Goal: Task Accomplishment & Management: Complete application form

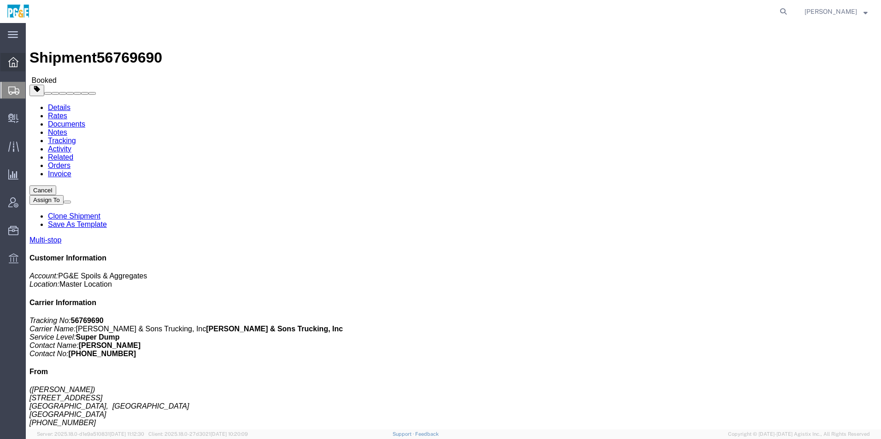
click at [12, 64] on icon at bounding box center [13, 62] width 10 height 10
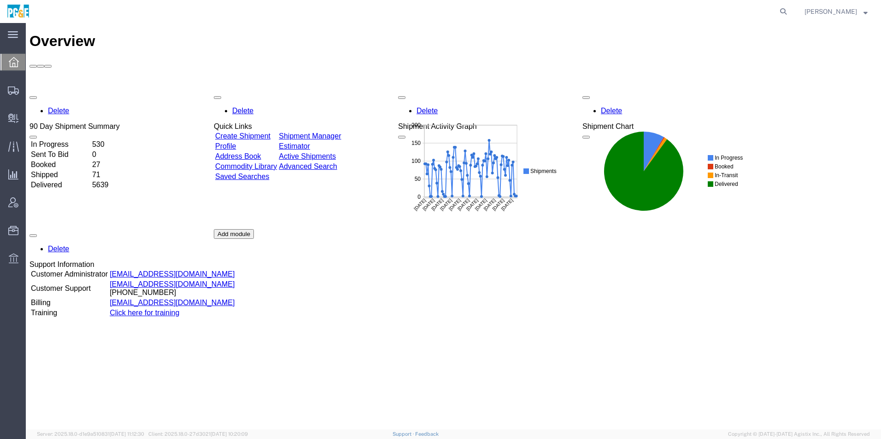
click at [344, 91] on div "Delete 90 Day Shipment Summary In Progress 530 Sent To Bid 0 Booked 27 Shipped …" at bounding box center [452, 229] width 847 height 276
click at [341, 132] on link "Shipment Manager" at bounding box center [310, 136] width 62 height 8
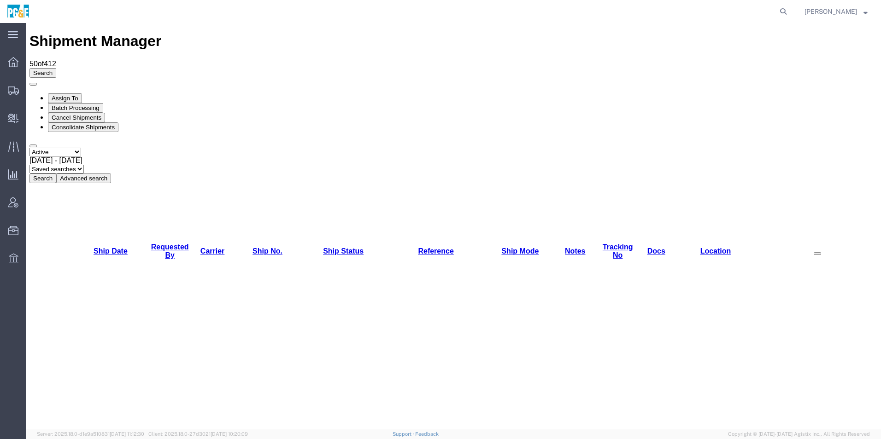
click at [72, 148] on select "Select status Active All Shipments Approved Booked Canceled Delivered Denied Ne…" at bounding box center [55, 152] width 52 height 9
select select "ALL"
click at [29, 148] on select "Select status Active All Shipments Approved Booked Canceled Delivered Denied Ne…" at bounding box center [55, 152] width 52 height 9
click at [82, 157] on span "[DATE] - [DATE]" at bounding box center [55, 161] width 53 height 8
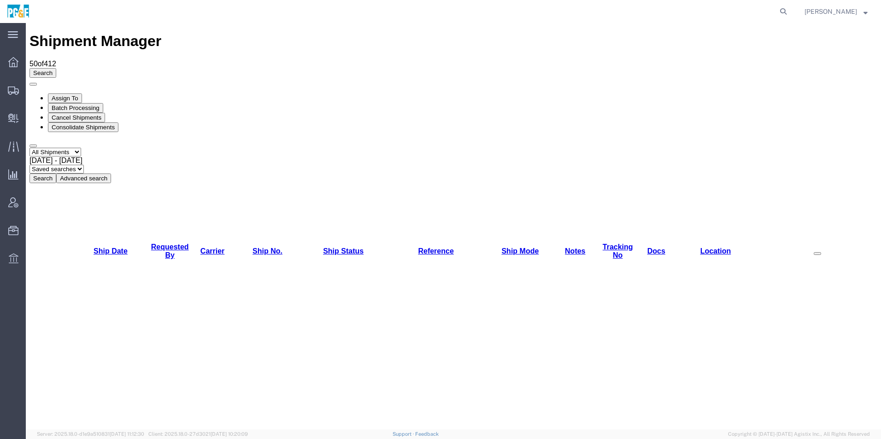
click at [56, 174] on button "Search" at bounding box center [42, 179] width 27 height 10
click at [168, 243] on link "Requested By" at bounding box center [170, 251] width 38 height 16
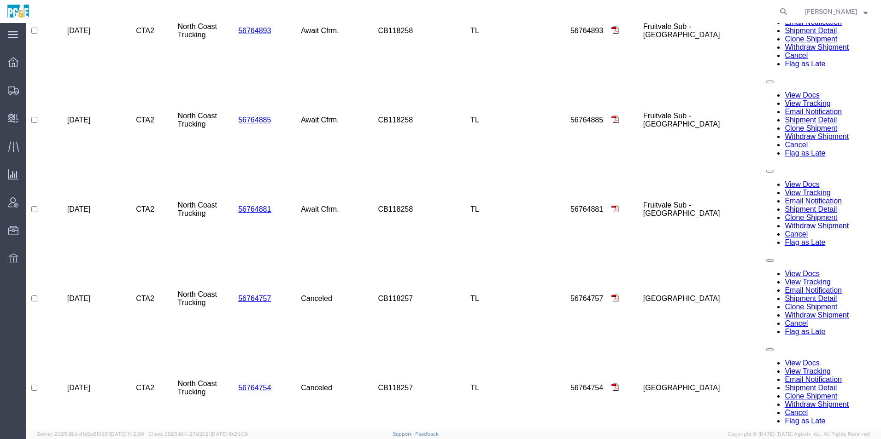
scroll to position [1037, 0]
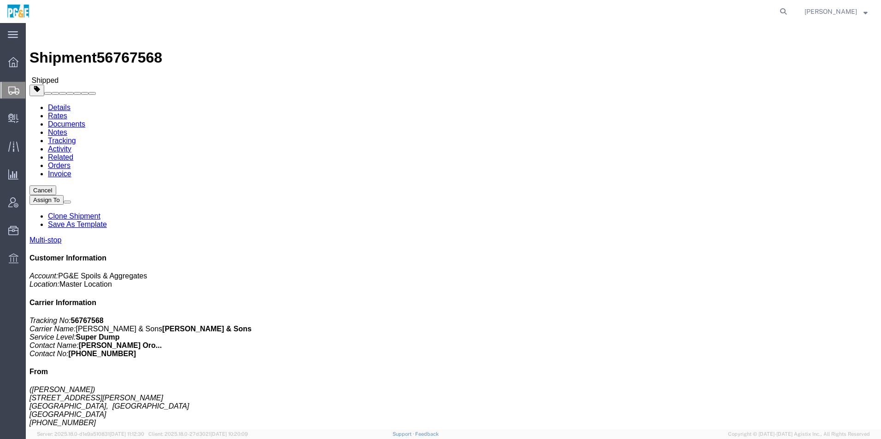
click link "Save As Template"
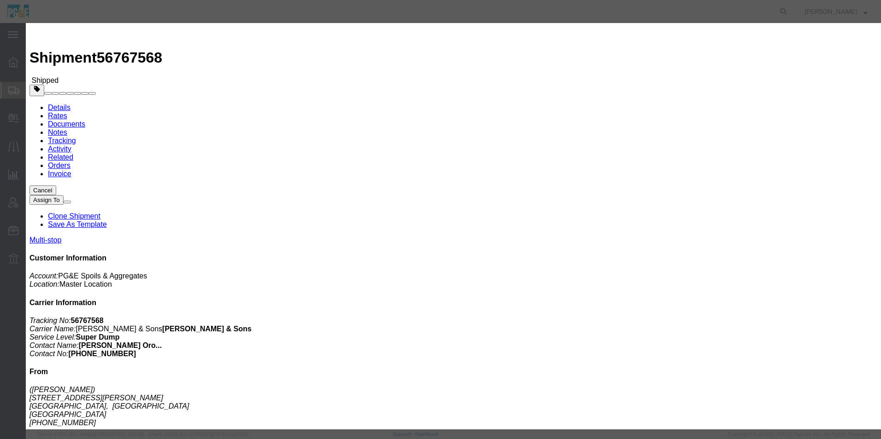
click input "text"
drag, startPoint x: 471, startPoint y: 65, endPoint x: 320, endPoint y: 67, distance: 151.1
click div "Template Name 35224769 - [PERSON_NAME]"
type input "35224769 - [PERSON_NAME]"
click textarea
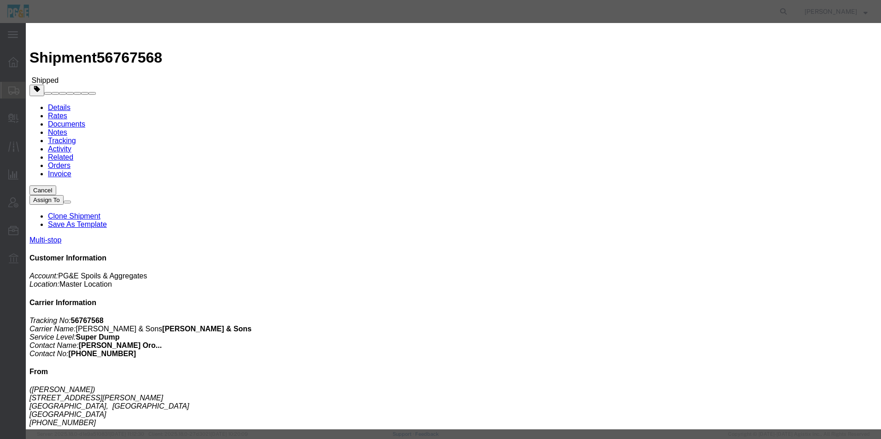
paste textarea "35224769 - [PERSON_NAME]"
type textarea "35224769 - [PERSON_NAME]"
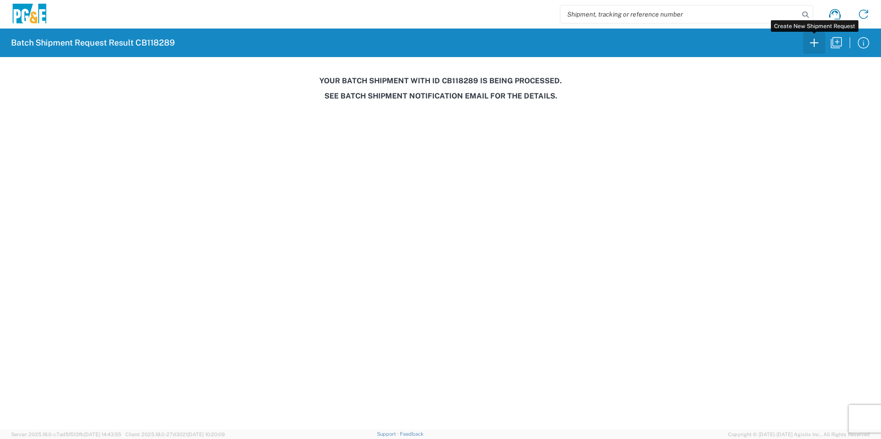
click at [809, 43] on icon "button" at bounding box center [814, 42] width 15 height 15
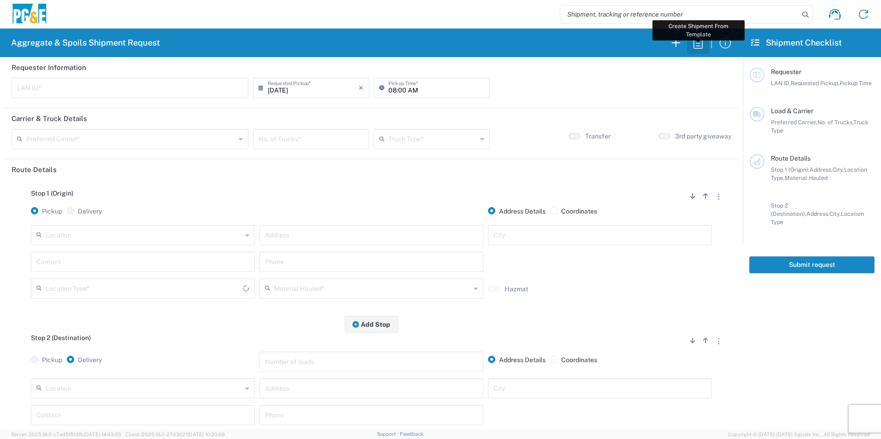
click at [701, 41] on icon "button" at bounding box center [697, 42] width 15 height 15
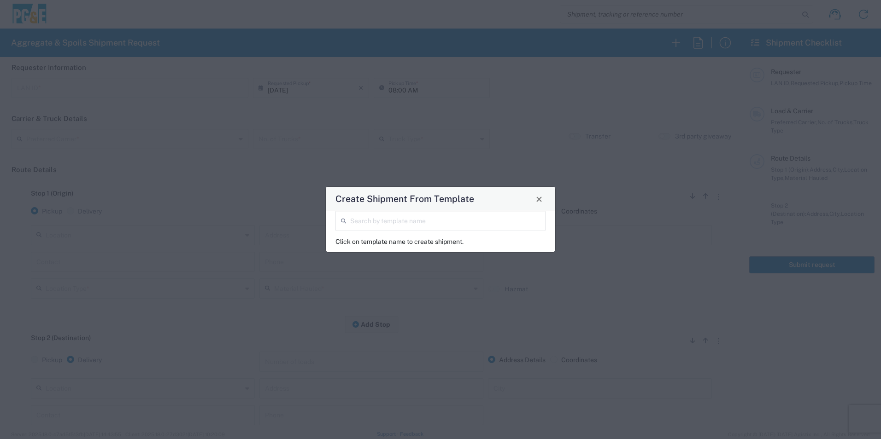
click at [359, 230] on div "Search by template name" at bounding box center [440, 221] width 210 height 20
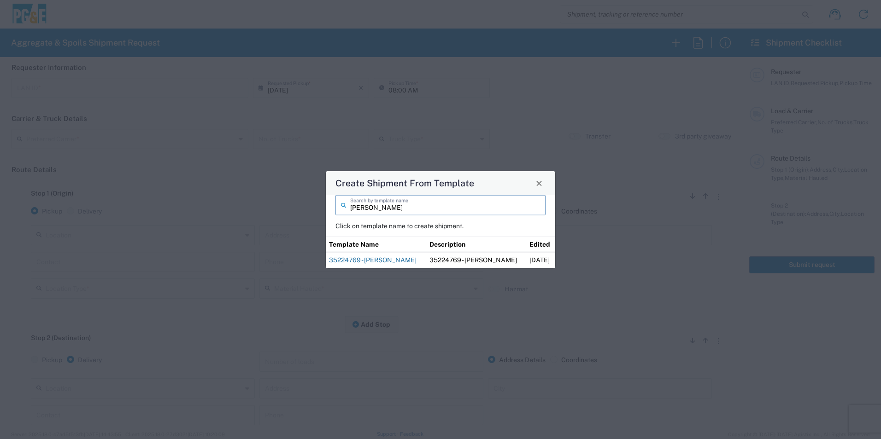
type input "[PERSON_NAME]"
click at [362, 261] on link "35224769 - [PERSON_NAME]" at bounding box center [373, 260] width 88 height 7
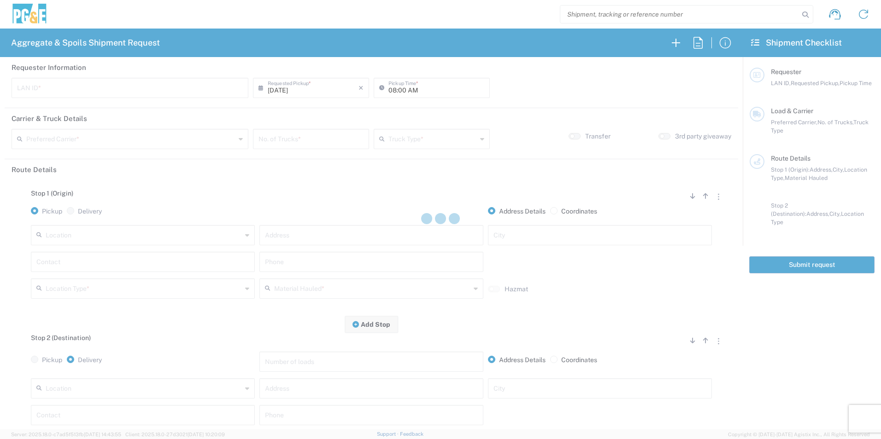
type input "MWA9"
type input "07:00 AM"
type input "[PERSON_NAME] & Sons"
type input "Super Dump"
type textarea "Start time at jobsite, 8:00am"
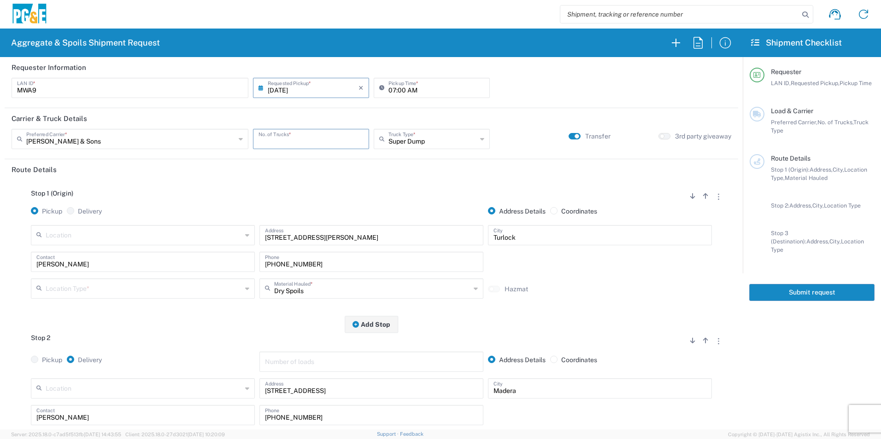
click at [283, 134] on input "number" at bounding box center [310, 138] width 105 height 16
type input "2"
click at [87, 286] on input "text" at bounding box center [144, 288] width 196 height 16
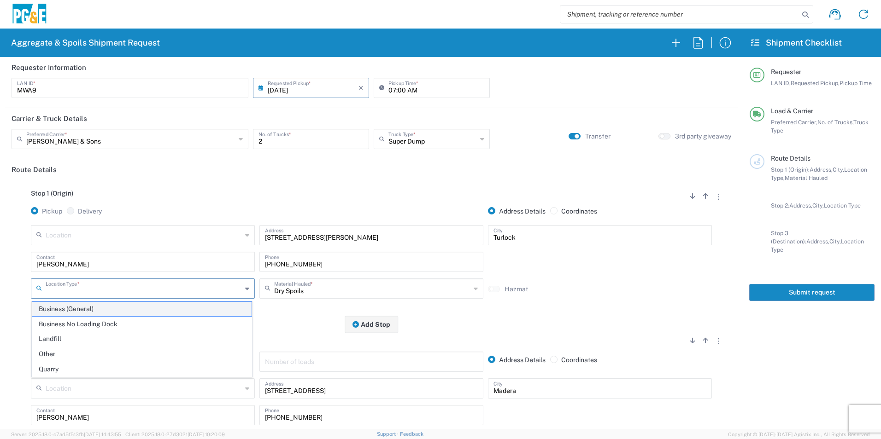
click at [79, 313] on span "Business (General)" at bounding box center [141, 309] width 219 height 14
type input "Business (General)"
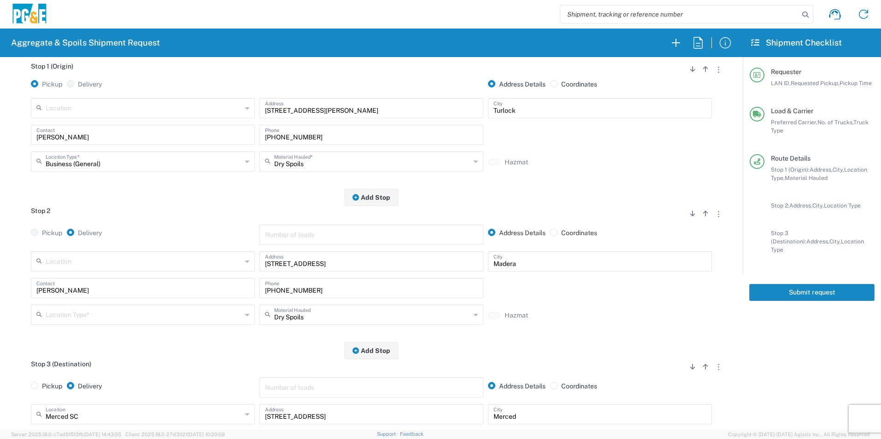
scroll to position [138, 0]
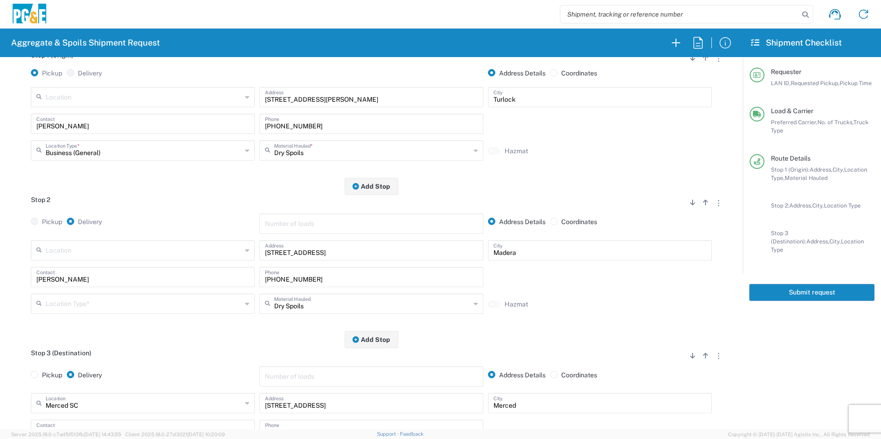
click at [69, 306] on input "text" at bounding box center [144, 303] width 196 height 16
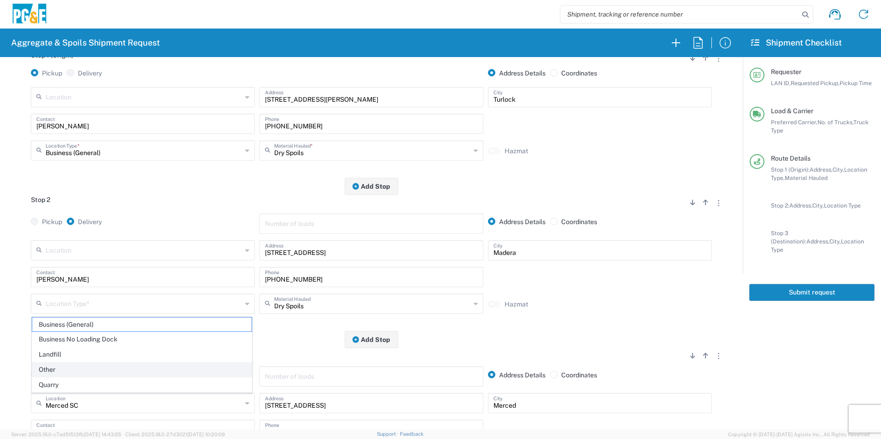
click at [55, 365] on span "Other" at bounding box center [141, 370] width 219 height 14
type input "Other"
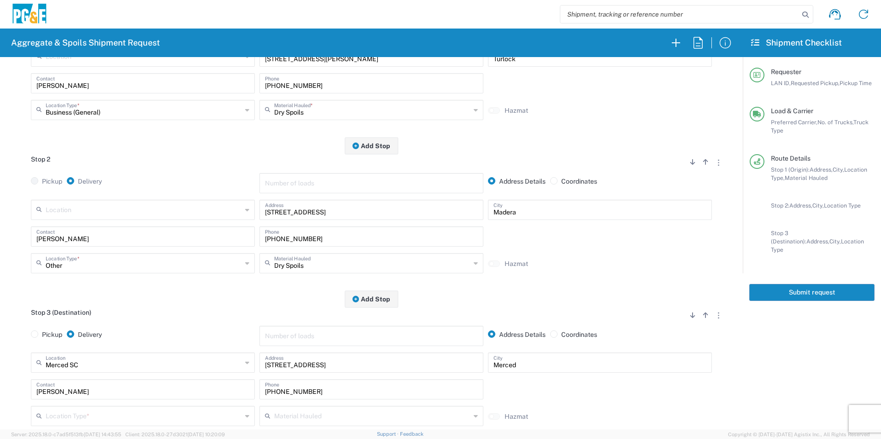
scroll to position [276, 0]
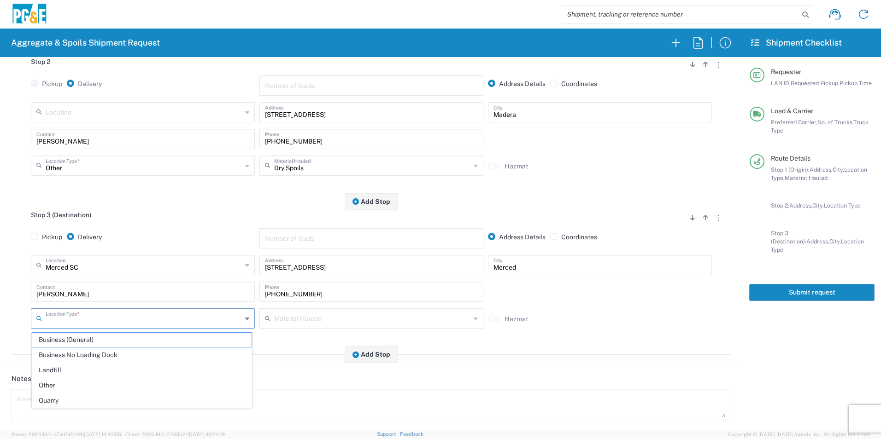
click at [64, 316] on input "text" at bounding box center [144, 318] width 196 height 16
click at [76, 352] on span "Business No Loading Dock" at bounding box center [141, 355] width 219 height 14
type input "Business No Loading Dock"
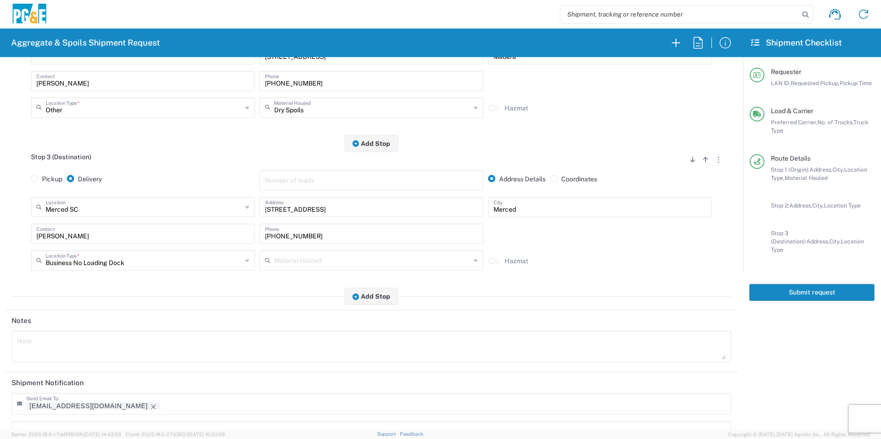
scroll to position [420, 0]
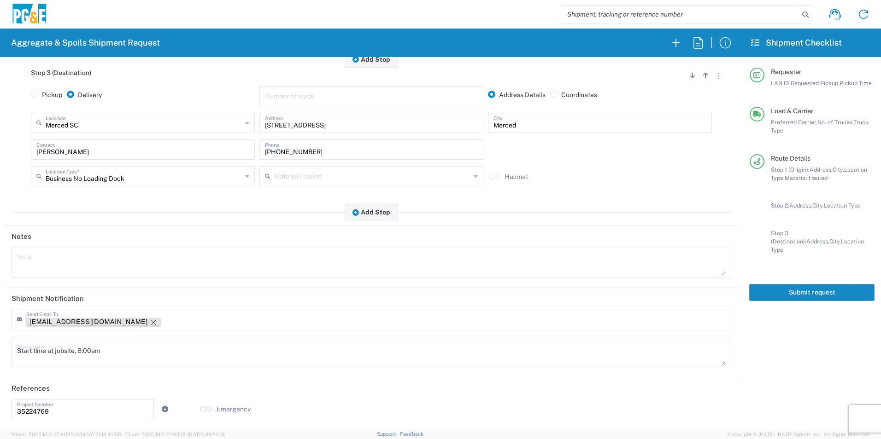
click at [151, 322] on icon "Remove tag" at bounding box center [153, 323] width 5 height 5
drag, startPoint x: 137, startPoint y: 347, endPoint x: 0, endPoint y: 343, distance: 137.3
click at [0, 343] on html "Aggregate & Spoils Shipment Request Requester Information MWA9 LAN ID * 09/11/2…" at bounding box center [440, 219] width 881 height 439
click at [62, 262] on textarea at bounding box center [371, 263] width 708 height 26
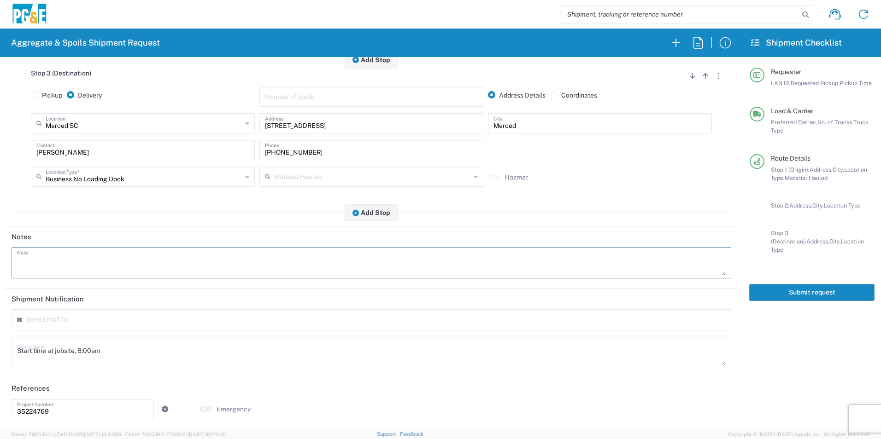
paste textarea "Start time at jobsite, 8:00am"
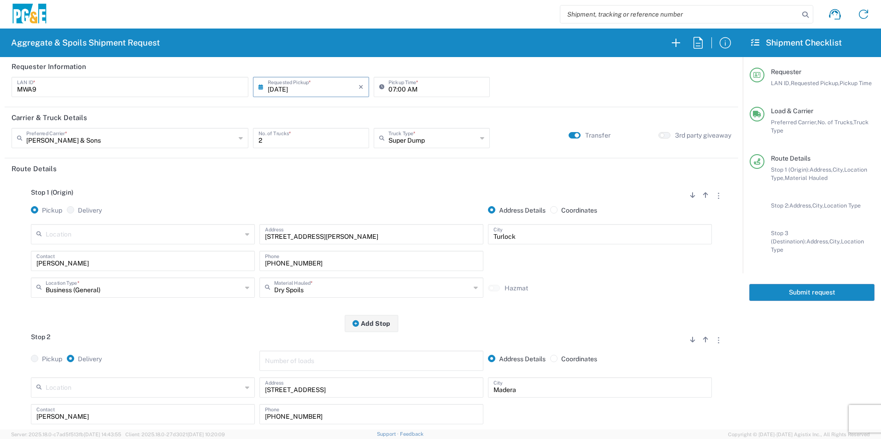
scroll to position [0, 0]
type textarea "Start time at jobsite, 8:00am"
click at [808, 284] on button "Submit request" at bounding box center [811, 292] width 125 height 17
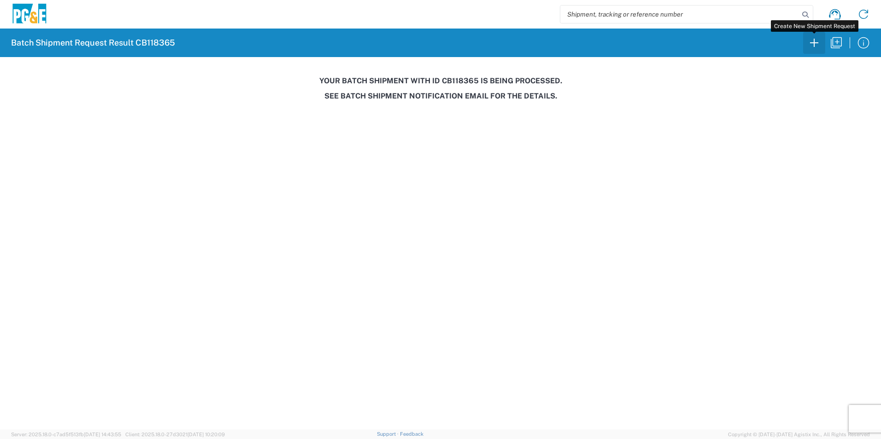
click at [813, 43] on icon "button" at bounding box center [814, 42] width 15 height 15
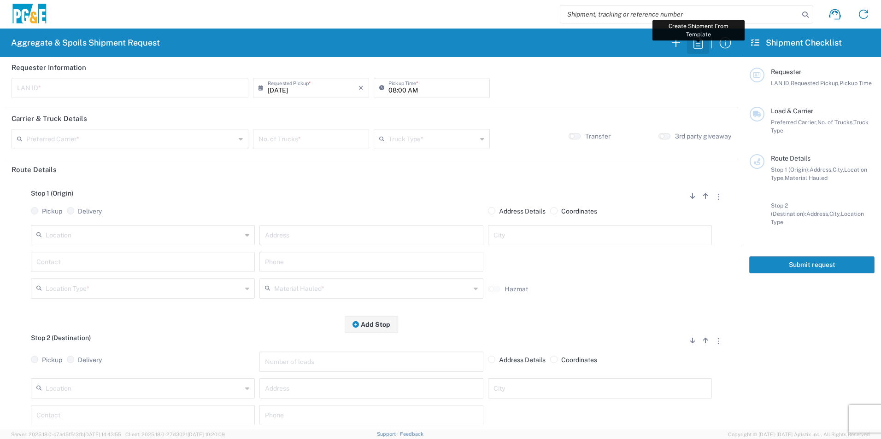
click at [694, 44] on icon "button" at bounding box center [697, 43] width 9 height 12
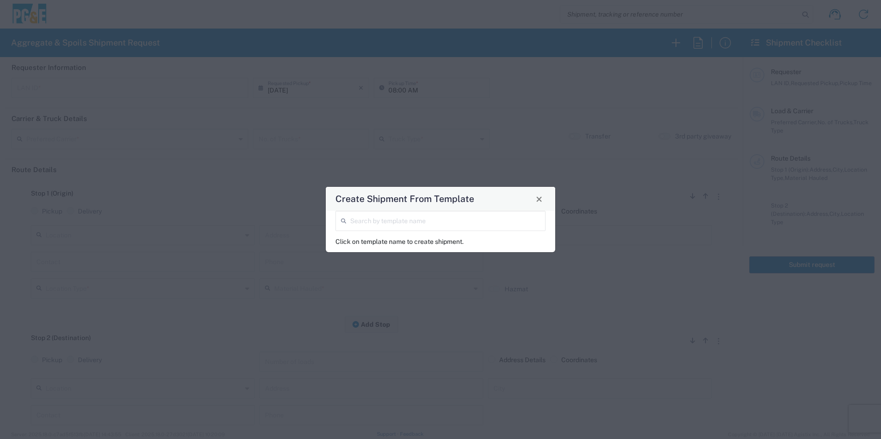
click at [383, 214] on input "search" at bounding box center [445, 220] width 190 height 16
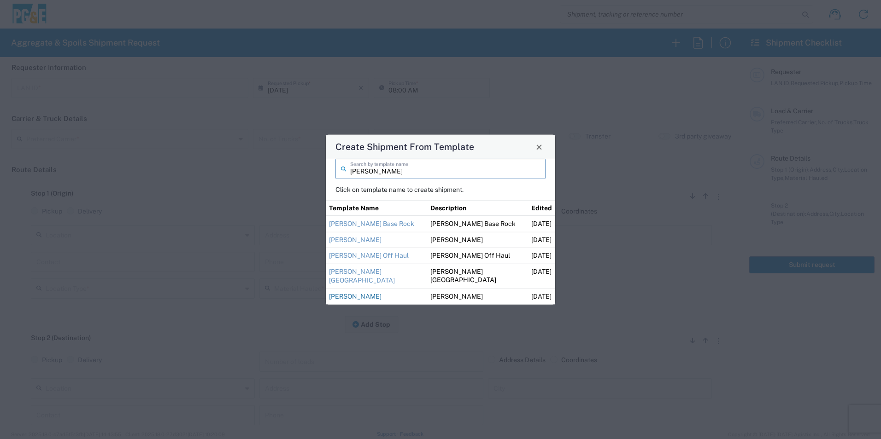
type input "guill"
click at [367, 296] on link "Guillermo Sand" at bounding box center [355, 296] width 53 height 7
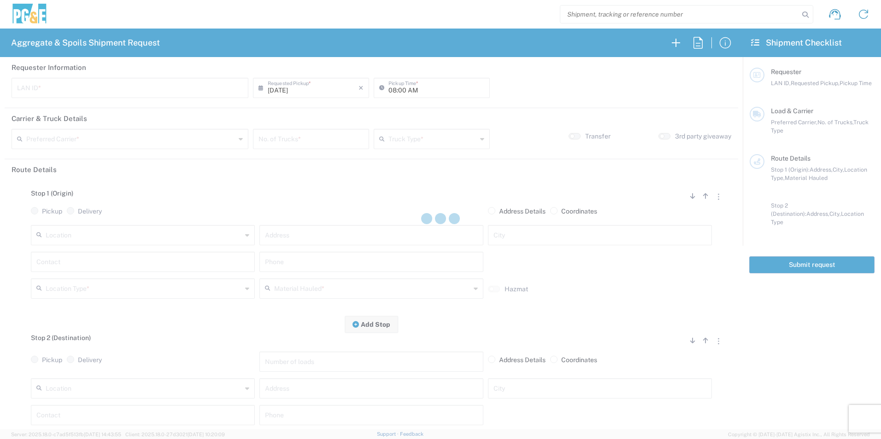
type input "M2DS"
type input "06:00 AM"
type input "Bray Trucking"
type input "Super Dump"
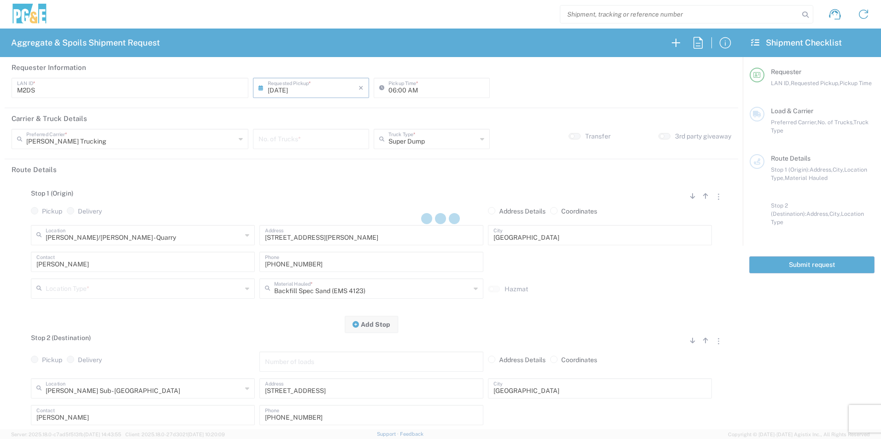
click at [322, 140] on input "number" at bounding box center [310, 138] width 105 height 16
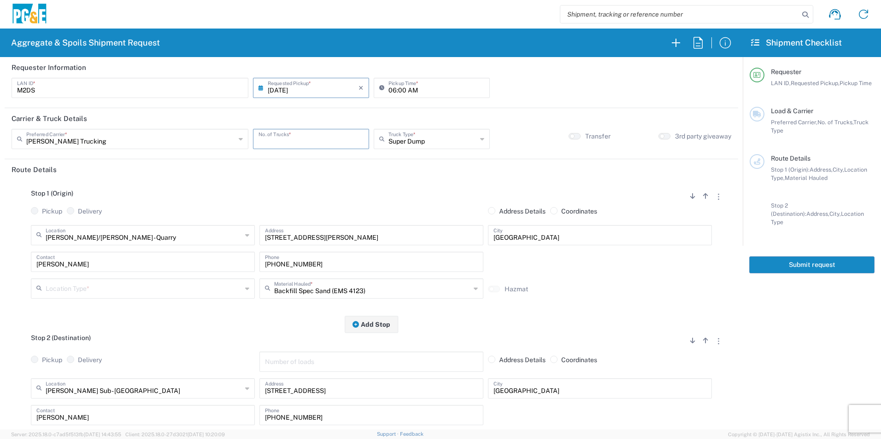
click at [322, 140] on input "number" at bounding box center [310, 138] width 105 height 16
type input "1"
click at [105, 284] on input "text" at bounding box center [144, 288] width 196 height 16
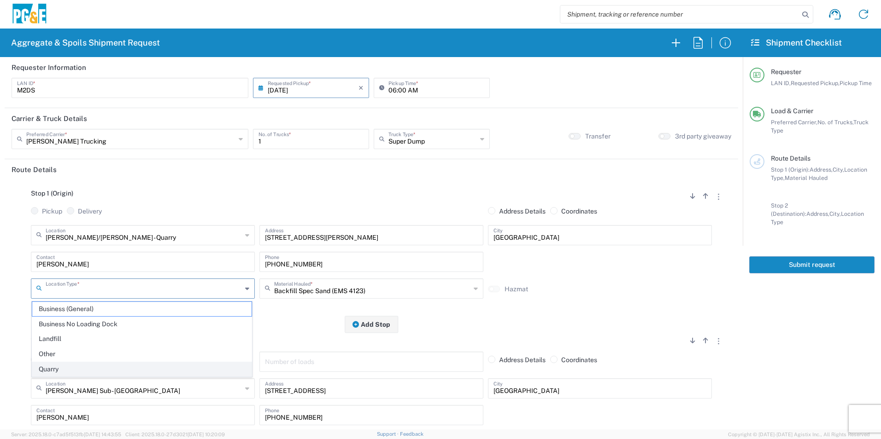
click at [51, 371] on span "Quarry" at bounding box center [141, 369] width 219 height 14
type input "Quarry"
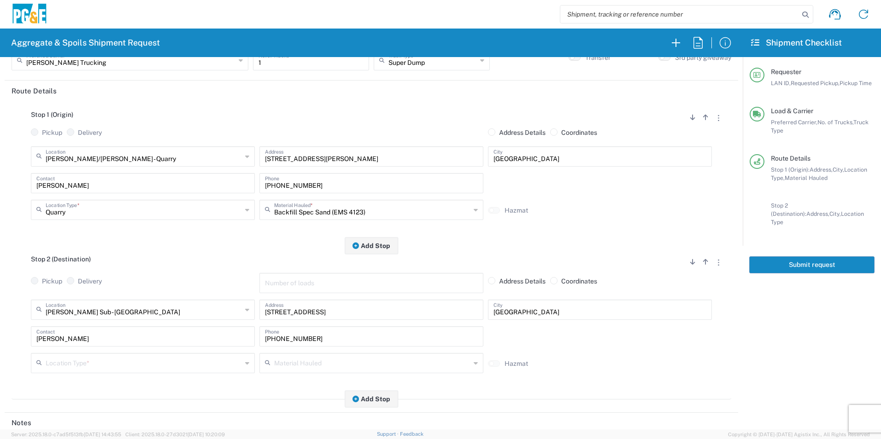
scroll to position [92, 0]
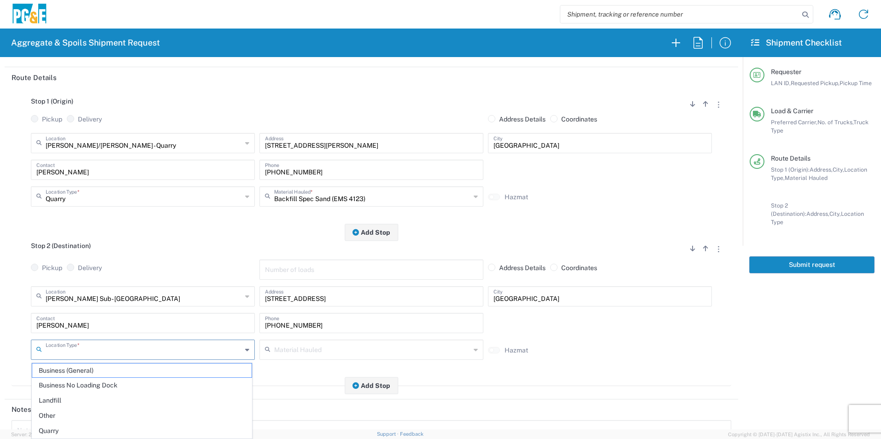
drag, startPoint x: 95, startPoint y: 351, endPoint x: 171, endPoint y: 357, distance: 76.7
click at [95, 350] on input "text" at bounding box center [144, 349] width 196 height 16
click at [114, 391] on span "Business No Loading Dock" at bounding box center [141, 386] width 219 height 14
type input "Business No Loading Dock"
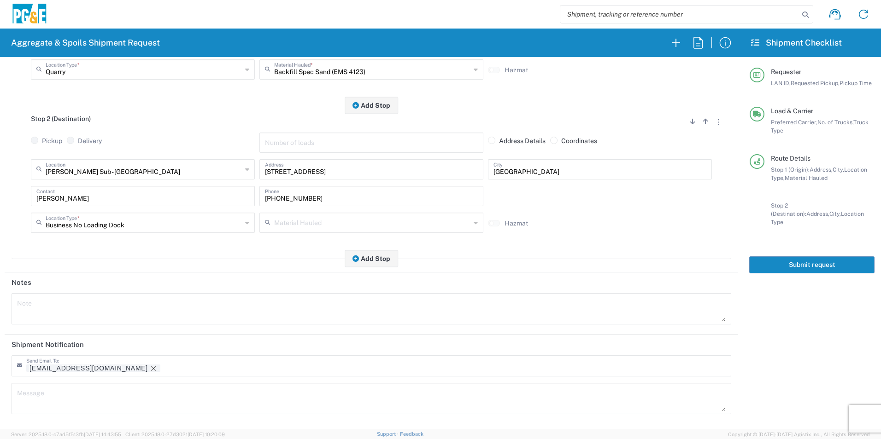
scroll to position [230, 0]
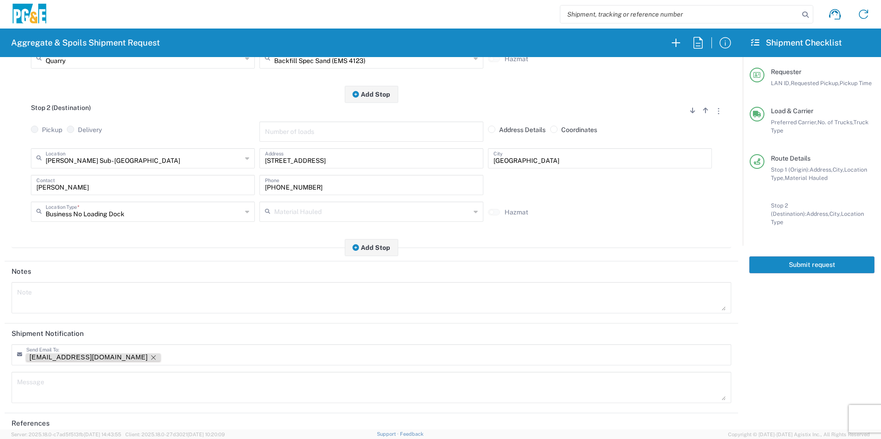
click at [150, 358] on icon "Remove tag" at bounding box center [153, 357] width 7 height 7
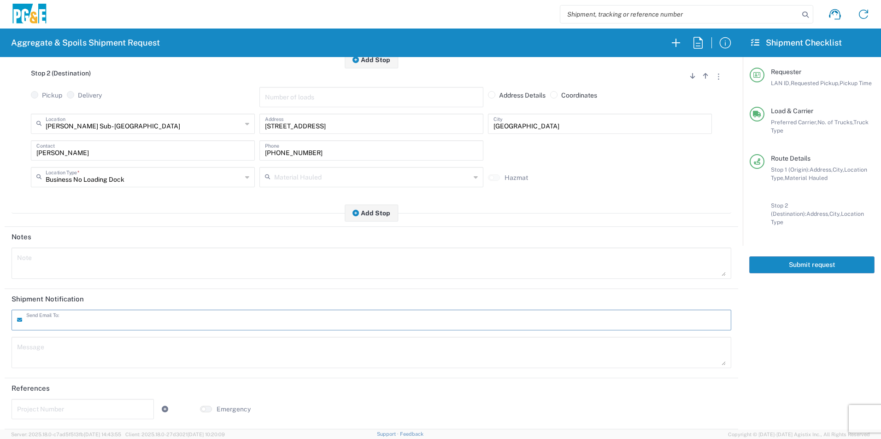
scroll to position [0, 0]
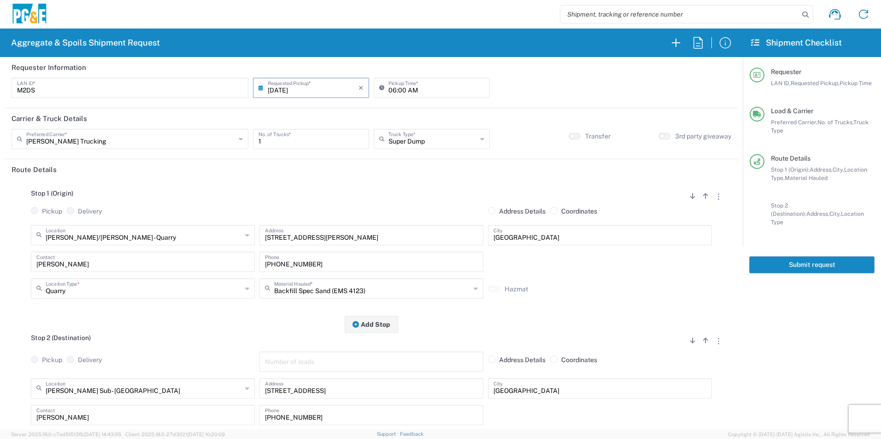
click at [800, 257] on button "Submit request" at bounding box center [811, 265] width 125 height 17
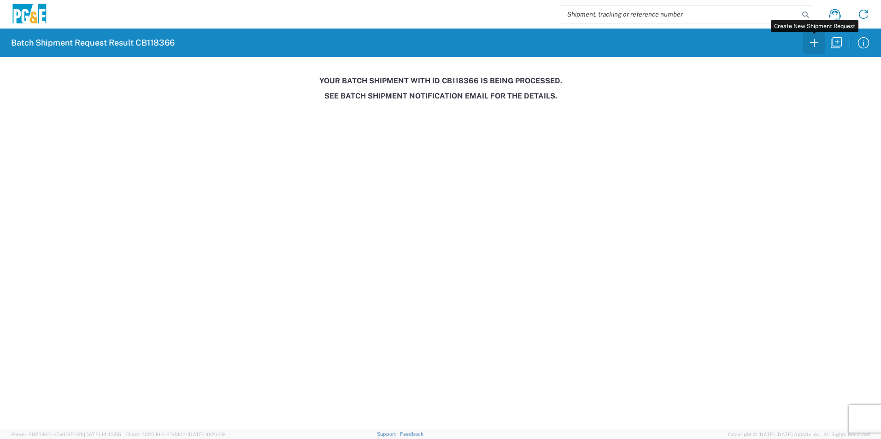
click at [812, 44] on icon "button" at bounding box center [814, 42] width 15 height 15
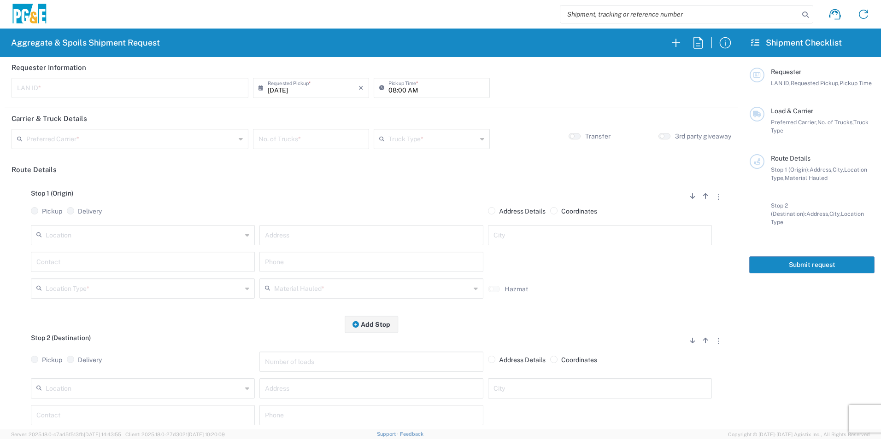
click at [96, 89] on input "text" at bounding box center [130, 87] width 226 height 16
type input "MTDK"
click at [392, 89] on input "08:00 AM" at bounding box center [436, 87] width 96 height 16
type input "06:00 AM"
click at [101, 135] on input "text" at bounding box center [130, 138] width 209 height 16
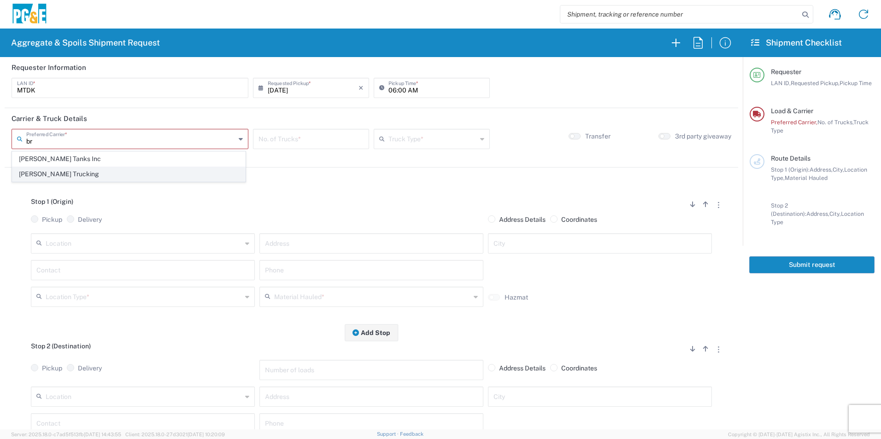
click at [59, 173] on span "[PERSON_NAME] Trucking" at bounding box center [128, 174] width 233 height 14
type input "[PERSON_NAME] Trucking"
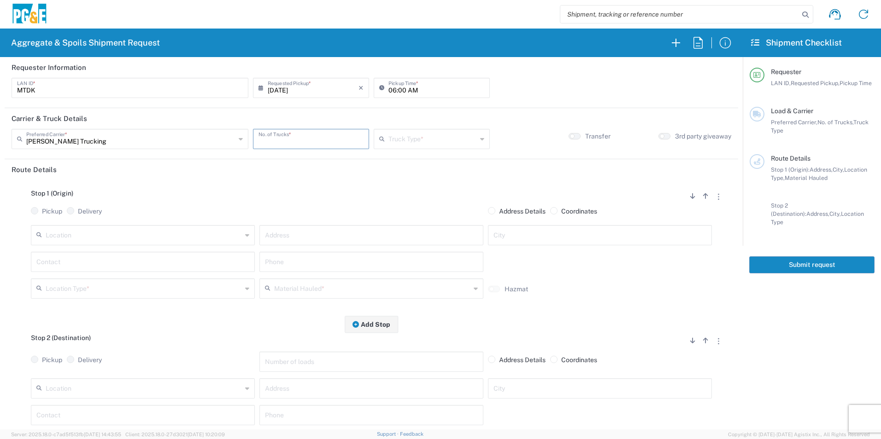
click at [320, 142] on input "number" at bounding box center [310, 138] width 105 height 16
type input "3"
click at [411, 140] on input "text" at bounding box center [432, 138] width 88 height 16
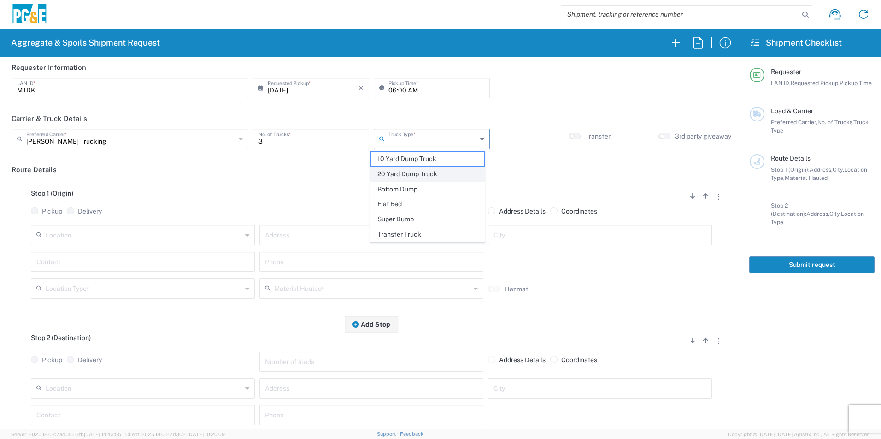
click at [395, 169] on span "20 Yard Dump Truck" at bounding box center [427, 174] width 113 height 14
type input "20 Yard Dump Truck"
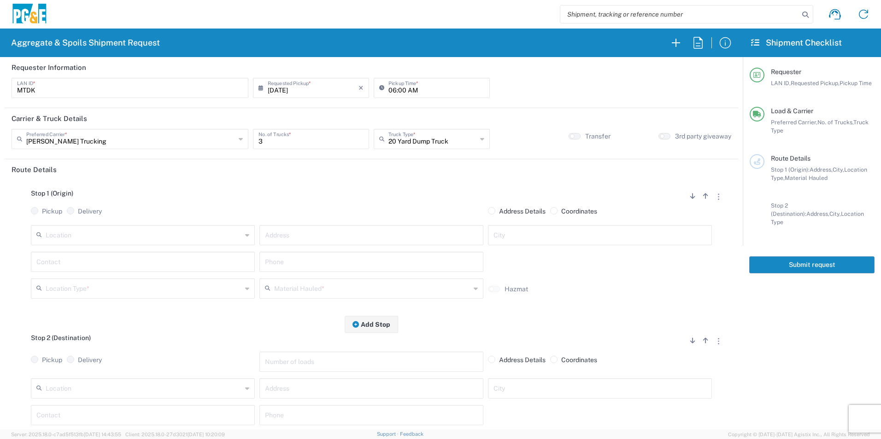
drag, startPoint x: 572, startPoint y: 136, endPoint x: 316, endPoint y: 208, distance: 266.0
click at [571, 136] on button "button" at bounding box center [574, 136] width 12 height 6
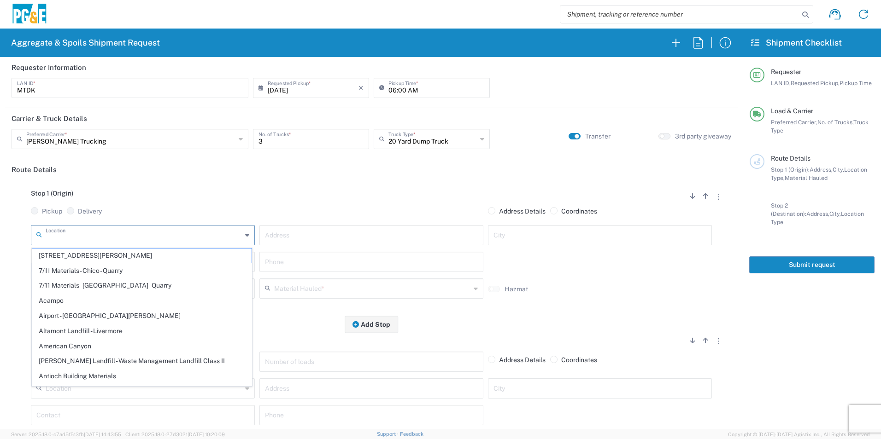
click at [147, 229] on input "text" at bounding box center [144, 235] width 196 height 16
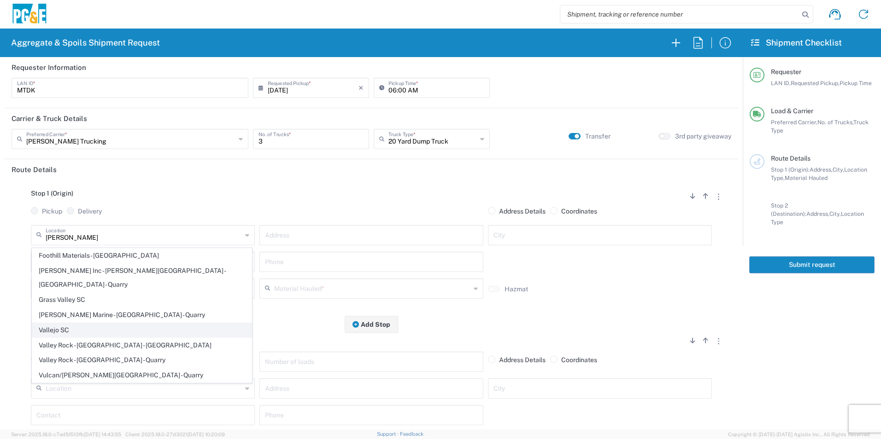
click at [56, 323] on span "Vallejo SC" at bounding box center [141, 330] width 219 height 14
type input "Vallejo SC"
type input "303 Carlson St"
type input "Vallejo"
type input "Business No Loading Dock"
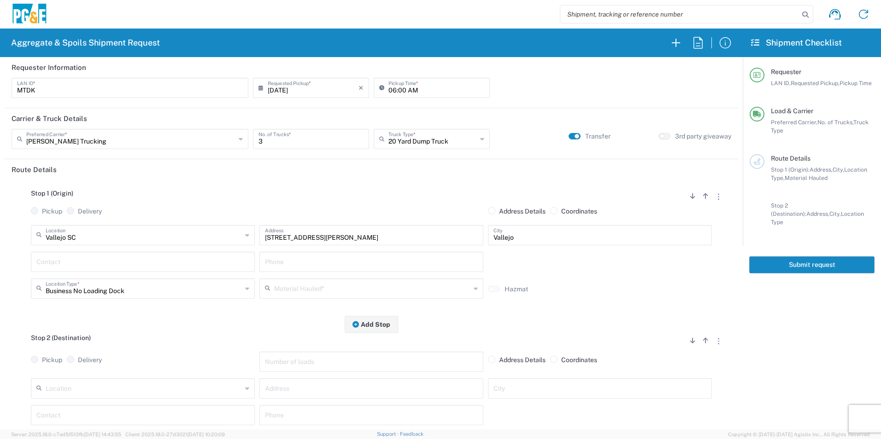
click at [104, 265] on input "text" at bounding box center [142, 261] width 213 height 16
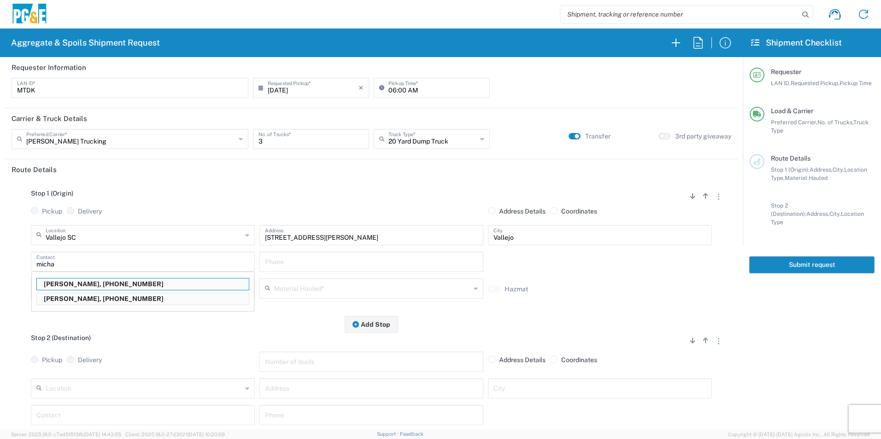
drag, startPoint x: 82, startPoint y: 285, endPoint x: 246, endPoint y: 282, distance: 164.0
click at [83, 285] on p "Michael Dorton, 707-315-7722" at bounding box center [143, 285] width 212 height 12
type input "Michael Dorton"
type input "707-315-7722"
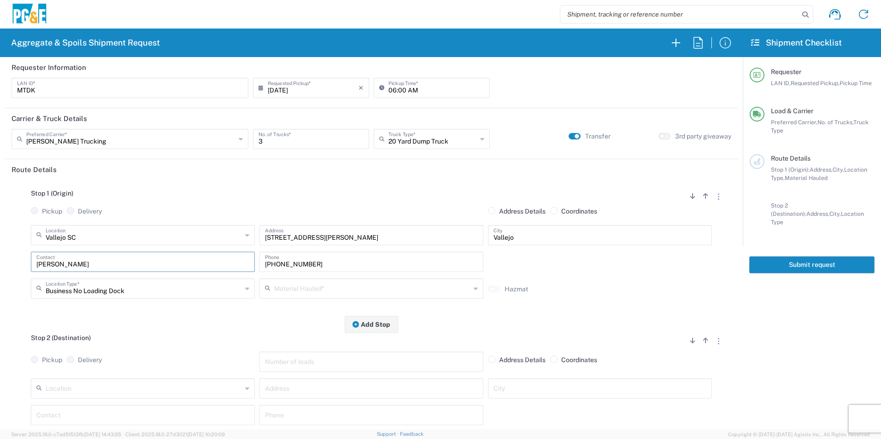
click at [316, 287] on input "text" at bounding box center [372, 288] width 196 height 16
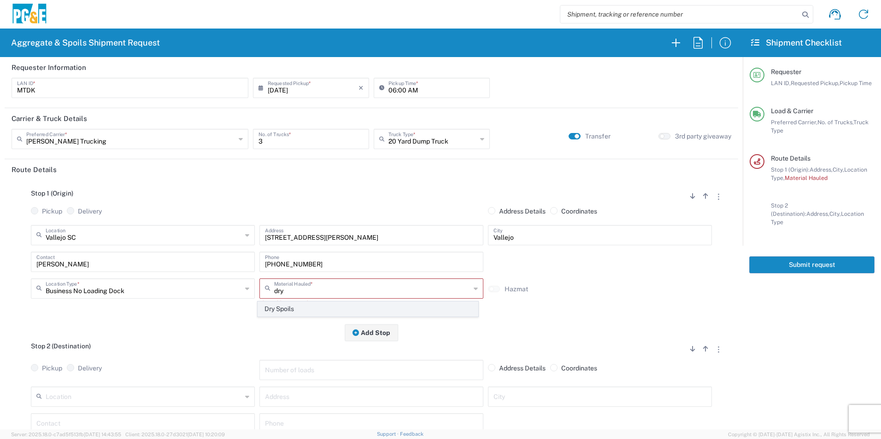
click at [298, 310] on span "Dry Spoils" at bounding box center [367, 309] width 219 height 14
type input "Dry Spoils"
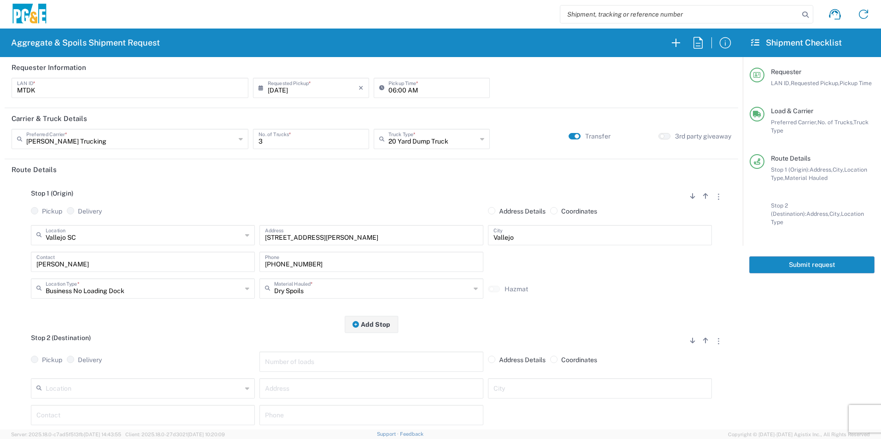
click at [131, 388] on input "text" at bounding box center [144, 388] width 196 height 16
click at [76, 353] on span "American Canyon" at bounding box center [141, 356] width 219 height 14
type input "American Canyon"
type input "500 Boone Dr"
type input "American Canyon"
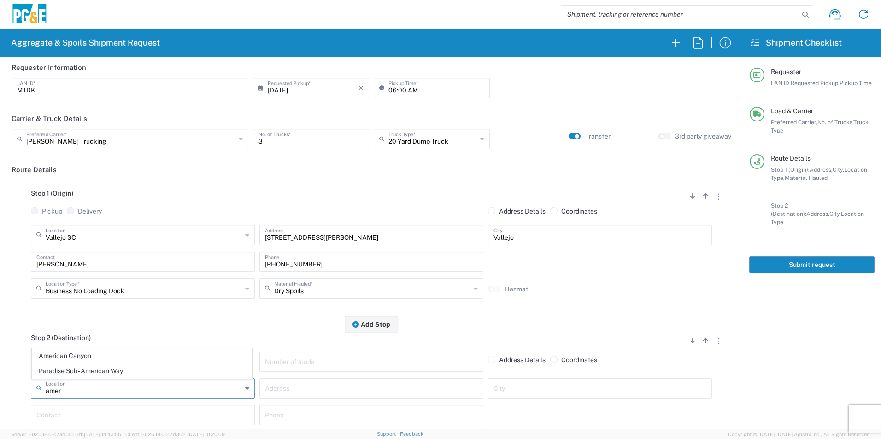
type input "Business No Loading Dock"
click at [117, 413] on input "text" at bounding box center [142, 415] width 213 height 16
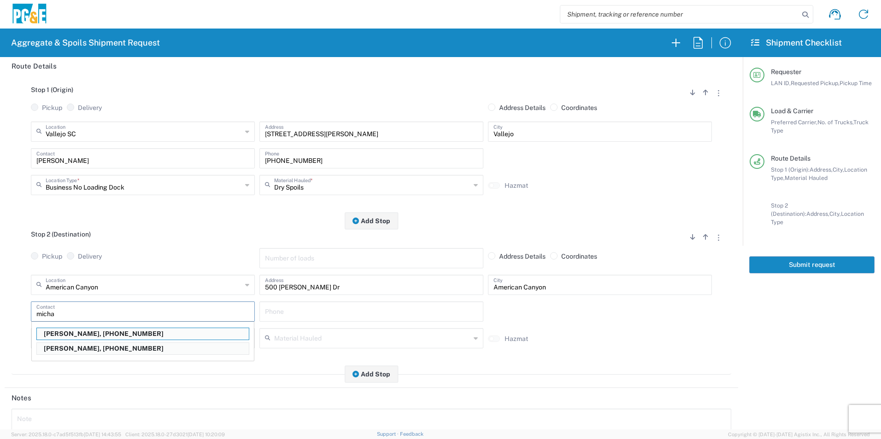
scroll to position [107, 0]
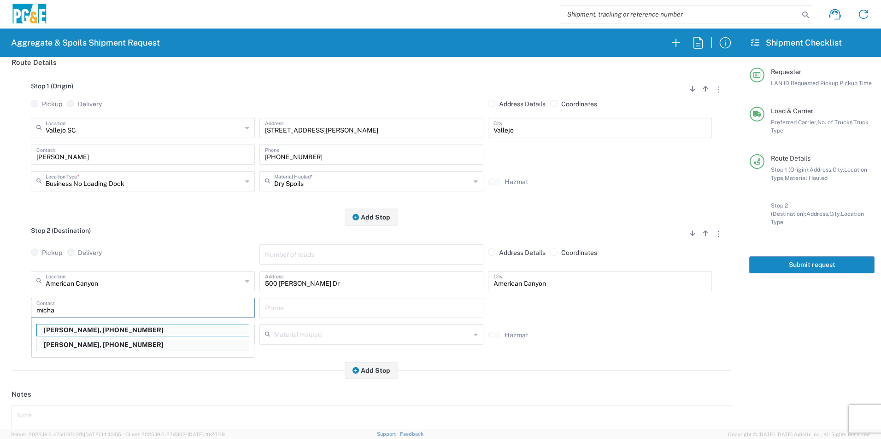
drag, startPoint x: 88, startPoint y: 333, endPoint x: 105, endPoint y: 334, distance: 17.1
click at [88, 333] on p "Michael Dorton, 707-315-7722" at bounding box center [143, 331] width 212 height 12
type input "Michael Dorton"
type input "707-315-7722"
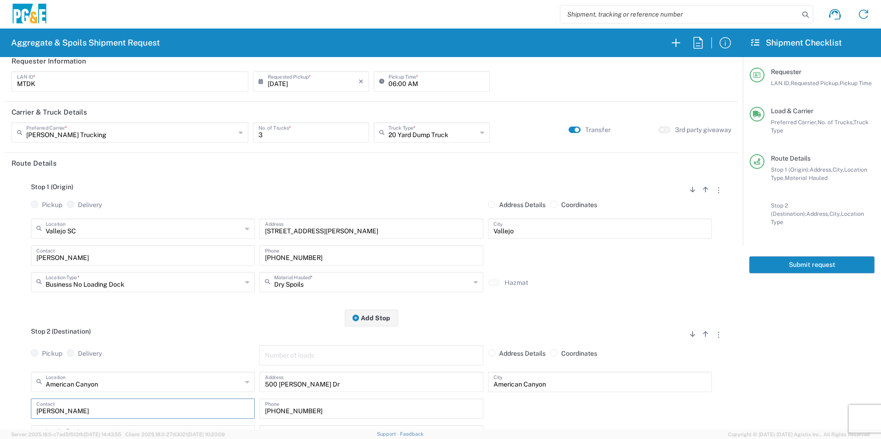
scroll to position [0, 0]
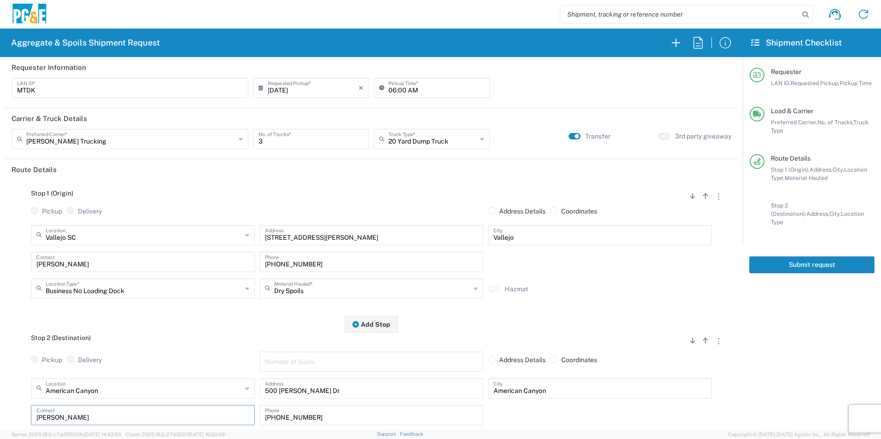
click at [806, 259] on button "Submit request" at bounding box center [811, 265] width 125 height 17
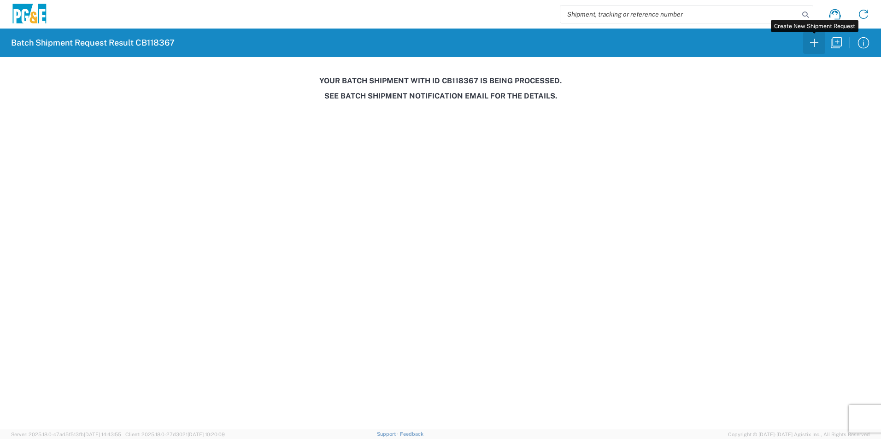
click at [813, 40] on icon "button" at bounding box center [814, 42] width 15 height 15
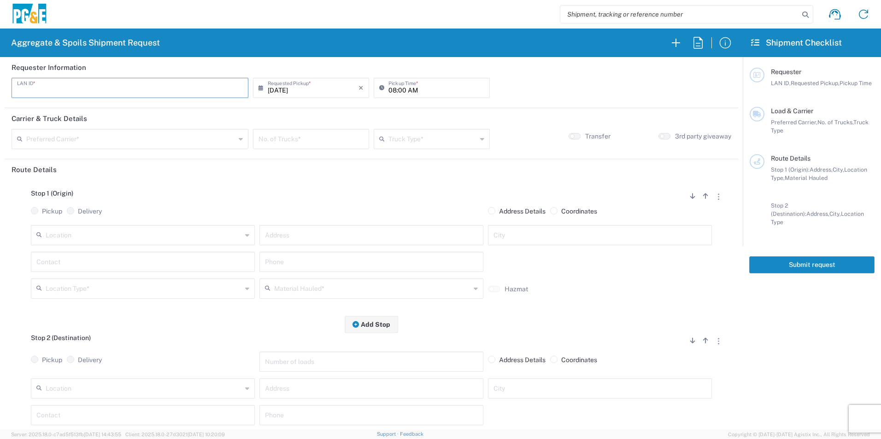
click at [115, 85] on input "text" at bounding box center [130, 87] width 226 height 16
type input "HJA3"
click at [388, 88] on input "08:00 AM" at bounding box center [436, 87] width 96 height 16
click at [400, 90] on input "06:00 AM" at bounding box center [436, 87] width 96 height 16
type input "06:30 AM"
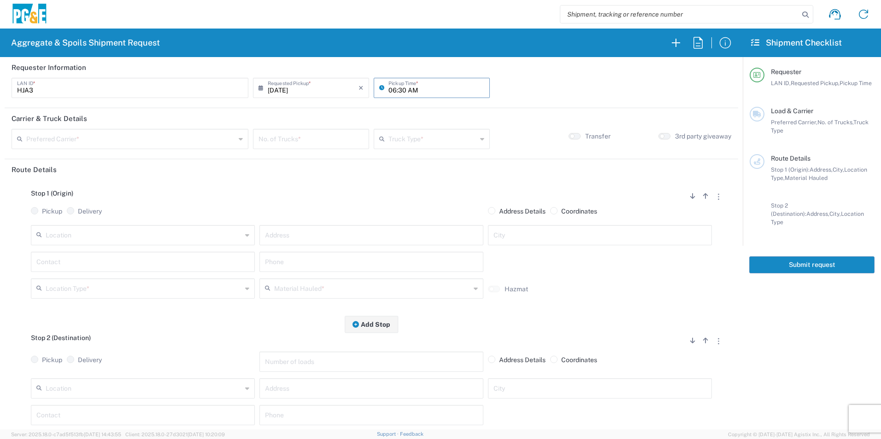
click at [155, 137] on input "text" at bounding box center [130, 138] width 209 height 16
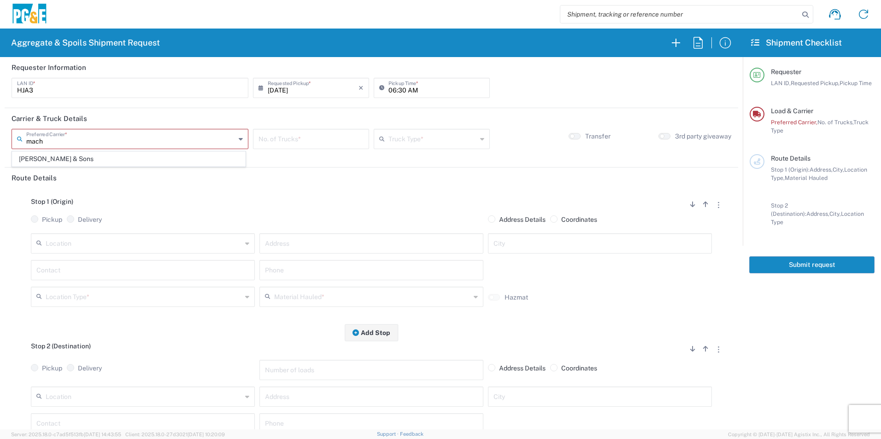
click at [115, 156] on span "[PERSON_NAME] & Sons" at bounding box center [128, 159] width 233 height 14
type input "[PERSON_NAME] & Sons"
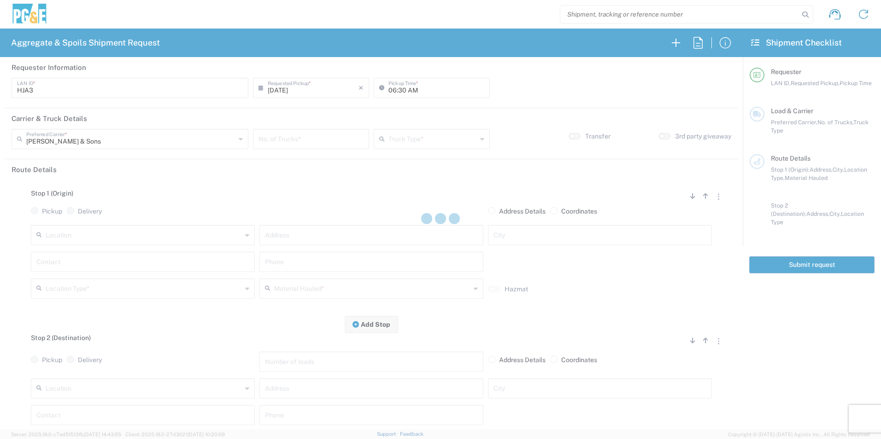
click at [312, 141] on div at bounding box center [440, 219] width 881 height 439
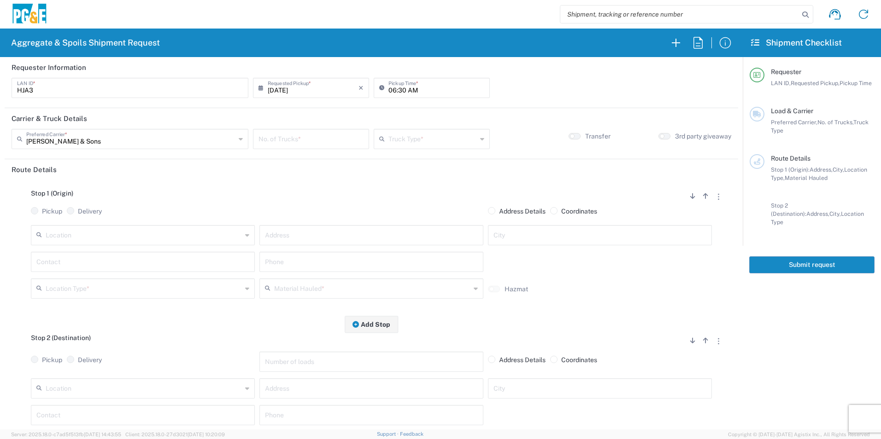
click at [312, 141] on input "number" at bounding box center [310, 138] width 105 height 16
type input "6"
click at [433, 137] on input "text" at bounding box center [432, 138] width 88 height 16
drag, startPoint x: 397, startPoint y: 216, endPoint x: 558, endPoint y: 166, distance: 168.3
click at [397, 216] on span "Super Dump" at bounding box center [427, 219] width 113 height 14
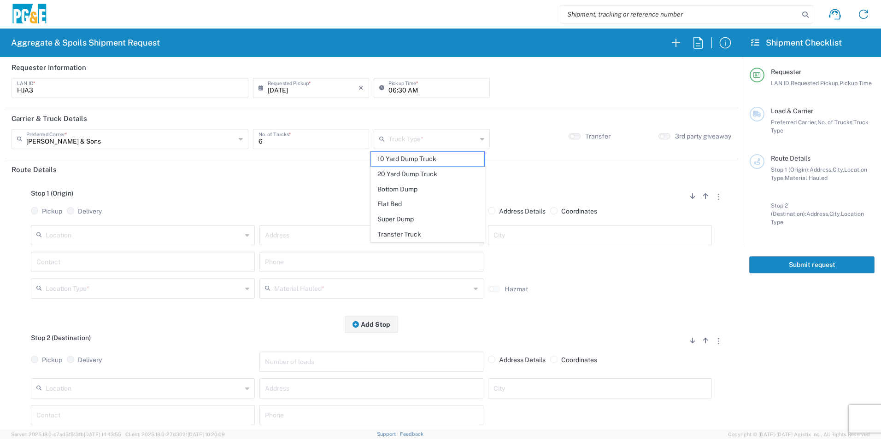
type input "Super Dump"
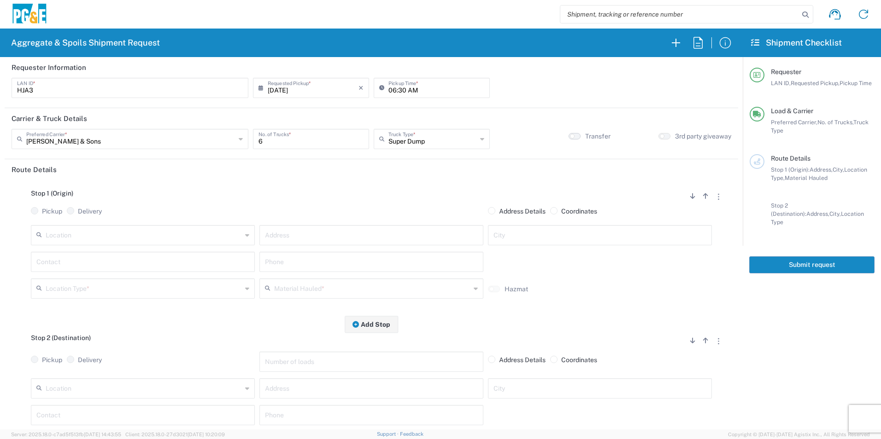
click at [572, 137] on button "button" at bounding box center [574, 136] width 12 height 6
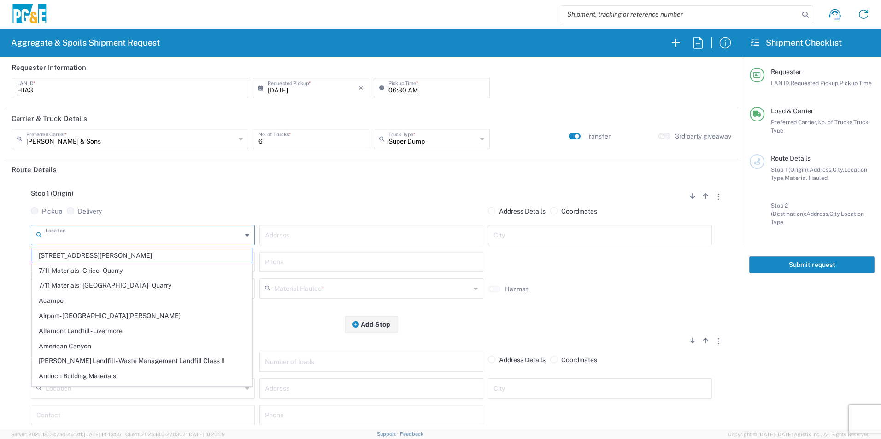
click at [194, 232] on input "text" at bounding box center [144, 235] width 196 height 16
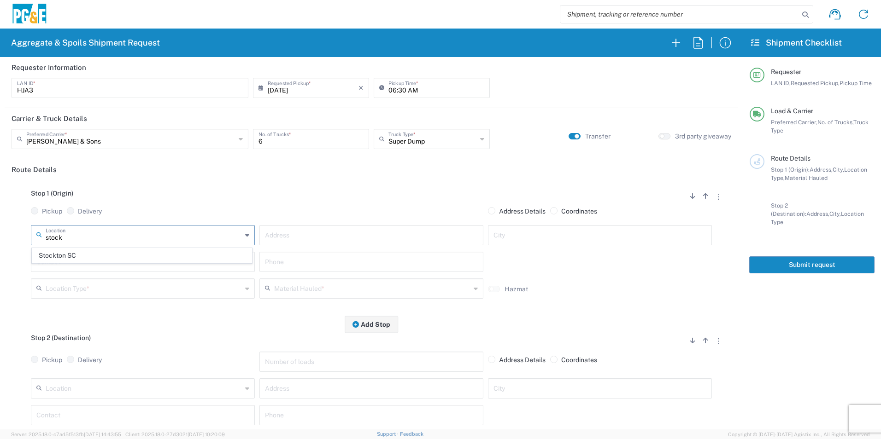
click at [69, 253] on span "Stockton SC" at bounding box center [141, 256] width 219 height 14
type input "Stockton SC"
type input "4040 West Ln"
type input "Stockton"
type input "Business No Loading Dock"
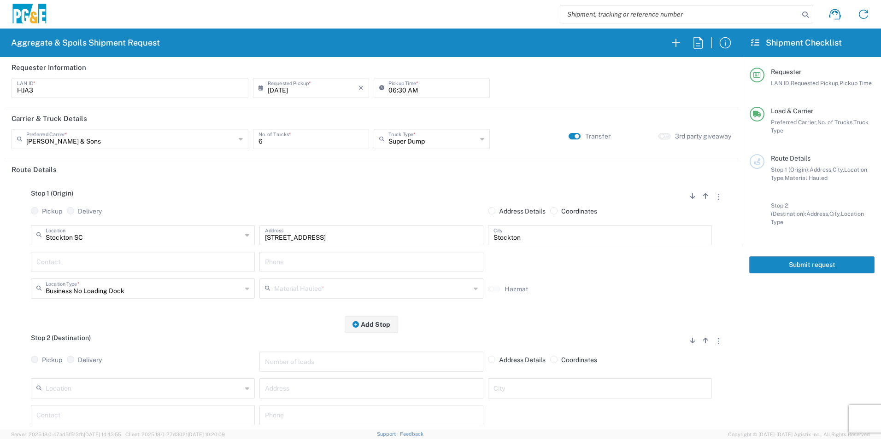
click at [61, 262] on input "text" at bounding box center [142, 261] width 213 height 16
drag, startPoint x: 82, startPoint y: 284, endPoint x: 183, endPoint y: 286, distance: 101.3
click at [82, 284] on p "Henry Arroyo, 209-226-0840" at bounding box center [143, 285] width 212 height 12
type input "Henry Arroyo"
type input "209-226-0840"
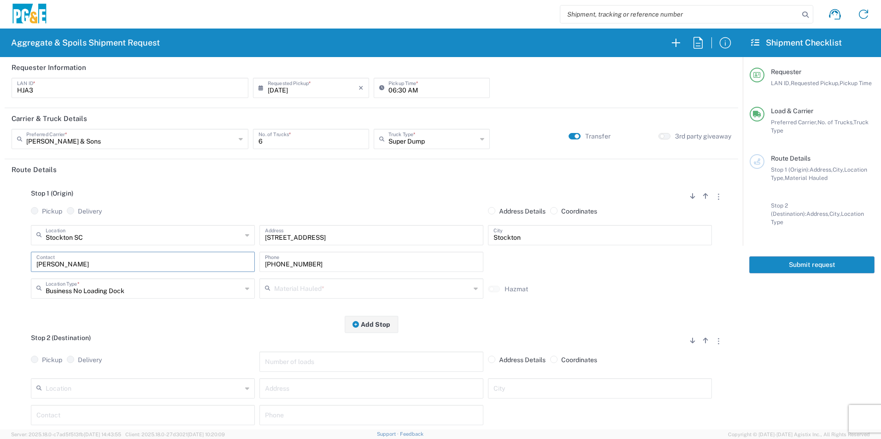
click at [314, 293] on input "text" at bounding box center [372, 288] width 196 height 16
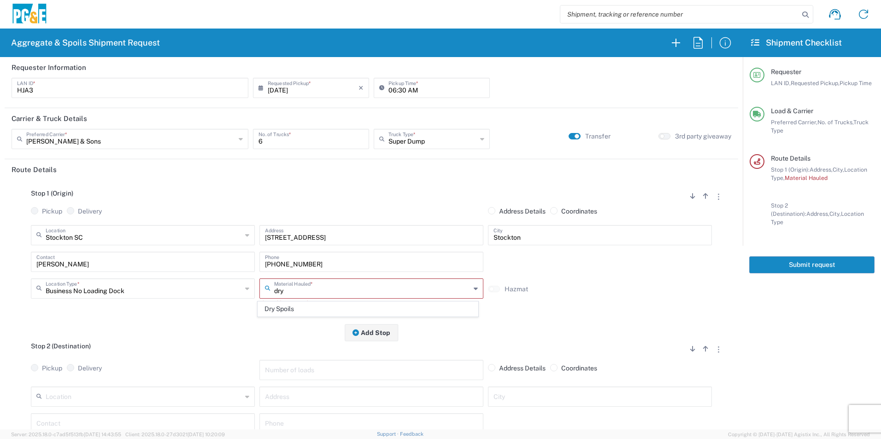
click at [316, 306] on span "Dry Spoils" at bounding box center [367, 309] width 219 height 14
type input "Dry Spoils"
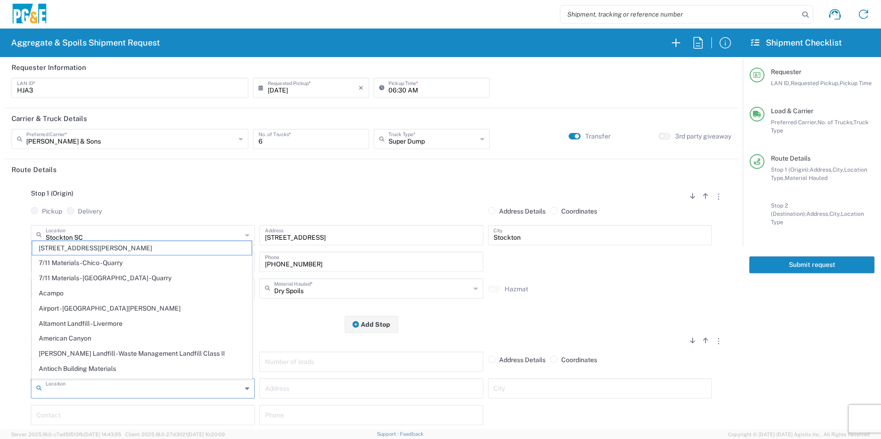
click at [143, 389] on input "text" at bounding box center [144, 388] width 196 height 16
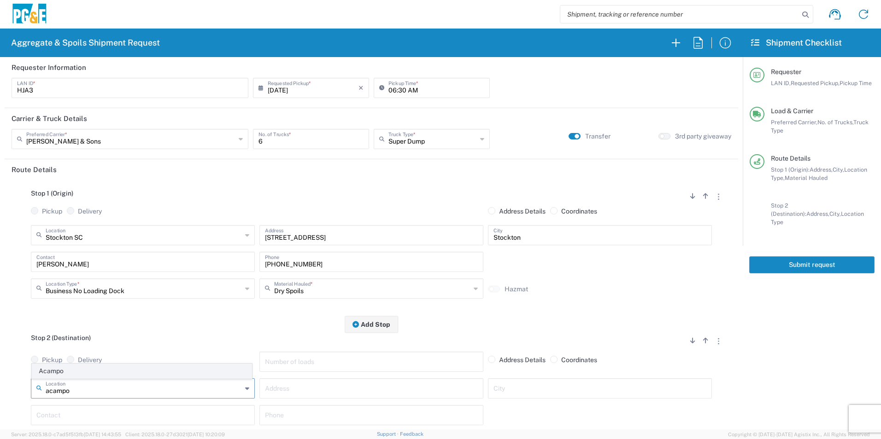
click at [94, 369] on span "Acampo" at bounding box center [141, 371] width 219 height 14
type input "Acampo"
type input "4330 E. Winery Rd"
type input "Acampo"
type input "Business No Loading Dock"
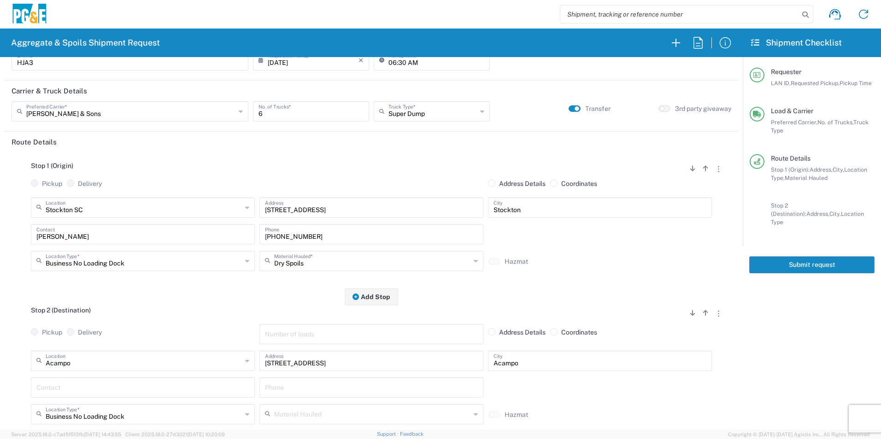
scroll to position [92, 0]
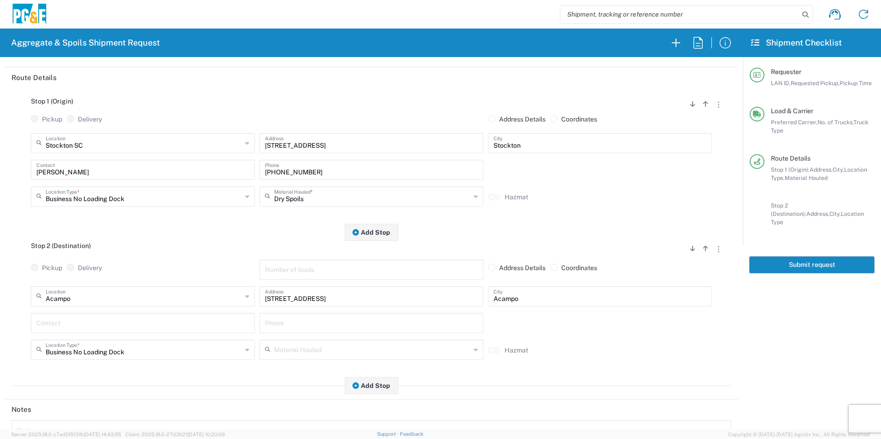
click at [97, 324] on input "text" at bounding box center [142, 323] width 213 height 16
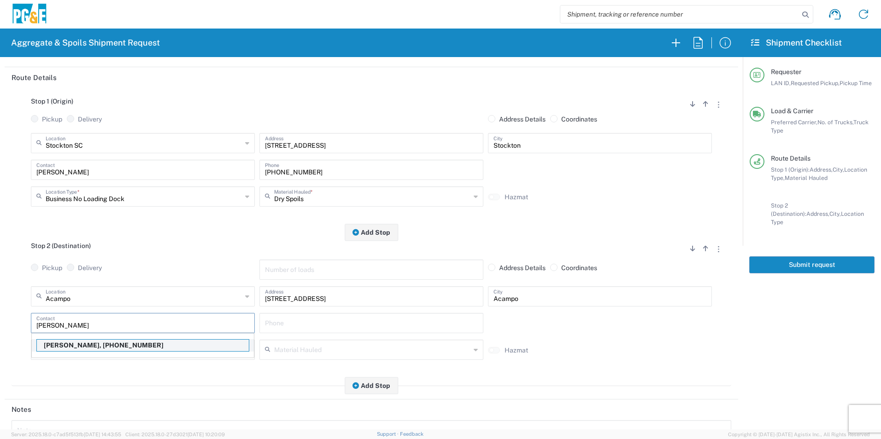
click at [116, 347] on p "Henry Arroyo, 209-226-0840" at bounding box center [143, 346] width 212 height 12
type input "Henry Arroyo"
type input "209-226-0840"
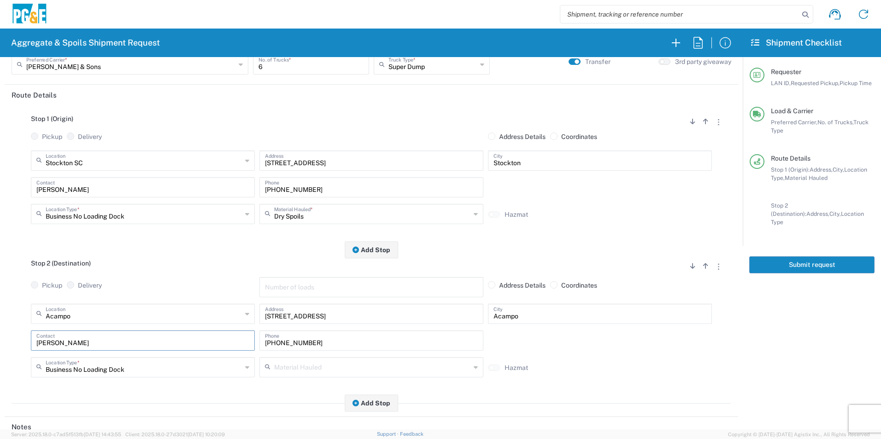
scroll to position [0, 0]
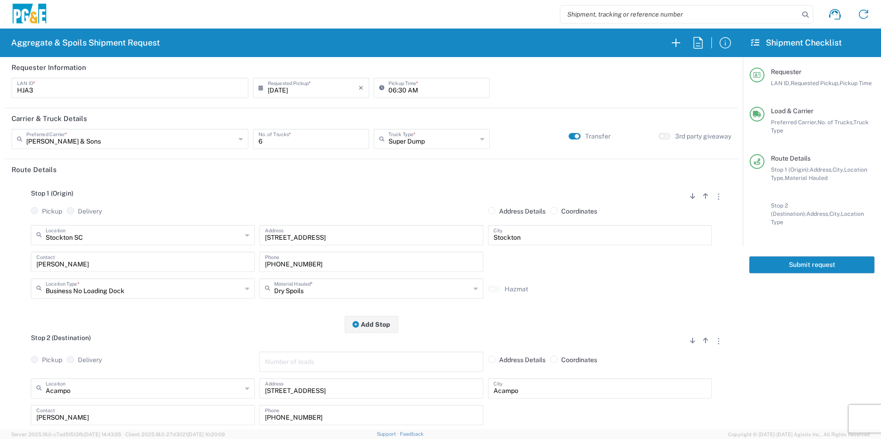
click at [810, 259] on button "Submit request" at bounding box center [811, 265] width 125 height 17
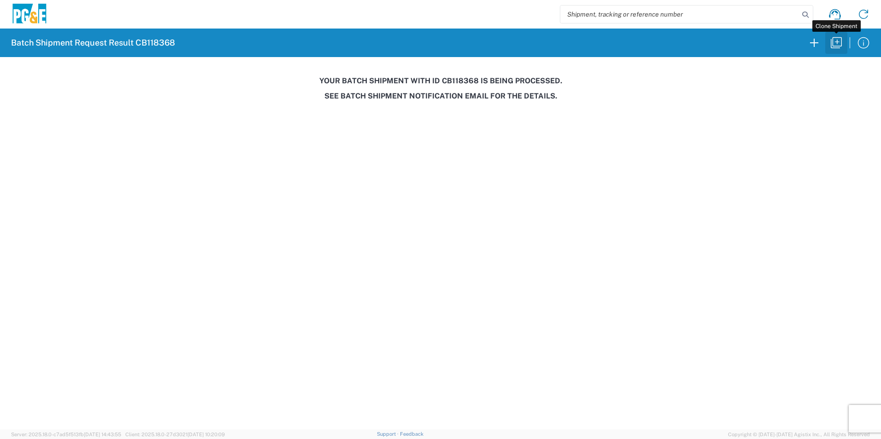
click at [839, 38] on icon "button" at bounding box center [835, 42] width 11 height 11
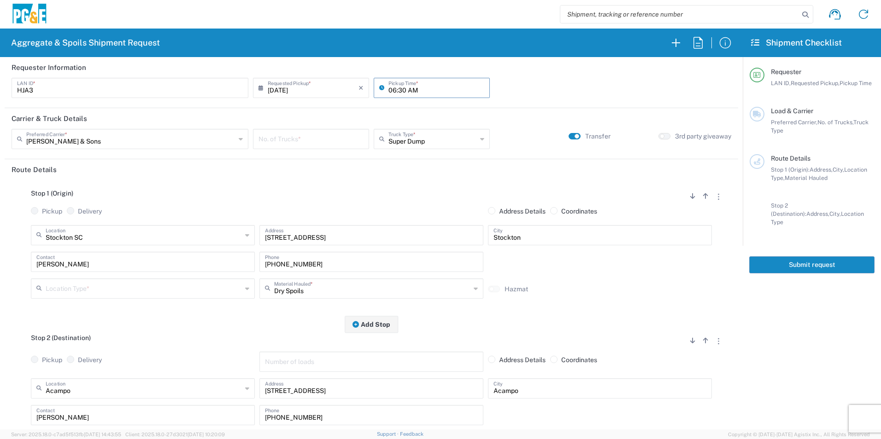
click at [400, 88] on input "06:30 AM" at bounding box center [436, 87] width 96 height 16
click at [399, 91] on input "06:30 AM" at bounding box center [436, 87] width 96 height 16
type input "06:00 AM"
click at [289, 139] on input "number" at bounding box center [310, 138] width 105 height 16
type input "2"
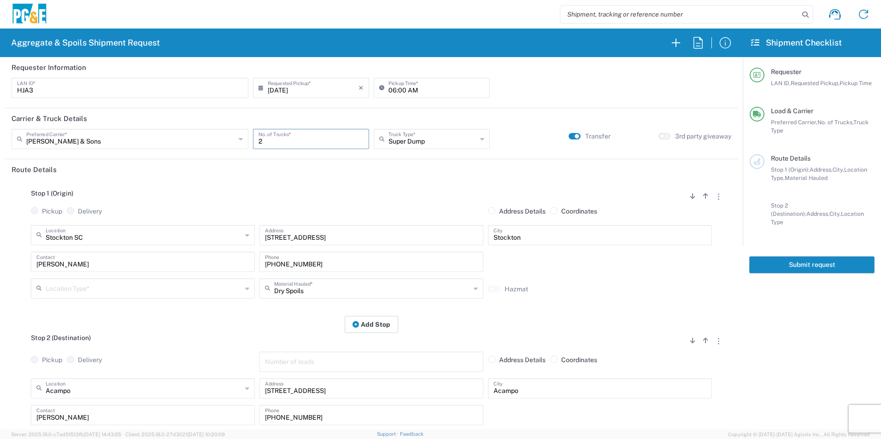
click at [370, 322] on button "Add Stop" at bounding box center [371, 324] width 53 height 17
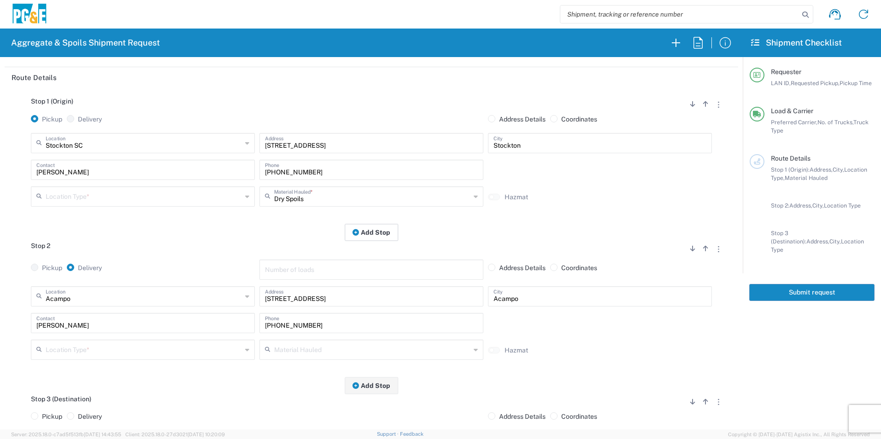
scroll to position [230, 0]
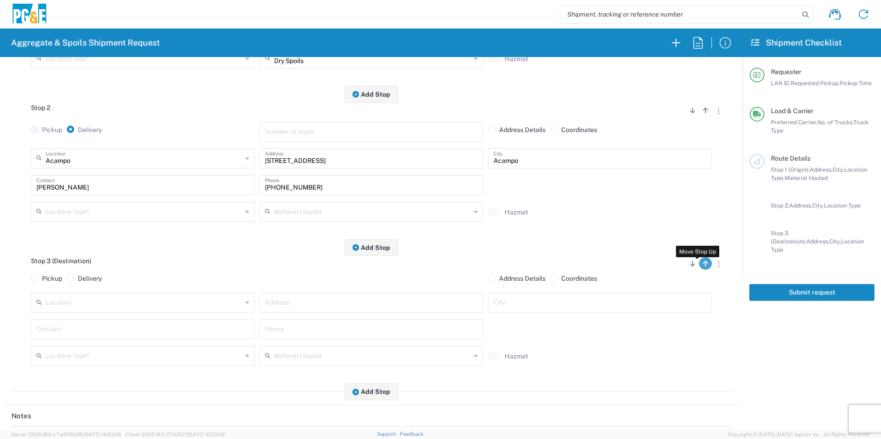
click at [703, 267] on icon "button" at bounding box center [705, 264] width 5 height 6
radio input "false"
radio input "true"
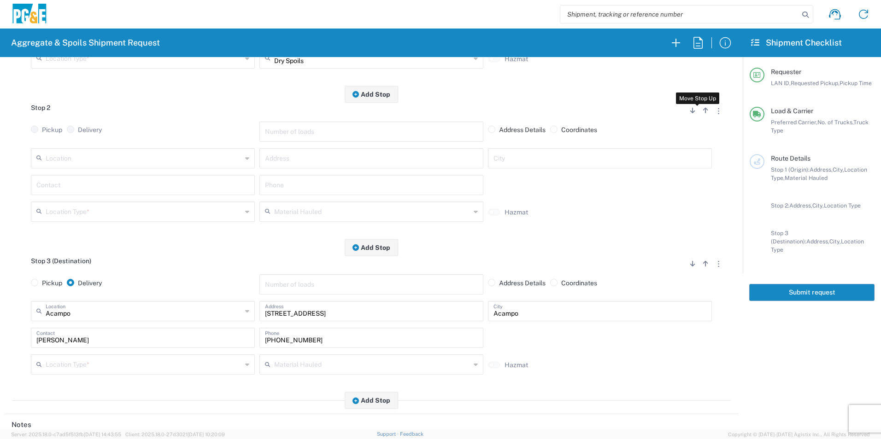
click at [703, 112] on icon "button" at bounding box center [705, 110] width 5 height 6
radio input "false"
radio input "true"
radio input "false"
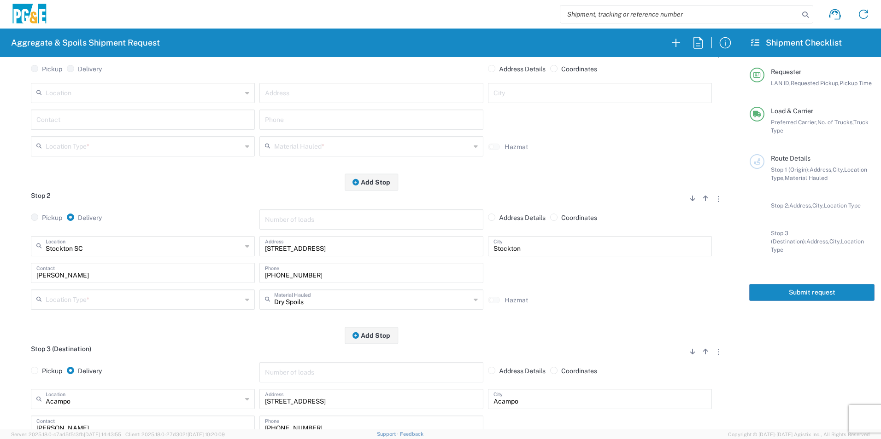
scroll to position [0, 0]
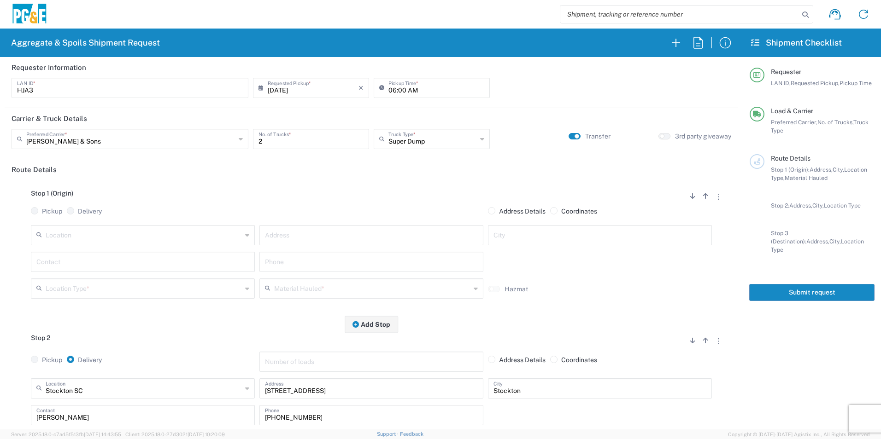
click at [324, 234] on input "text" at bounding box center [371, 235] width 213 height 16
type input "9375 E. Hwy 12"
type input "Lodi"
click at [173, 267] on input "text" at bounding box center [142, 261] width 213 height 16
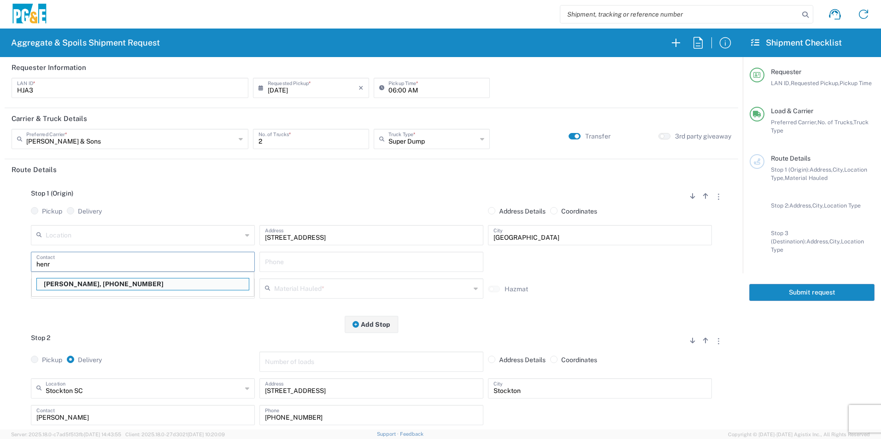
drag, startPoint x: 120, startPoint y: 284, endPoint x: 92, endPoint y: 286, distance: 28.2
click at [119, 284] on p "Henry Arroyo, 209-226-0840" at bounding box center [143, 285] width 212 height 12
type input "Henry Arroyo"
type input "209-226-0840"
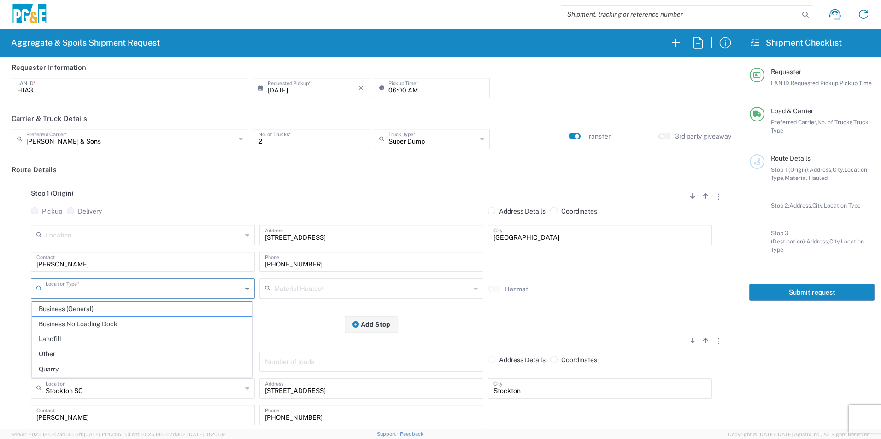
click at [77, 284] on input "text" at bounding box center [144, 288] width 196 height 16
drag, startPoint x: 74, startPoint y: 324, endPoint x: 199, endPoint y: 319, distance: 125.8
click at [74, 324] on span "Business No Loading Dock" at bounding box center [141, 324] width 219 height 14
type input "Business No Loading Dock"
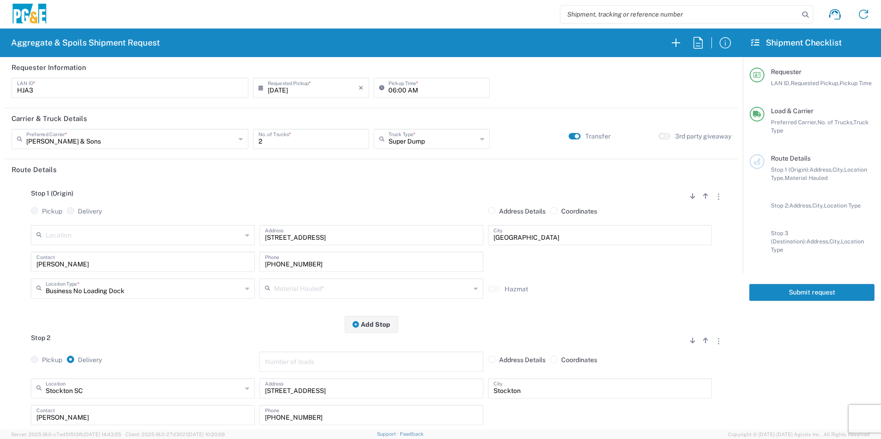
click at [352, 295] on input "text" at bounding box center [372, 288] width 196 height 16
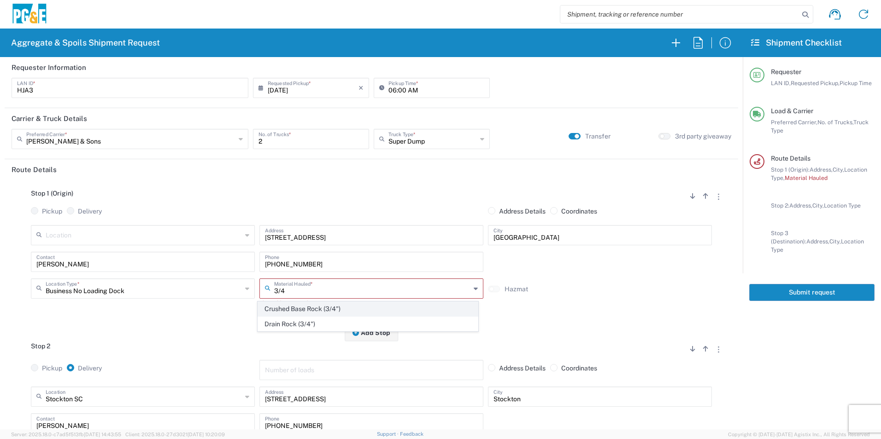
click at [302, 308] on span "Crushed Base Rock (3/4")" at bounding box center [367, 309] width 219 height 14
type input "Crushed Base Rock (3/4")"
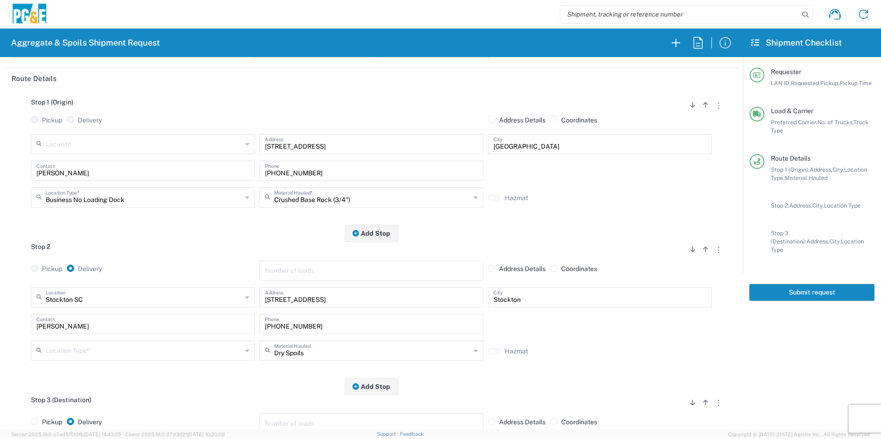
scroll to position [92, 0]
click at [377, 233] on button "Add Stop" at bounding box center [371, 232] width 53 height 17
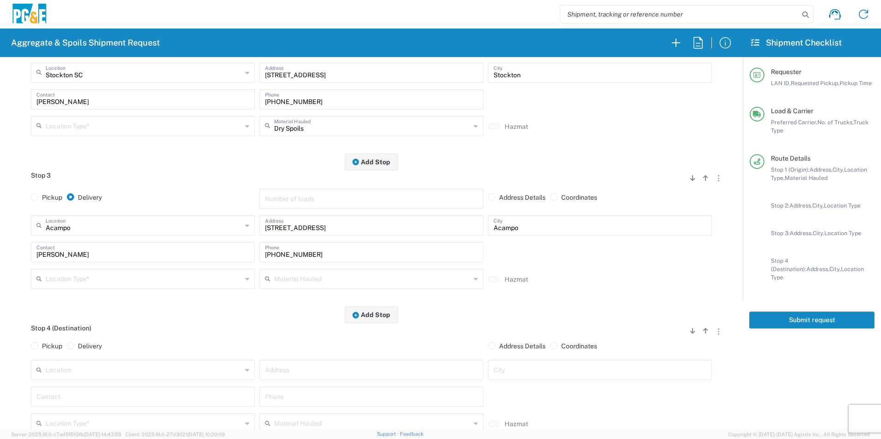
scroll to position [461, 0]
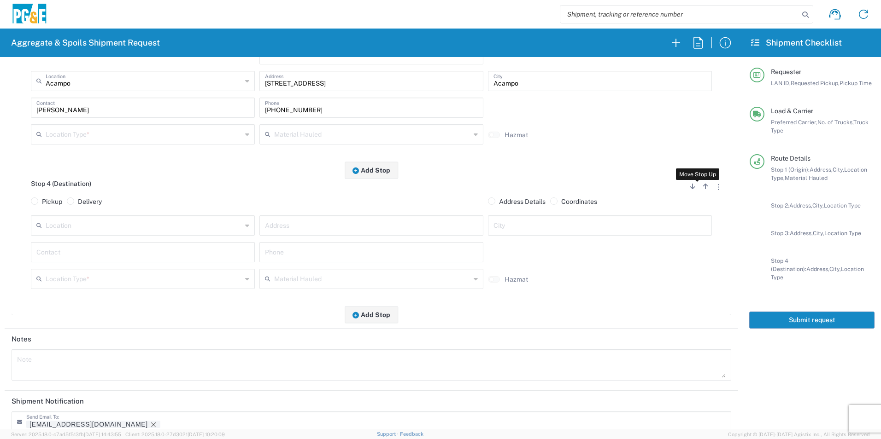
drag, startPoint x: 697, startPoint y: 192, endPoint x: 692, endPoint y: 202, distance: 11.6
click at [699, 192] on button "button" at bounding box center [705, 186] width 13 height 12
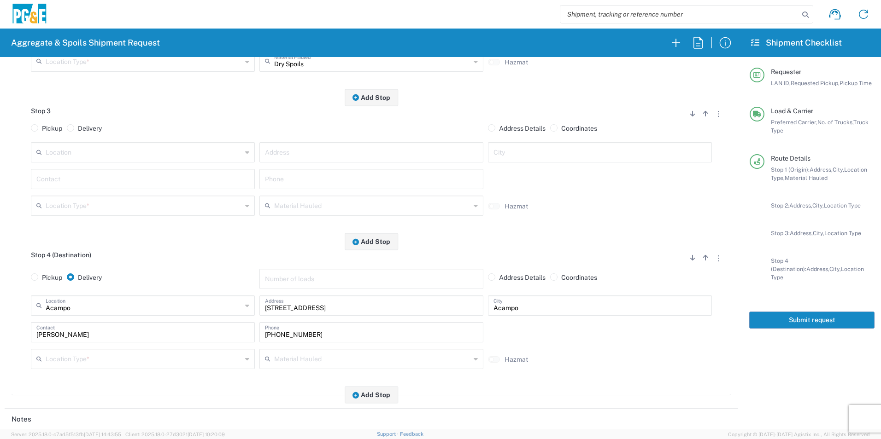
scroll to position [242, 0]
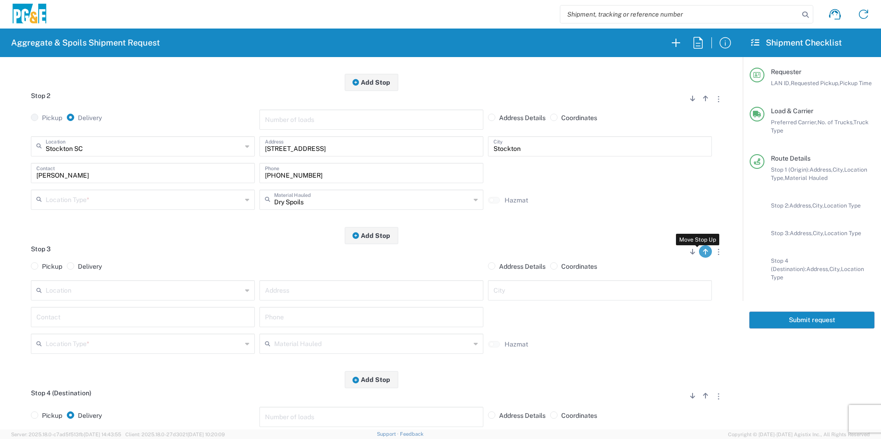
click at [702, 253] on button "button" at bounding box center [705, 251] width 13 height 12
radio input "false"
radio input "true"
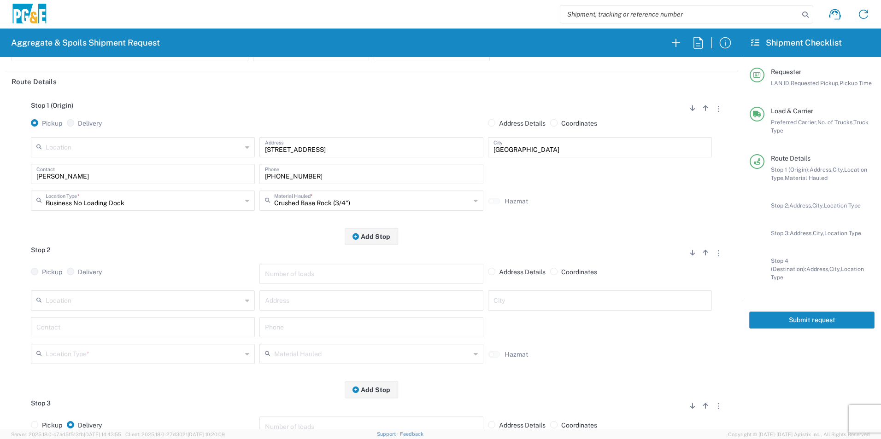
scroll to position [12, 0]
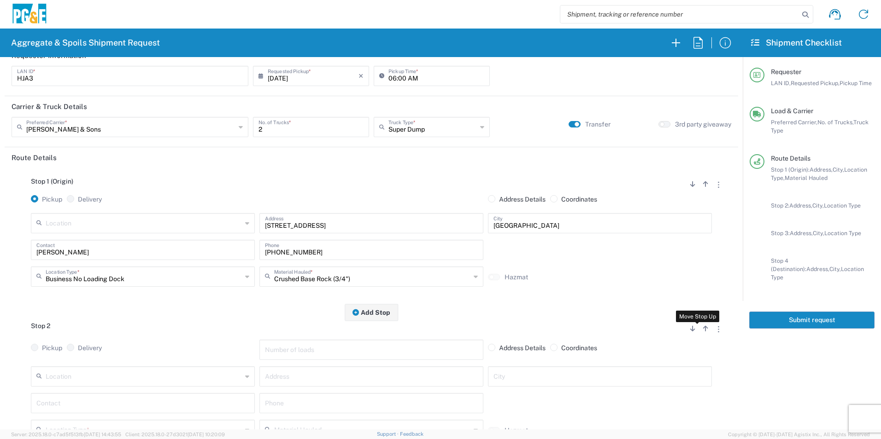
click at [703, 330] on icon "button" at bounding box center [705, 329] width 5 height 6
radio input "false"
radio input "true"
radio input "false"
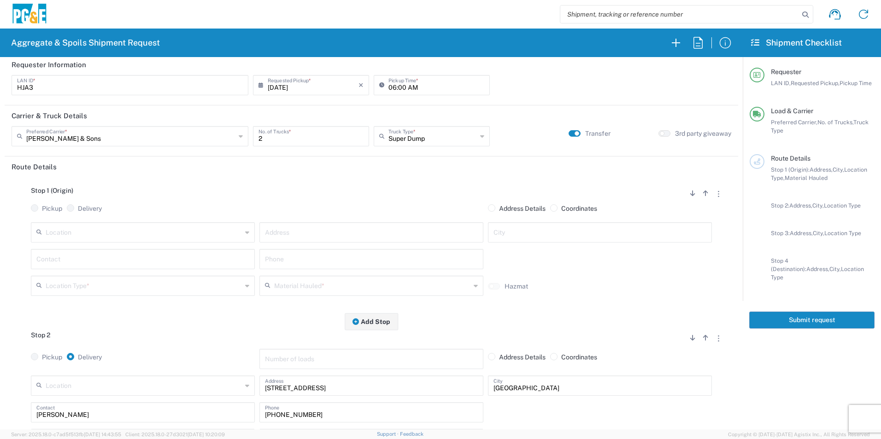
scroll to position [0, 0]
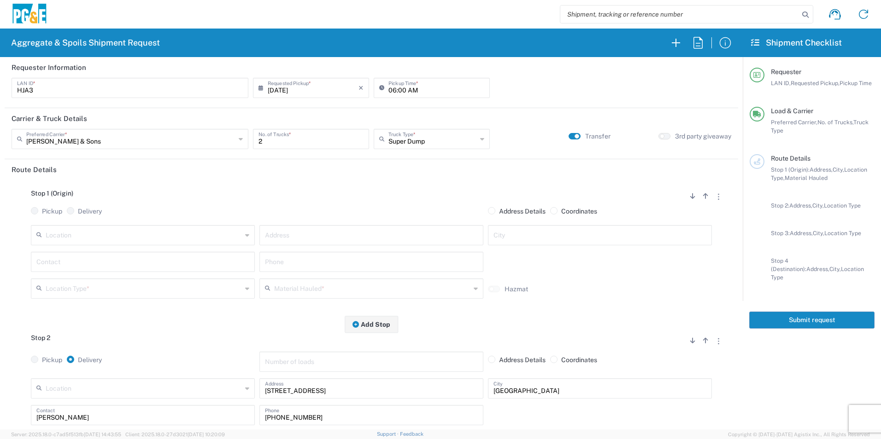
drag, startPoint x: 698, startPoint y: 199, endPoint x: 467, endPoint y: 208, distance: 230.9
click at [703, 199] on icon "button" at bounding box center [705, 196] width 5 height 6
click at [90, 234] on input "text" at bounding box center [144, 235] width 196 height 16
drag, startPoint x: 120, startPoint y: 254, endPoint x: 83, endPoint y: 258, distance: 36.7
click at [119, 254] on span "[PERSON_NAME] and [PERSON_NAME] [PERSON_NAME]" at bounding box center [141, 256] width 219 height 14
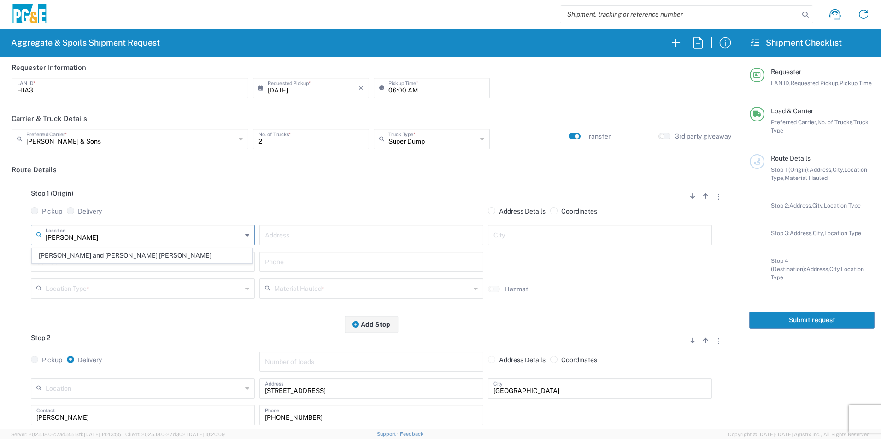
type input "[PERSON_NAME] and [PERSON_NAME] [PERSON_NAME]"
type input "26292 E River Rd"
type input "Escalon"
type input "Quarry"
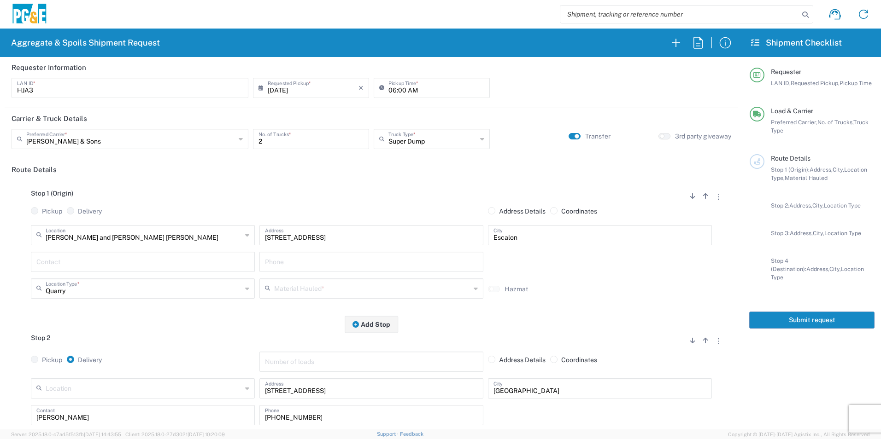
click at [77, 261] on input "text" at bounding box center [142, 261] width 213 height 16
click at [102, 280] on p "Henry Arroyo, 209-226-0840" at bounding box center [143, 285] width 212 height 12
type input "Henry Arroyo"
type input "209-226-0840"
click at [309, 285] on input "text" at bounding box center [372, 288] width 196 height 16
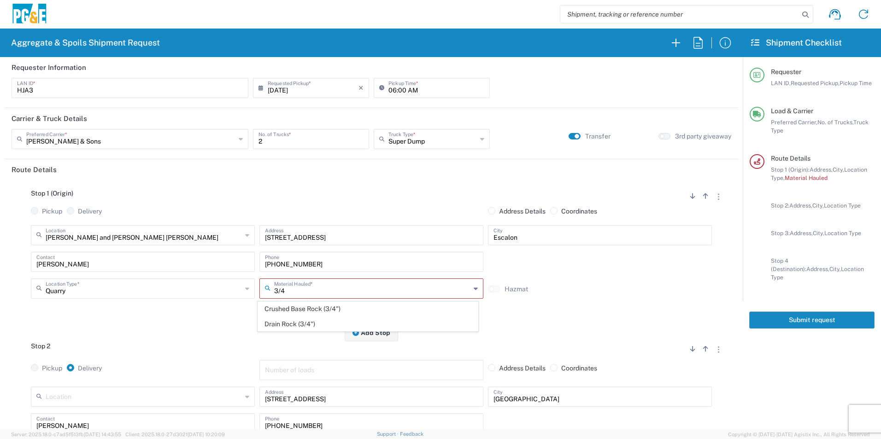
click at [313, 308] on span "Crushed Base Rock (3/4")" at bounding box center [367, 309] width 219 height 14
type input "Crushed Base Rock (3/4")"
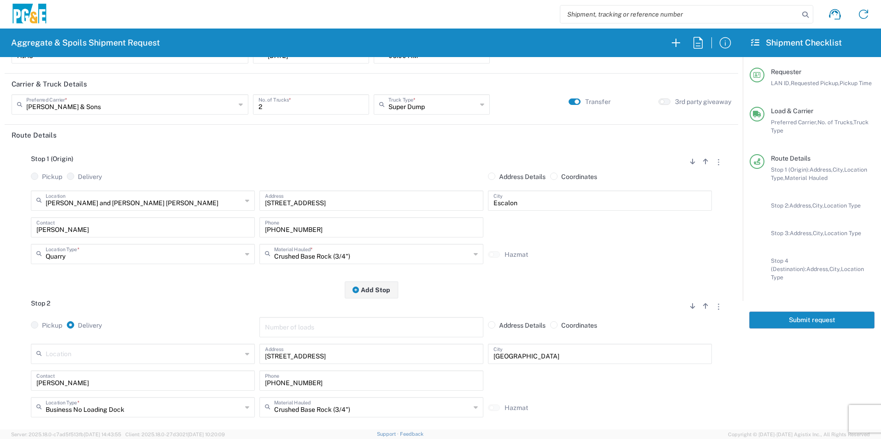
scroll to position [92, 0]
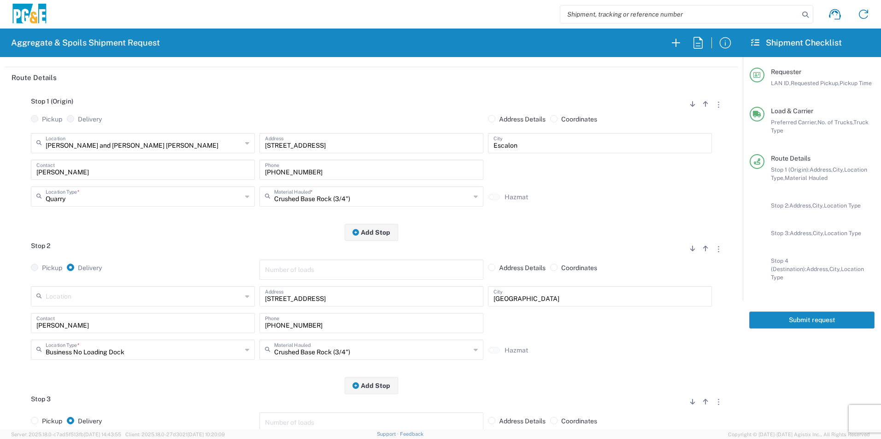
type input "Crushed Base Rock (3/4")"
click at [301, 355] on input "Crushed Base Rock (3/4")" at bounding box center [372, 349] width 196 height 16
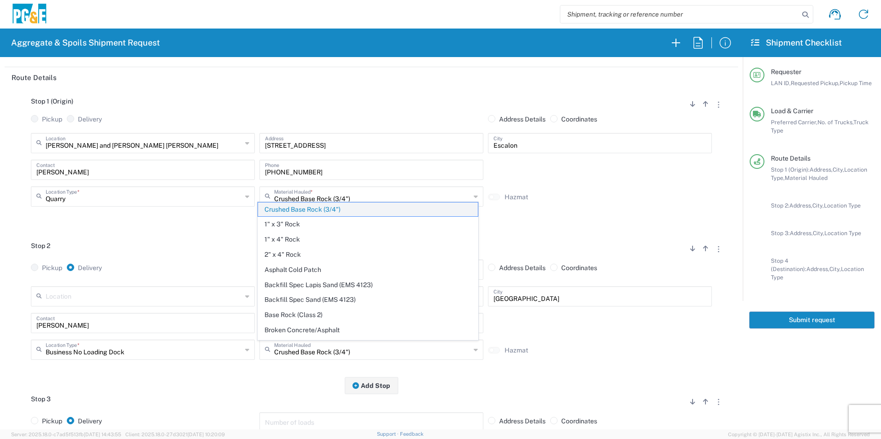
click at [297, 208] on span "Crushed Base Rock (3/4")" at bounding box center [367, 210] width 219 height 14
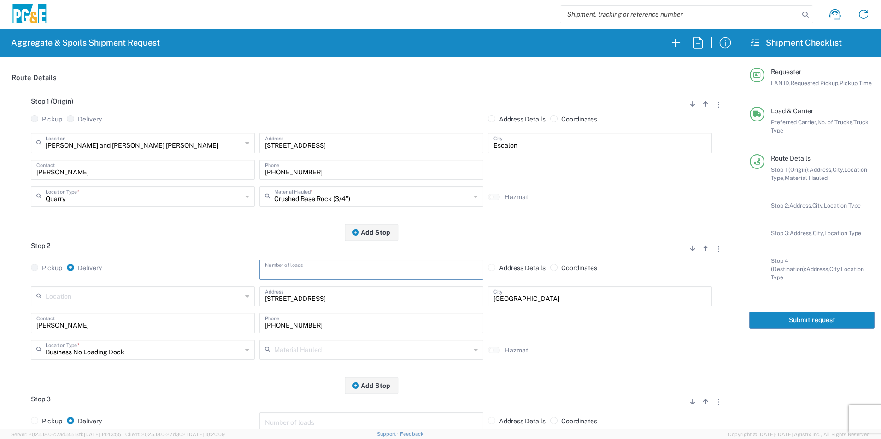
click at [289, 265] on input "number" at bounding box center [371, 269] width 213 height 16
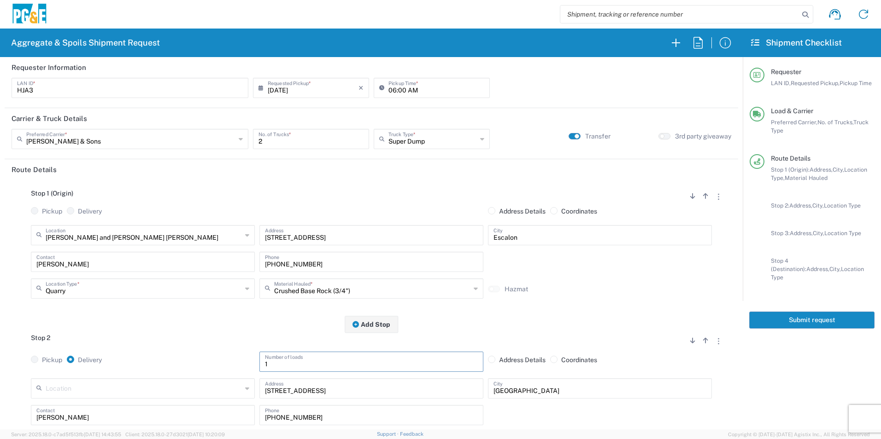
type input "1"
click at [574, 137] on small "button" at bounding box center [576, 136] width 5 height 5
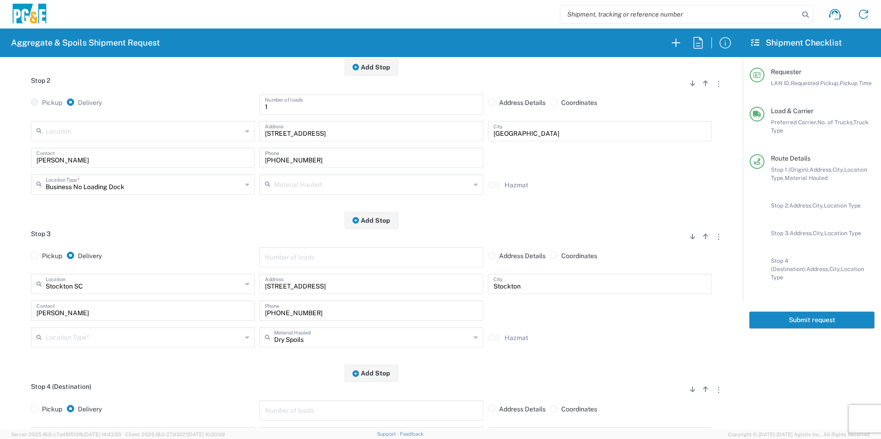
scroll to position [276, 0]
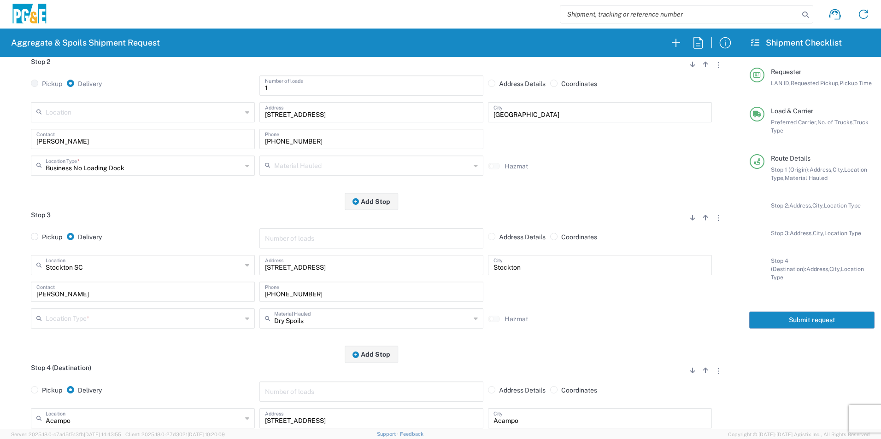
click at [36, 238] on span at bounding box center [34, 236] width 7 height 7
click at [42, 238] on input "Pickup" at bounding box center [45, 236] width 6 height 6
radio input "true"
radio input "false"
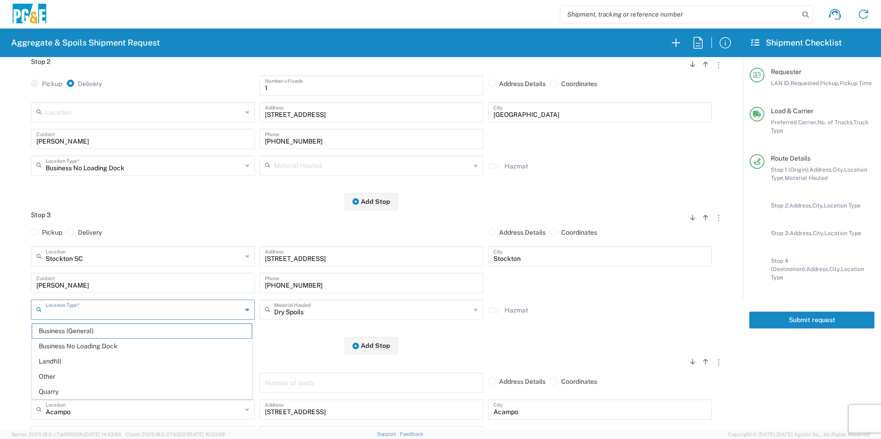
click at [122, 316] on input "text" at bounding box center [144, 309] width 196 height 16
click at [101, 348] on span "Business No Loading Dock" at bounding box center [141, 346] width 219 height 14
type input "Business No Loading Dock"
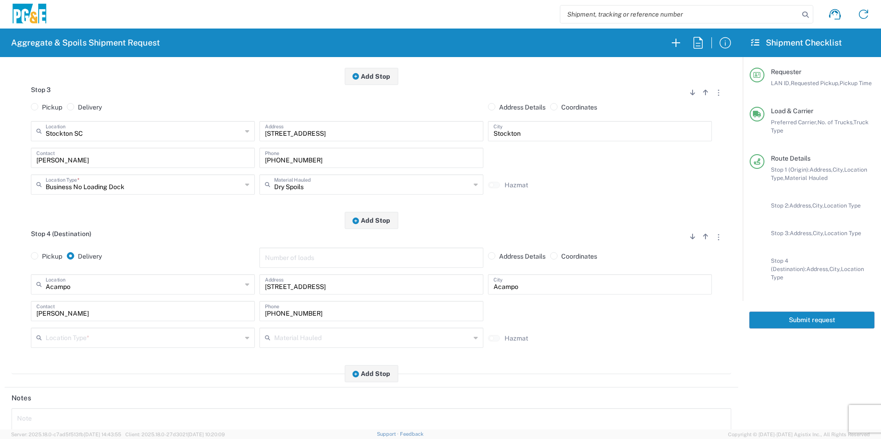
scroll to position [415, 0]
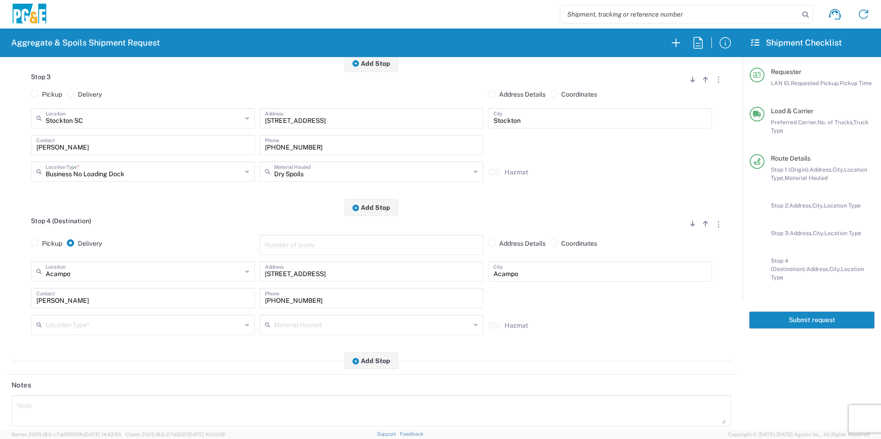
click at [60, 328] on input "text" at bounding box center [144, 324] width 196 height 16
click at [64, 362] on span "Business No Loading Dock" at bounding box center [141, 362] width 219 height 14
type input "Business No Loading Dock"
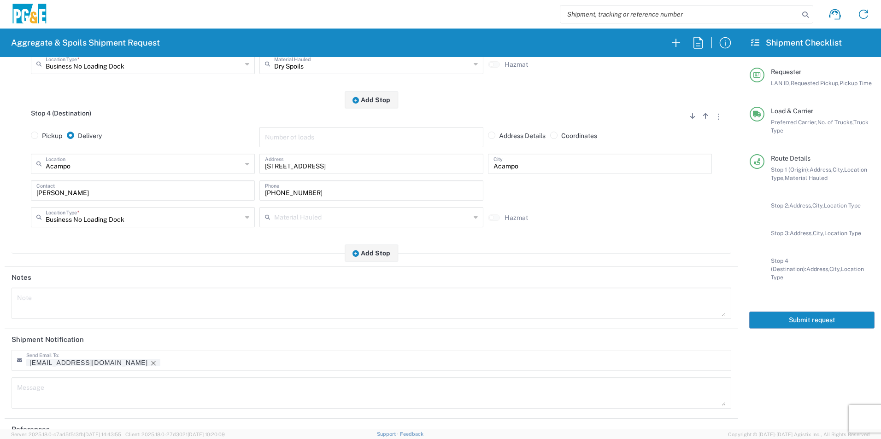
scroll to position [565, 0]
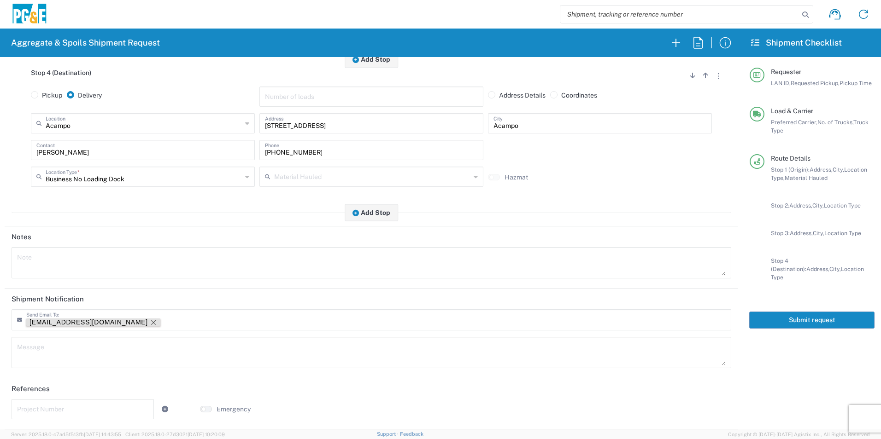
click at [150, 322] on icon "Remove tag" at bounding box center [153, 322] width 7 height 7
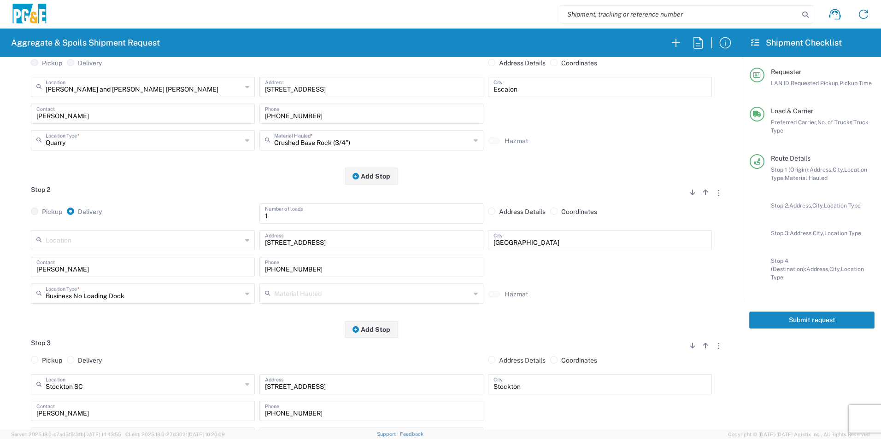
scroll to position [0, 0]
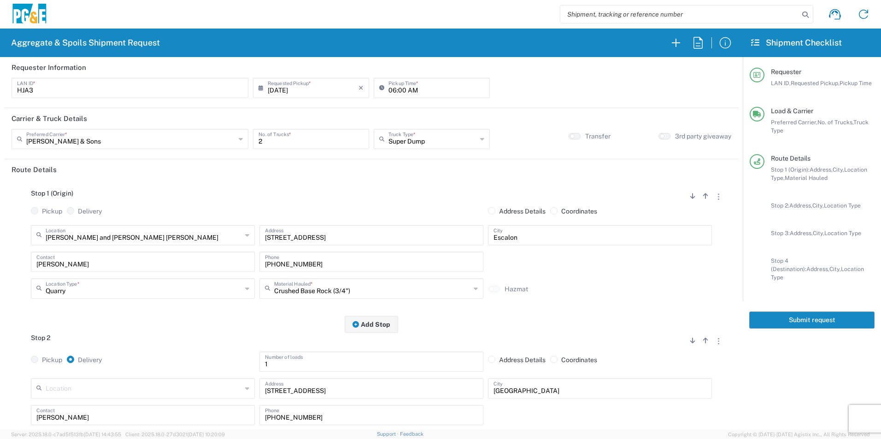
click at [859, 312] on button "Submit request" at bounding box center [811, 320] width 125 height 17
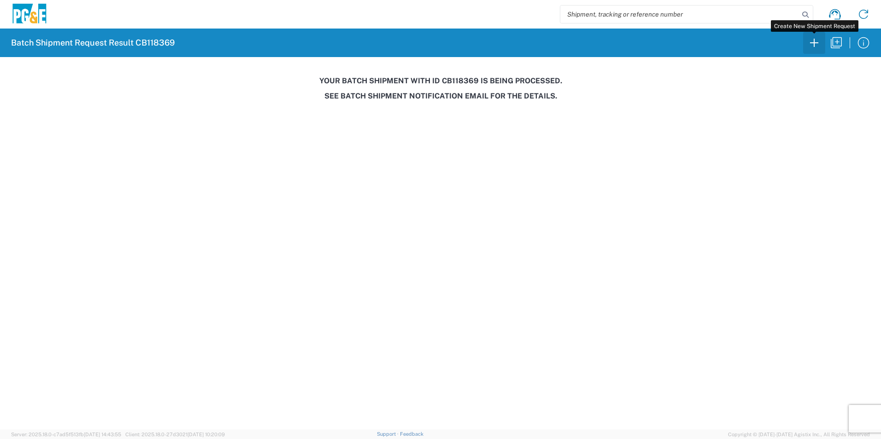
click at [818, 41] on icon "button" at bounding box center [814, 42] width 15 height 15
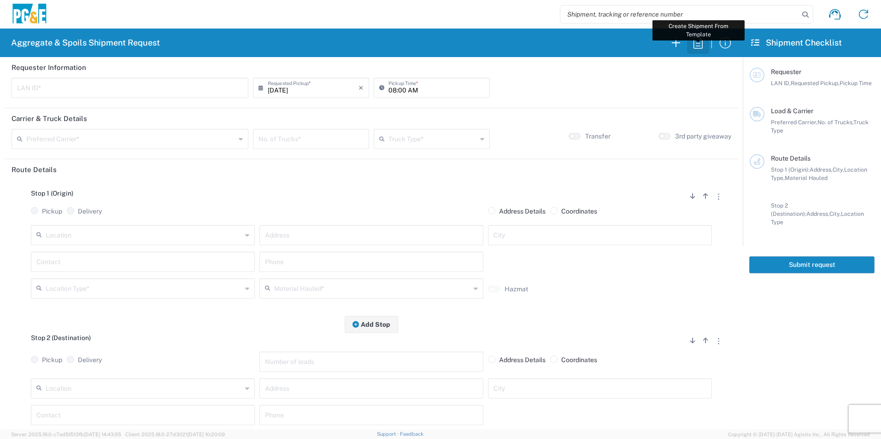
click at [703, 45] on icon "button" at bounding box center [697, 42] width 15 height 15
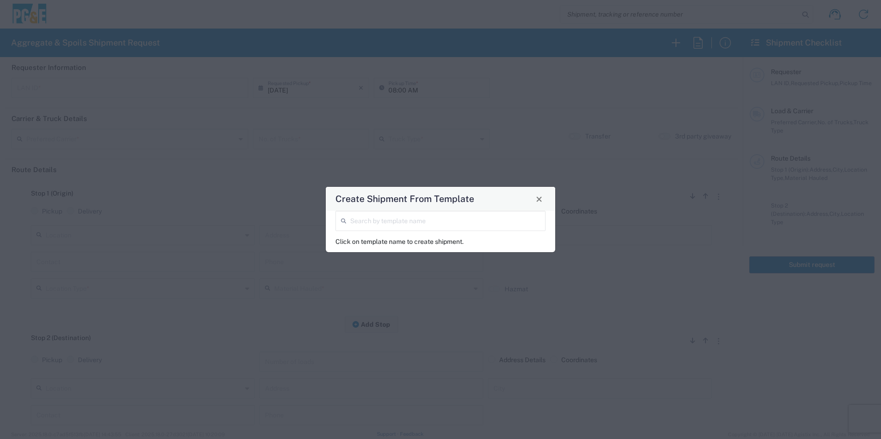
click at [468, 221] on input "search" at bounding box center [445, 220] width 190 height 16
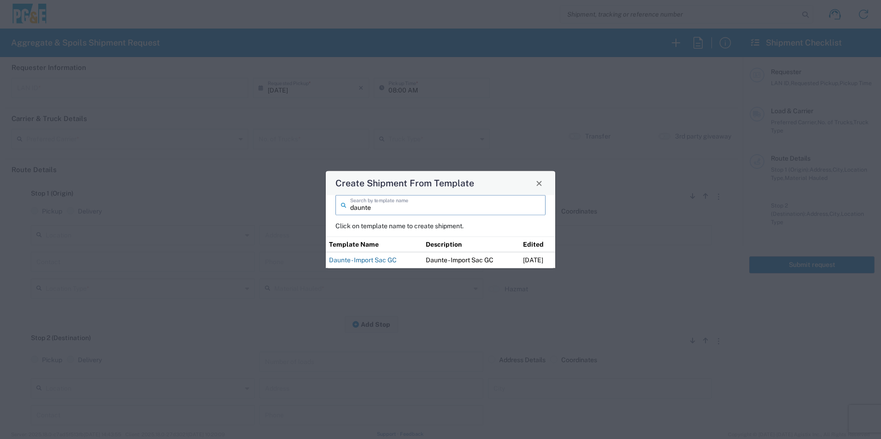
type input "daunte"
click at [360, 262] on link "Daunte - Import Sac GC" at bounding box center [363, 260] width 68 height 7
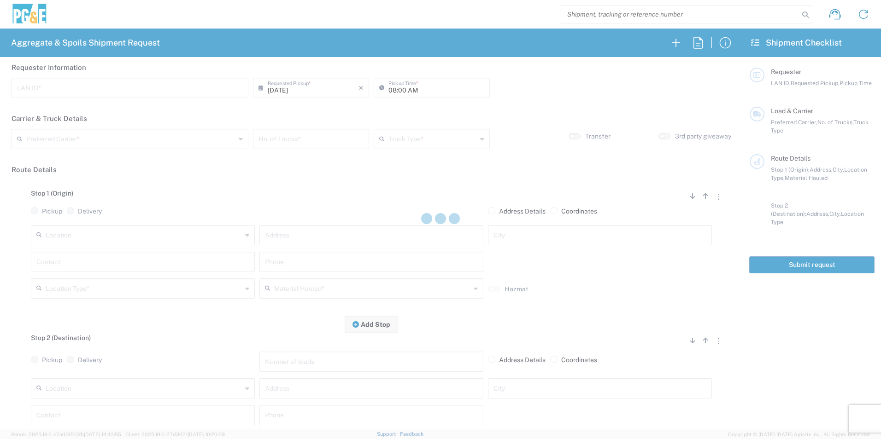
type input "D4GM"
type input "07:00 AM"
type input "North Coast Trucking"
type input "Super Dump"
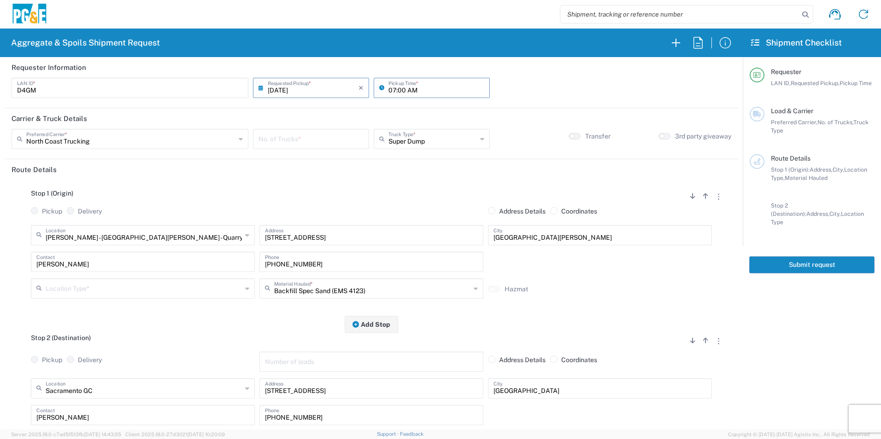
click at [389, 91] on input "07:00 AM" at bounding box center [436, 87] width 96 height 16
type input "06:00 AM"
click at [324, 138] on input "number" at bounding box center [310, 138] width 105 height 16
type input "1"
click at [88, 288] on input "text" at bounding box center [144, 288] width 196 height 16
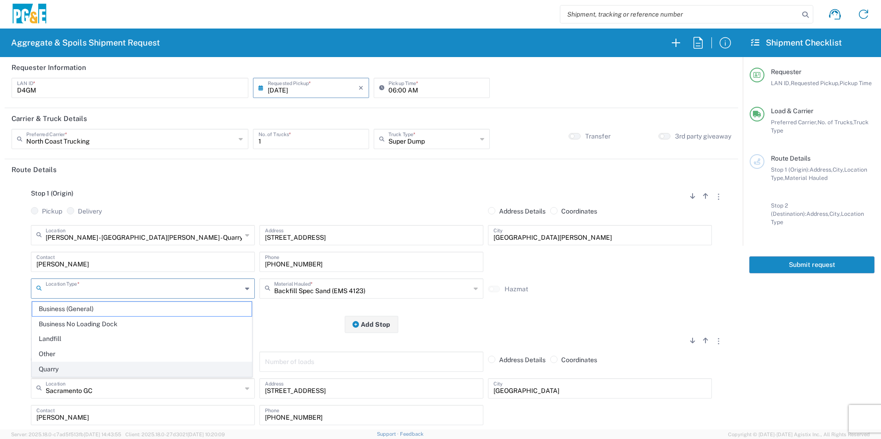
click at [50, 366] on span "Quarry" at bounding box center [141, 369] width 219 height 14
type input "Quarry"
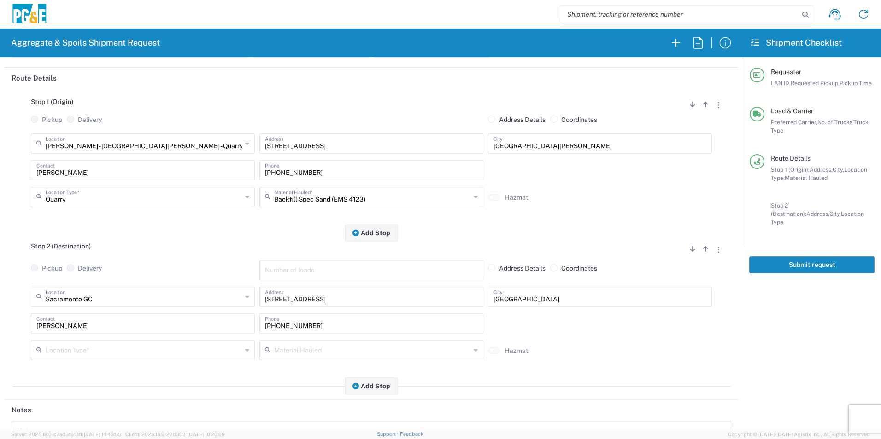
scroll to position [92, 0]
click at [82, 353] on input "text" at bounding box center [144, 349] width 196 height 16
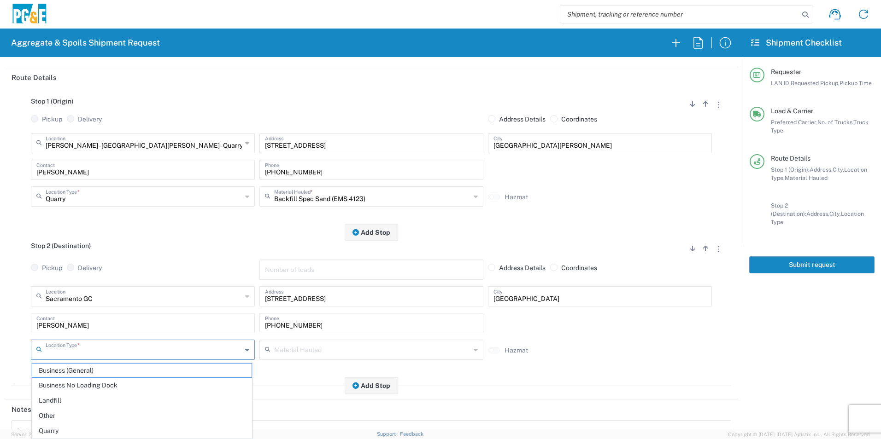
drag, startPoint x: 85, startPoint y: 386, endPoint x: 90, endPoint y: 382, distance: 6.3
click at [86, 385] on span "Business No Loading Dock" at bounding box center [141, 386] width 219 height 14
type input "Business No Loading Dock"
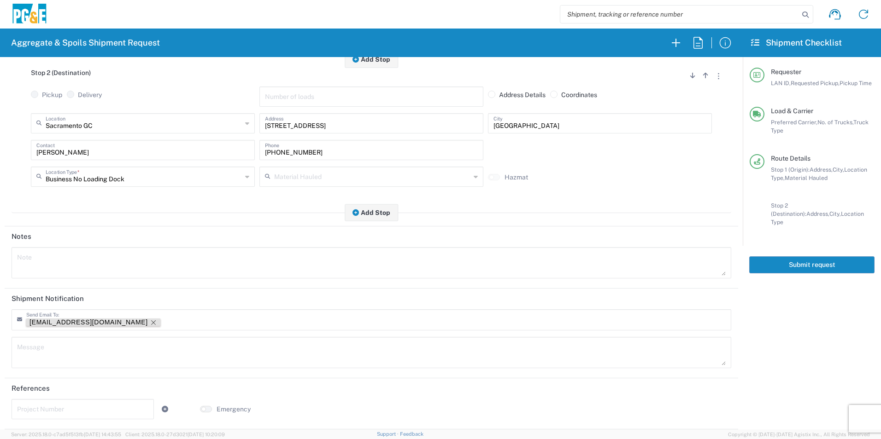
click at [150, 323] on icon "Remove tag" at bounding box center [153, 322] width 7 height 7
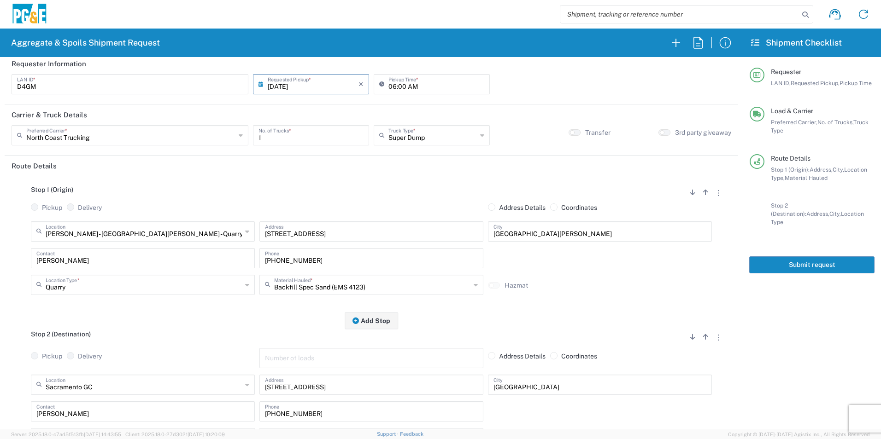
scroll to position [0, 0]
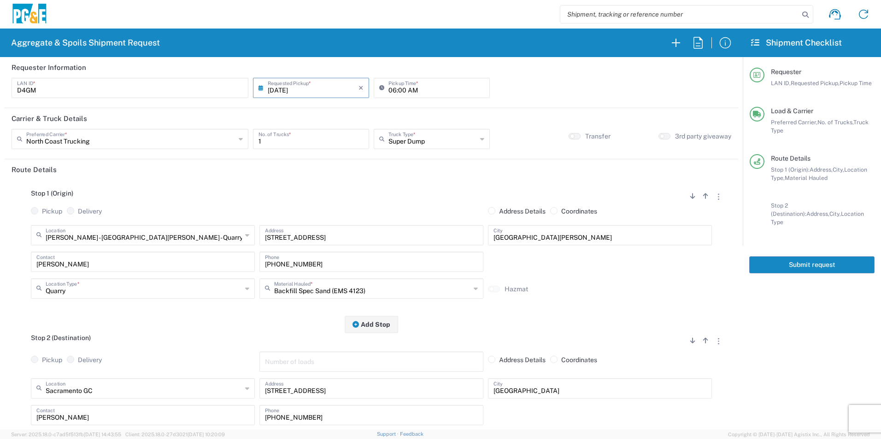
click at [806, 257] on button "Submit request" at bounding box center [811, 265] width 125 height 17
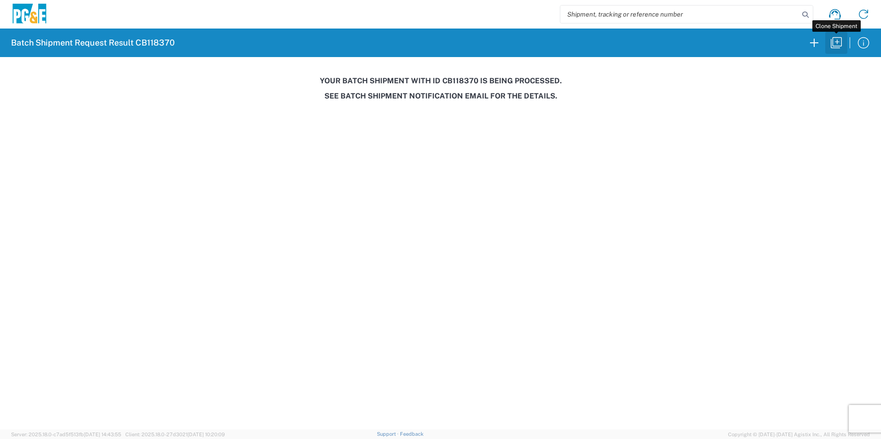
click at [839, 42] on icon "button" at bounding box center [835, 42] width 11 height 11
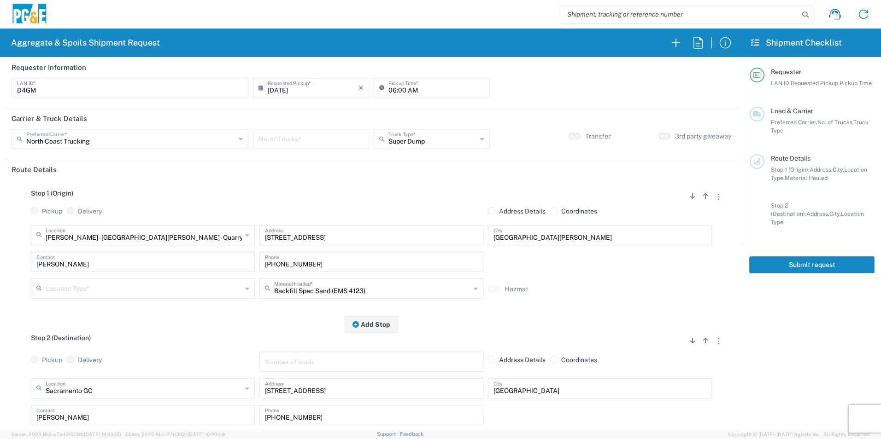
click at [291, 140] on input "number" at bounding box center [310, 138] width 105 height 16
type input "1"
click at [62, 289] on input "text" at bounding box center [144, 288] width 196 height 16
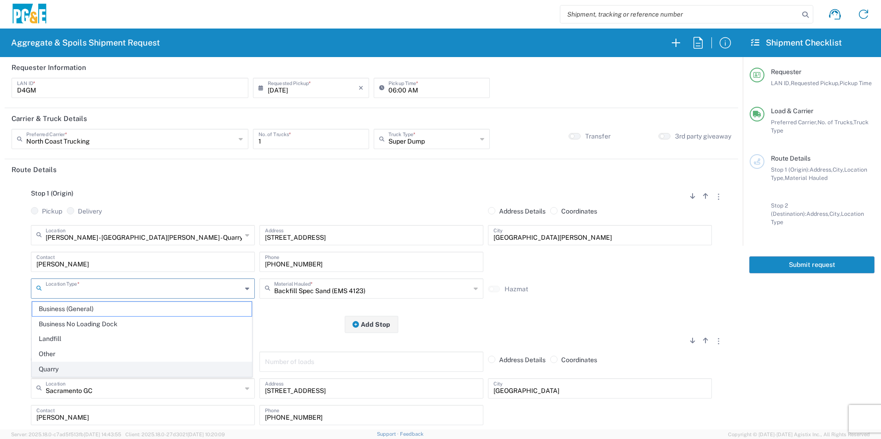
click at [56, 368] on span "Quarry" at bounding box center [141, 369] width 219 height 14
type input "Quarry"
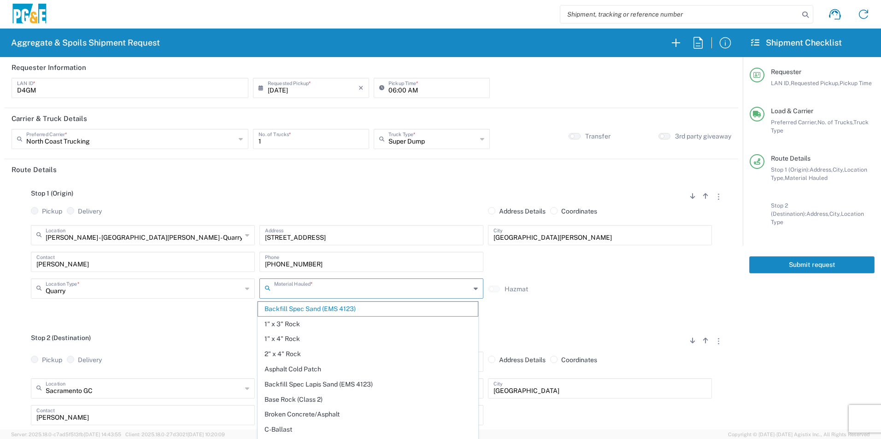
click at [322, 287] on input "text" at bounding box center [372, 288] width 196 height 16
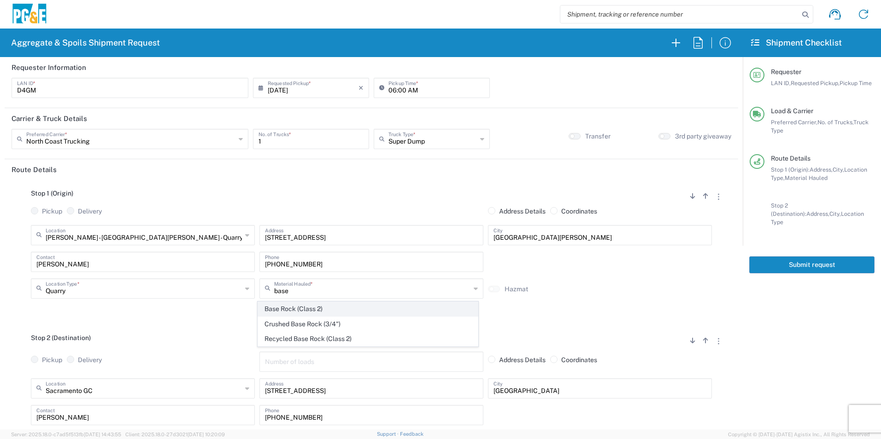
click at [319, 309] on span "Base Rock (Class 2)" at bounding box center [367, 309] width 219 height 14
type input "Base Rock (Class 2)"
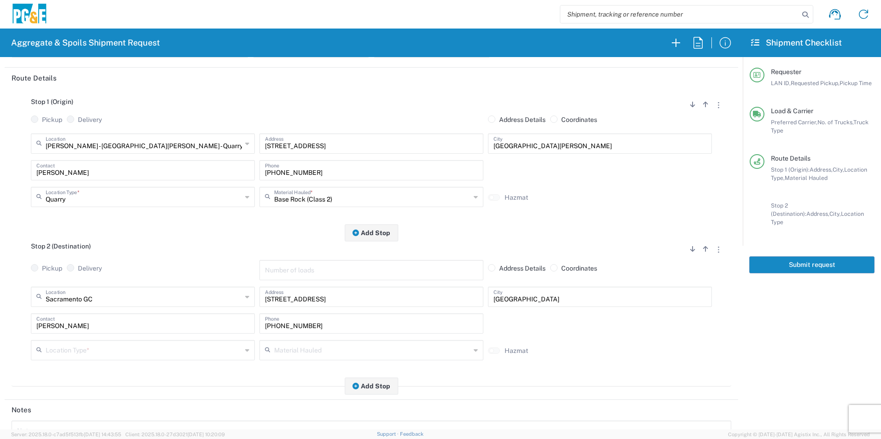
scroll to position [92, 0]
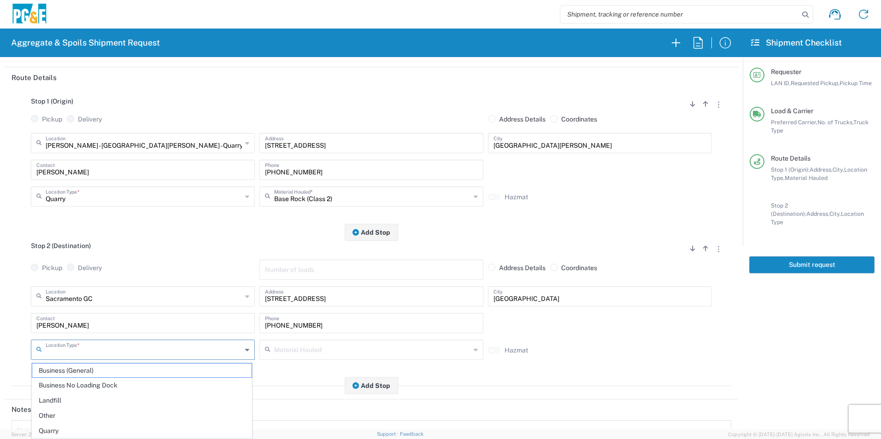
click at [89, 349] on input "text" at bounding box center [144, 349] width 196 height 16
click at [77, 387] on span "Business No Loading Dock" at bounding box center [141, 386] width 219 height 14
type input "Business No Loading Dock"
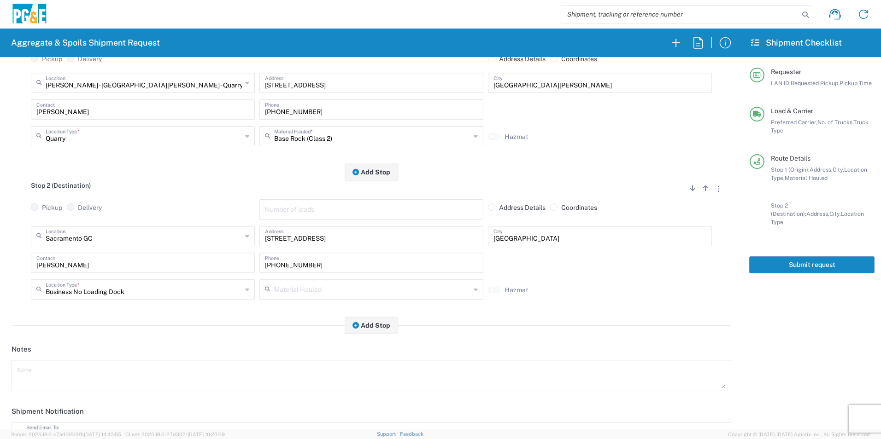
scroll to position [266, 0]
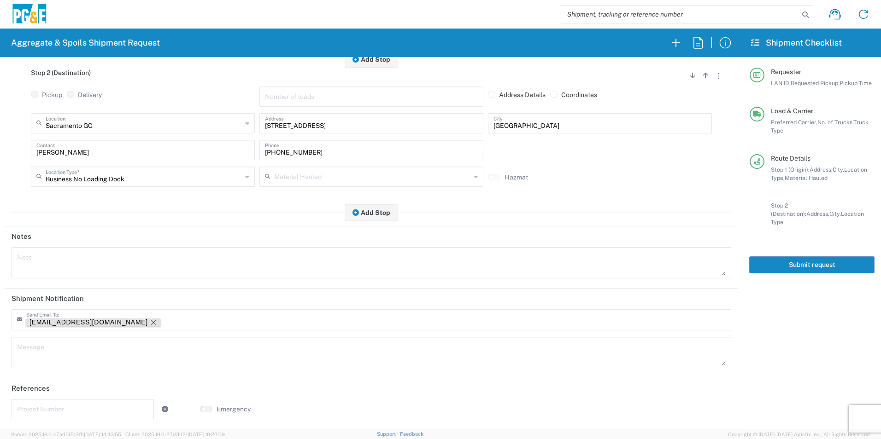
click at [150, 322] on icon "Remove tag" at bounding box center [153, 322] width 7 height 7
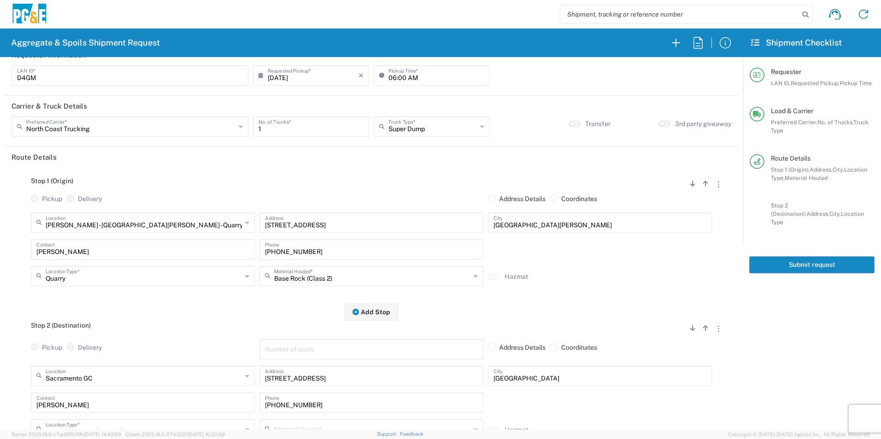
scroll to position [0, 0]
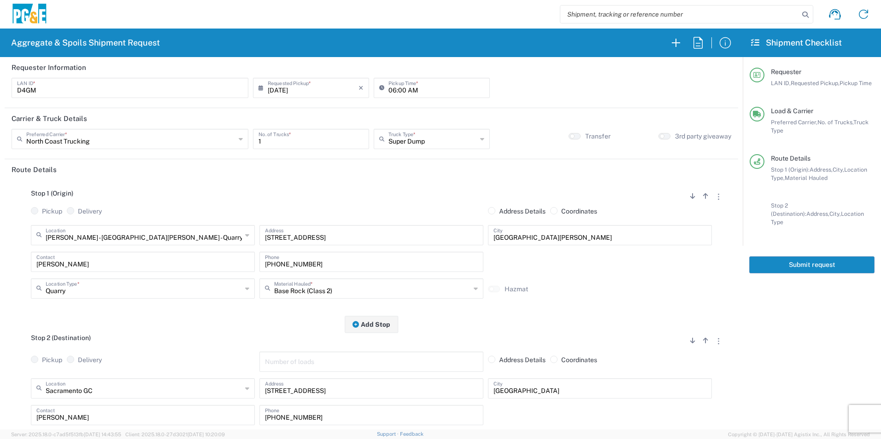
drag, startPoint x: 826, startPoint y: 257, endPoint x: 860, endPoint y: 267, distance: 35.4
click at [827, 257] on button "Submit request" at bounding box center [811, 265] width 125 height 17
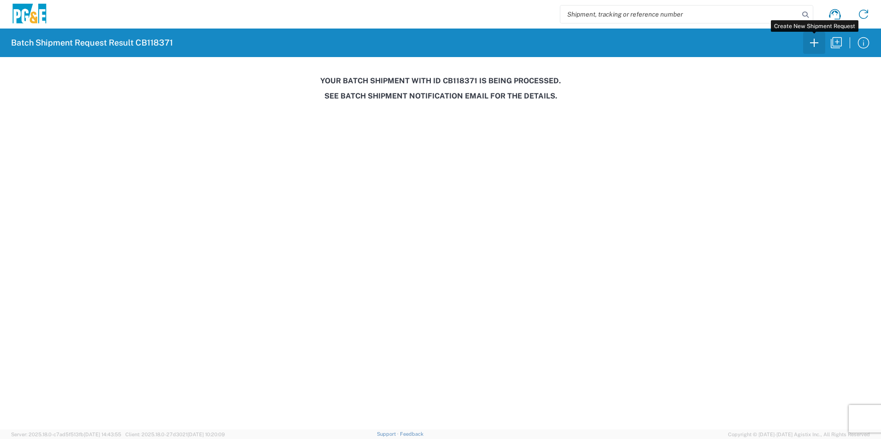
click at [815, 45] on icon "button" at bounding box center [814, 42] width 15 height 15
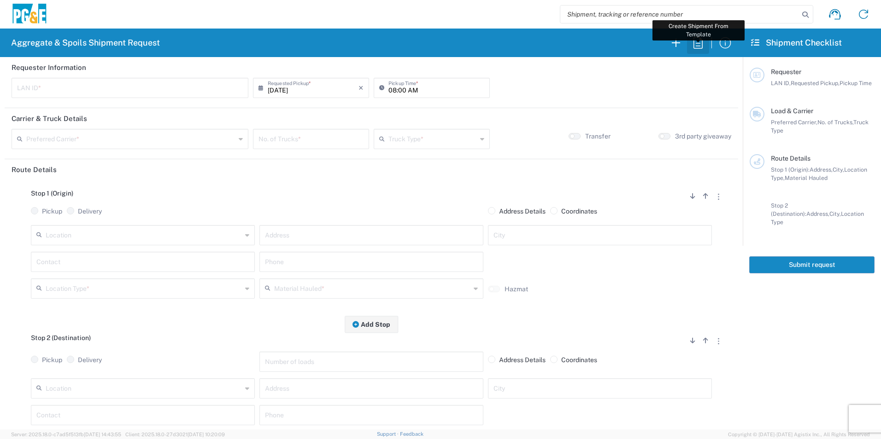
click at [698, 47] on icon "button" at bounding box center [697, 42] width 15 height 15
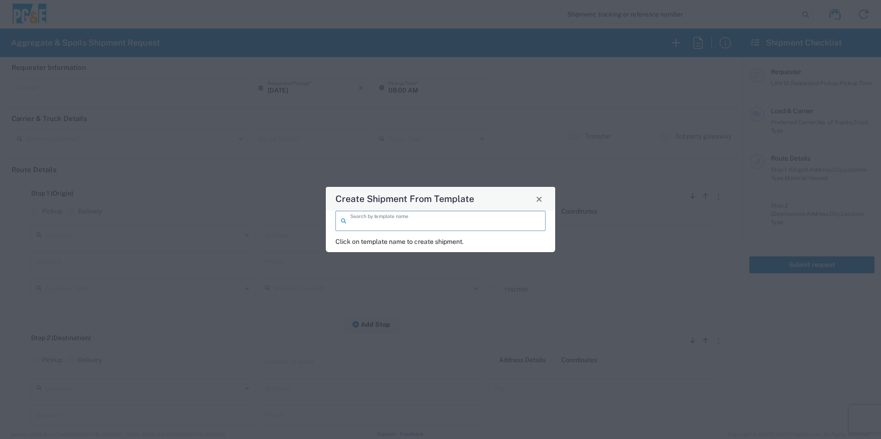
click at [389, 224] on input "search" at bounding box center [445, 220] width 190 height 16
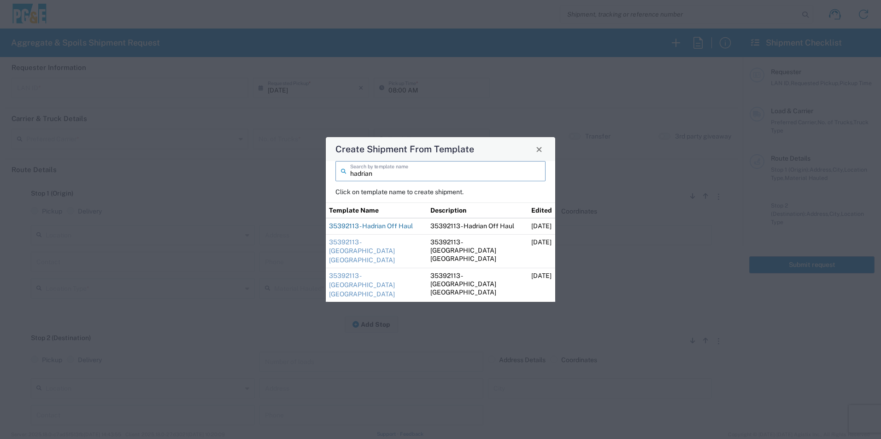
type input "hadrian"
click at [393, 230] on link "35392113 - Hadrian Off Haul" at bounding box center [371, 225] width 84 height 7
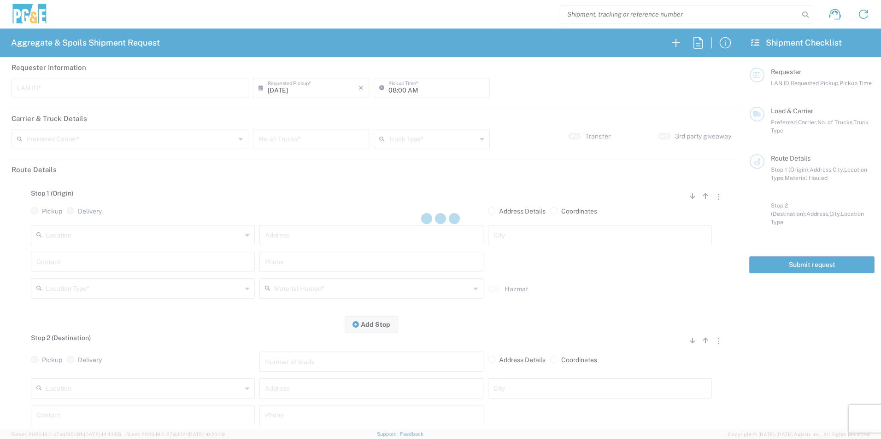
type input "HVM1"
type input "07:30 AM"
type input "[PERSON_NAME] & Sons Trucking, Inc"
type input "Super Dump"
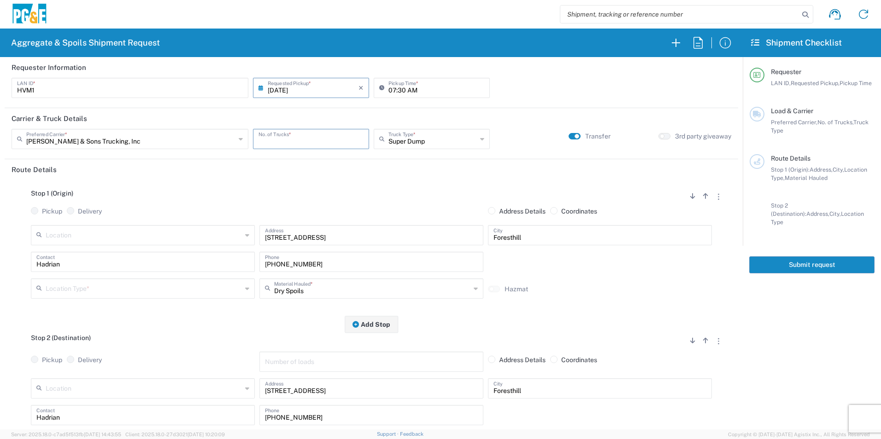
click at [330, 140] on input "number" at bounding box center [310, 138] width 105 height 16
type input "2"
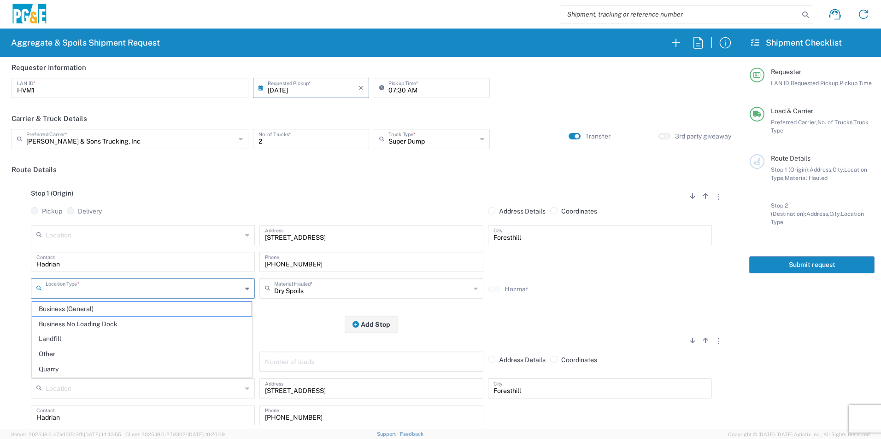
click at [96, 287] on input "text" at bounding box center [144, 288] width 196 height 16
click at [65, 360] on span "Other" at bounding box center [141, 354] width 219 height 14
type input "Other"
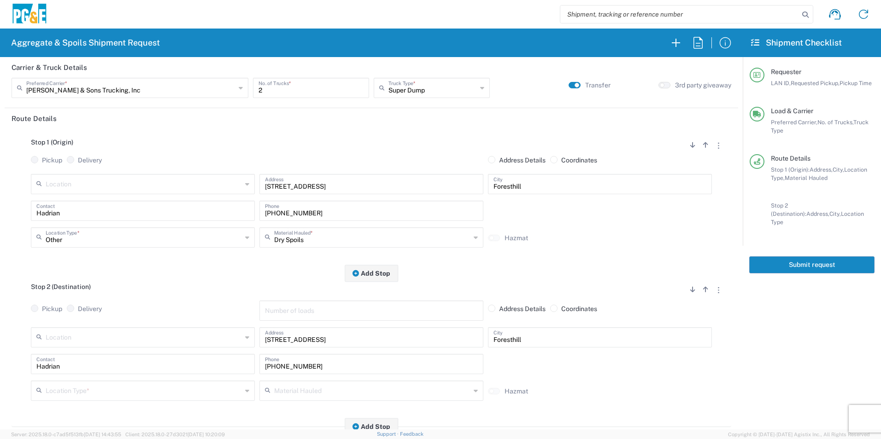
scroll to position [138, 0]
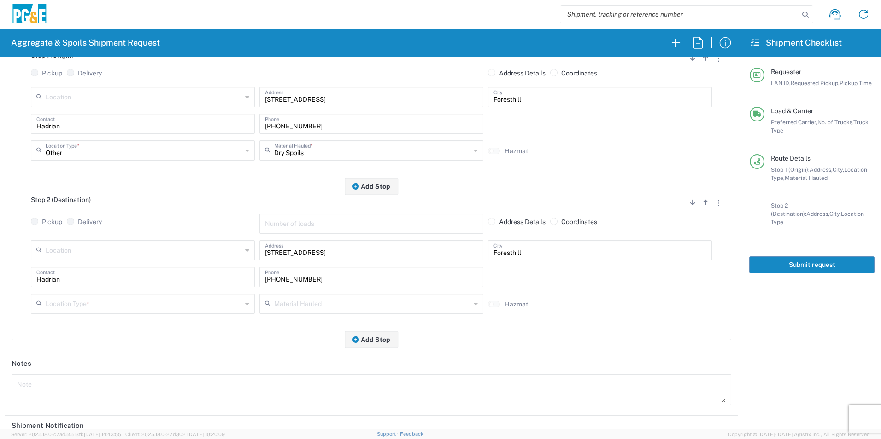
click at [108, 299] on input "text" at bounding box center [144, 303] width 196 height 16
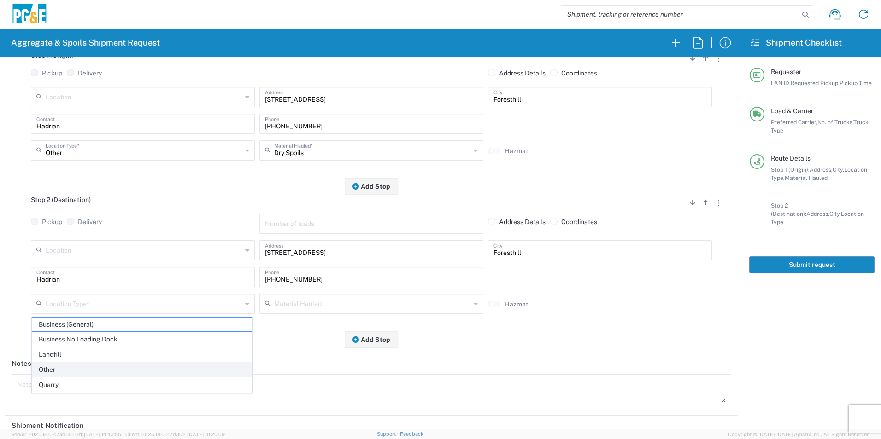
click at [54, 365] on span "Other" at bounding box center [141, 370] width 219 height 14
type input "Other"
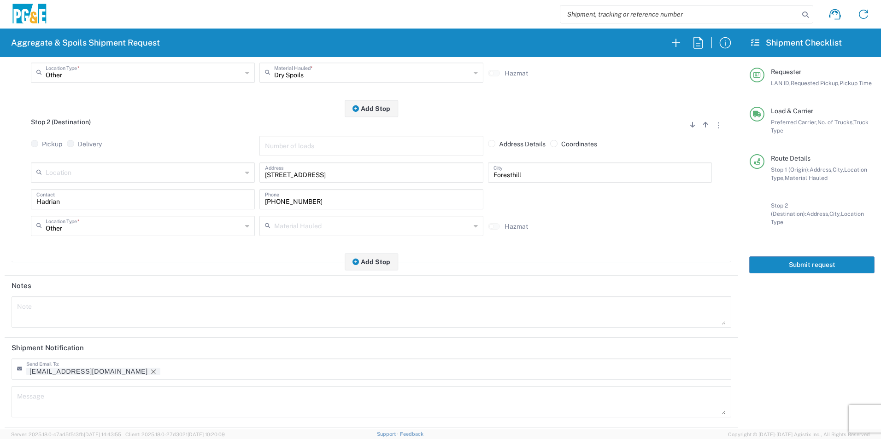
scroll to position [266, 0]
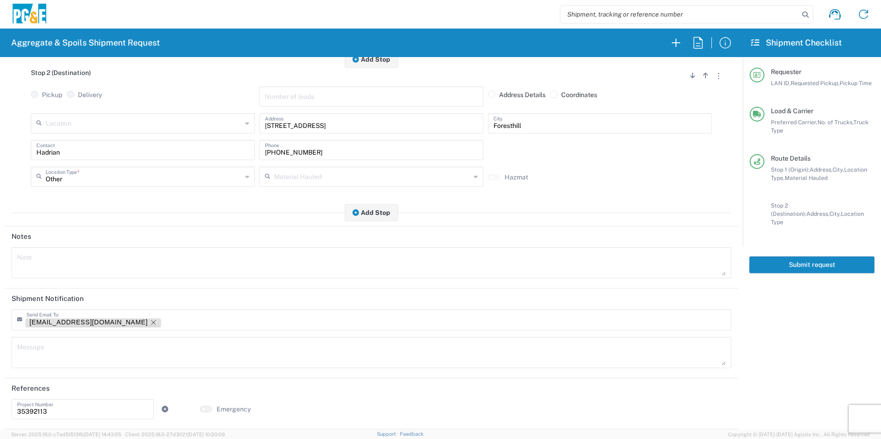
click at [150, 322] on icon "Remove tag" at bounding box center [153, 322] width 7 height 7
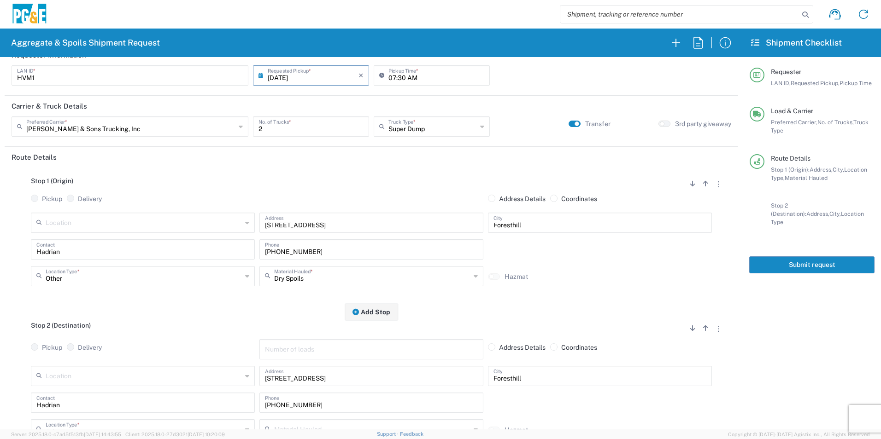
scroll to position [0, 0]
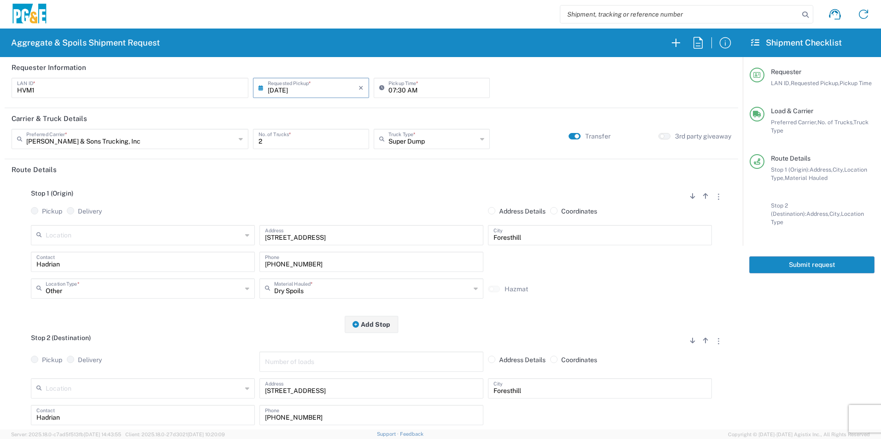
click at [784, 261] on button "Submit request" at bounding box center [811, 265] width 125 height 17
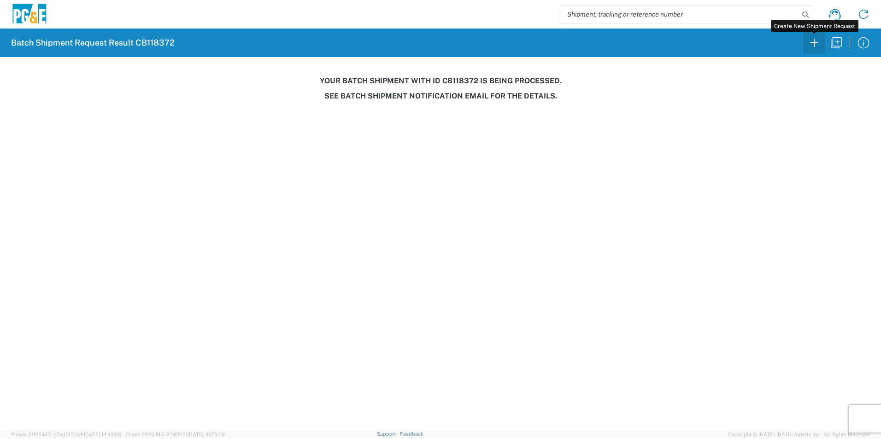
click at [816, 45] on icon "button" at bounding box center [814, 42] width 15 height 15
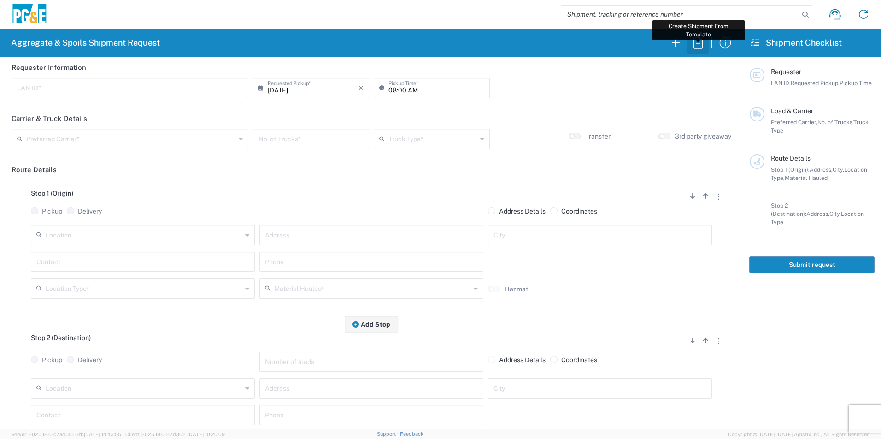
click at [701, 48] on icon "button" at bounding box center [697, 42] width 15 height 15
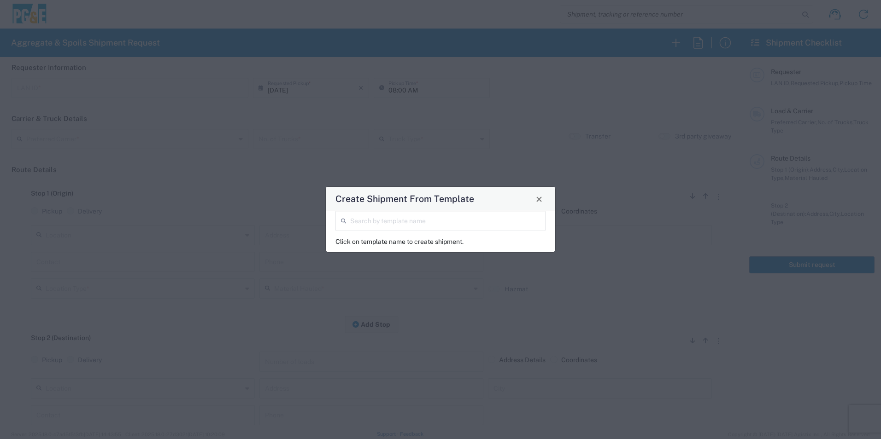
click at [407, 219] on input "search" at bounding box center [445, 220] width 190 height 16
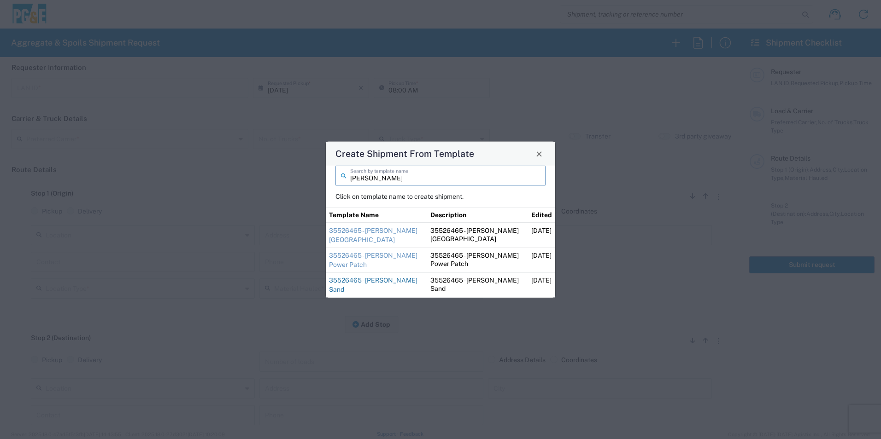
type input "steve"
click at [352, 280] on link "35526465 - [PERSON_NAME] Sand" at bounding box center [373, 285] width 88 height 17
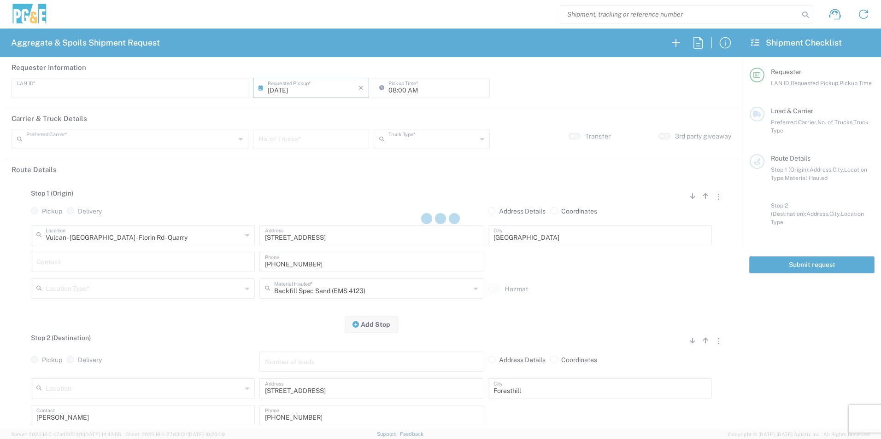
type input "STW8"
type input "06:00 AM"
type input "[PERSON_NAME] & Sons Trucking, Inc"
type input "Super Dump"
type textarea "Please deliver 1 Load of Sand. Steve will direct from there."
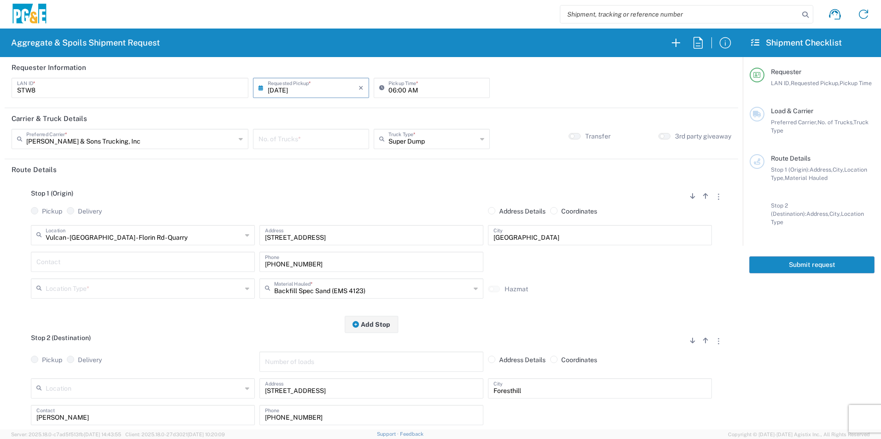
click at [309, 144] on input "number" at bounding box center [310, 138] width 105 height 16
type input "2"
click at [79, 266] on input "text" at bounding box center [142, 261] width 213 height 16
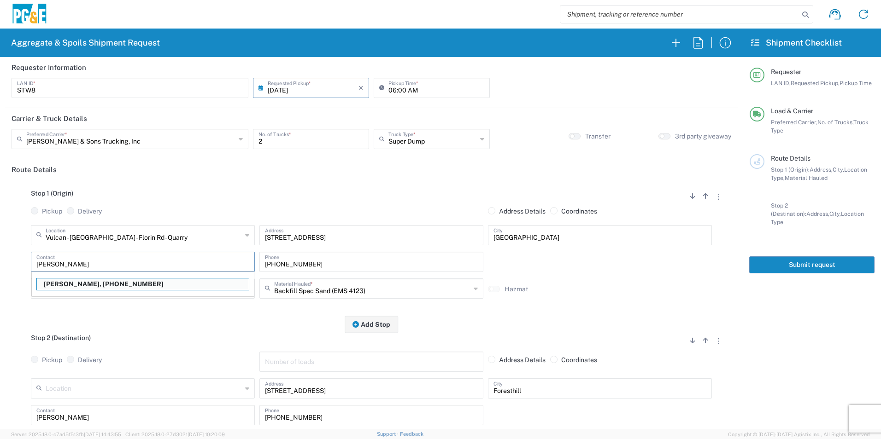
type input "Steve"
click at [78, 289] on input "text" at bounding box center [144, 288] width 196 height 16
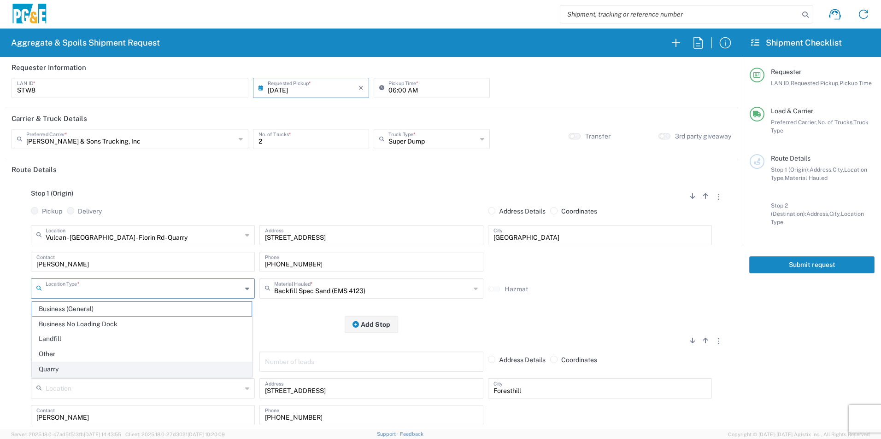
click at [65, 367] on span "Quarry" at bounding box center [141, 369] width 219 height 14
type input "Quarry"
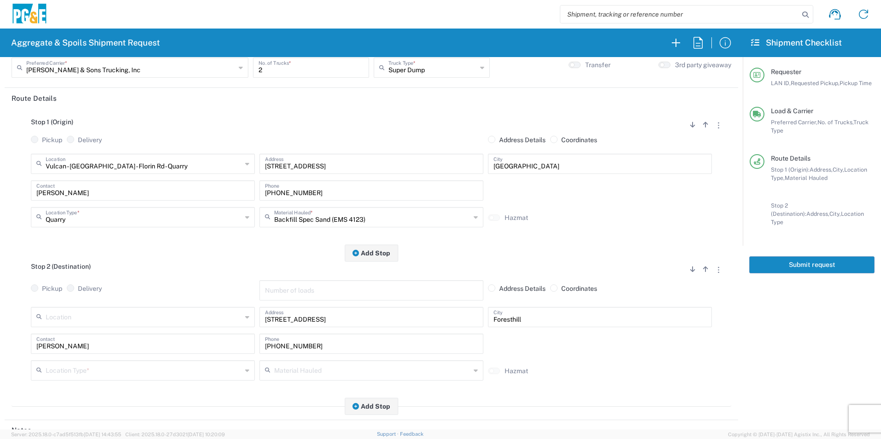
scroll to position [184, 0]
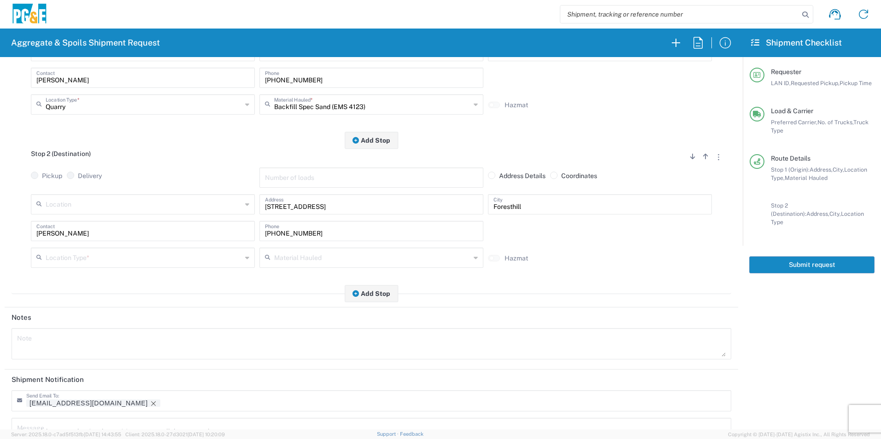
click at [65, 256] on input "text" at bounding box center [144, 257] width 196 height 16
click at [58, 328] on span "Other" at bounding box center [141, 324] width 219 height 14
type input "Other"
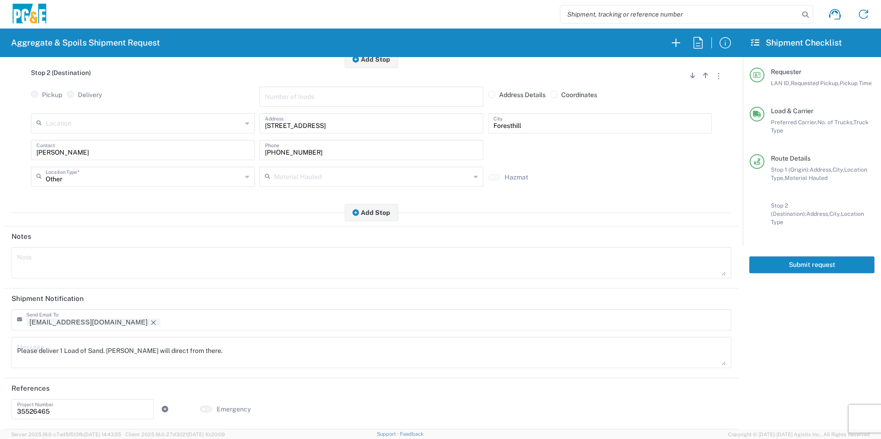
scroll to position [266, 0]
click at [150, 322] on icon "Remove tag" at bounding box center [153, 322] width 7 height 7
drag, startPoint x: 243, startPoint y: 350, endPoint x: 0, endPoint y: 327, distance: 243.8
click at [0, 327] on html "Aggregate & Spoils Shipment Request Requester Information STW8 LAN ID * 09/11/2…" at bounding box center [440, 219] width 881 height 439
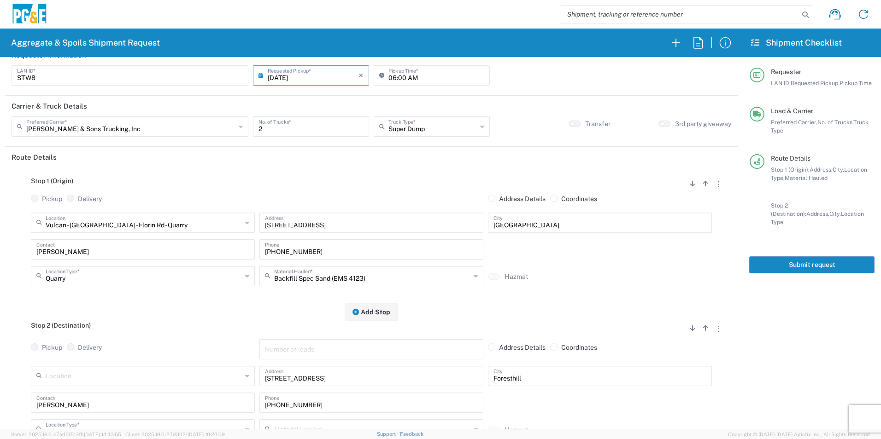
scroll to position [0, 0]
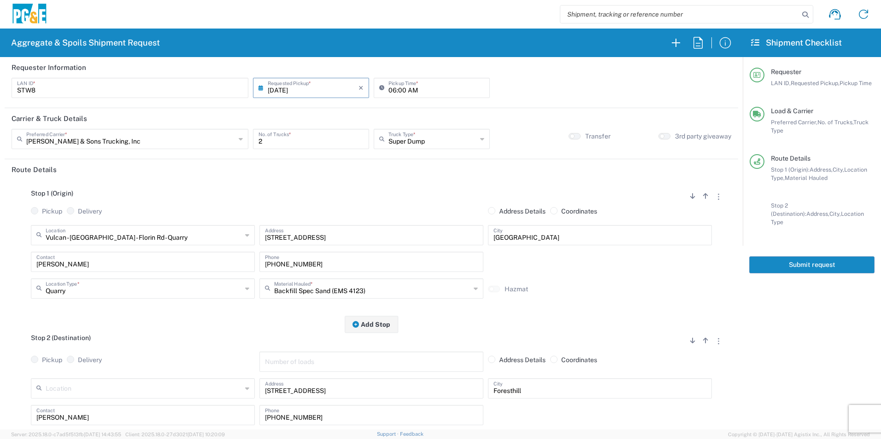
click at [796, 259] on button "Submit request" at bounding box center [811, 265] width 125 height 17
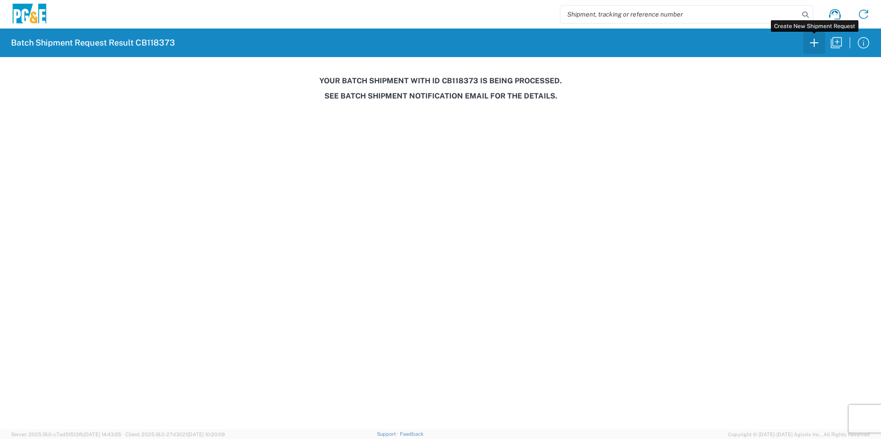
click at [820, 44] on icon "button" at bounding box center [814, 42] width 15 height 15
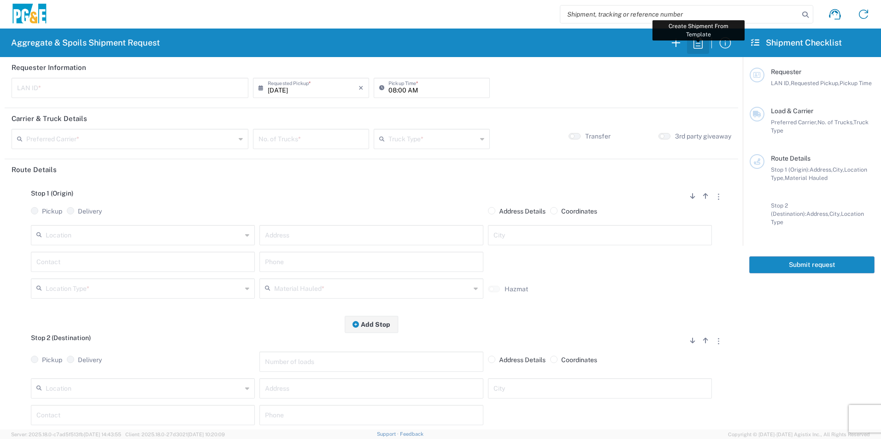
click at [703, 44] on icon "button" at bounding box center [697, 42] width 15 height 15
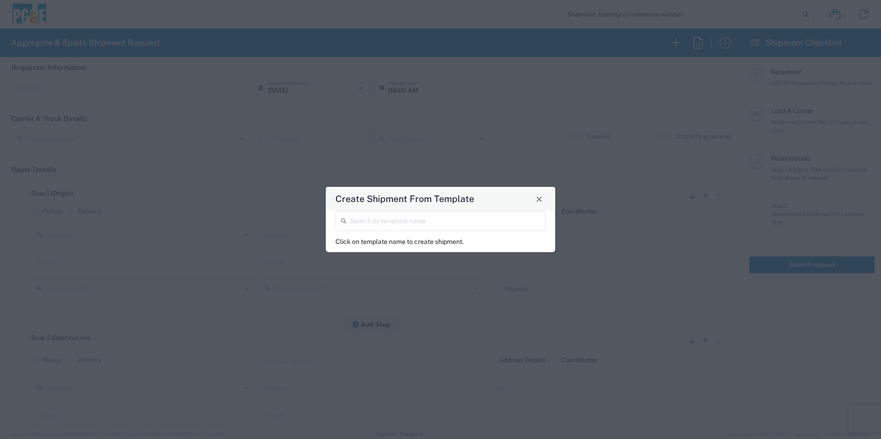
click at [435, 222] on input "search" at bounding box center [445, 220] width 190 height 16
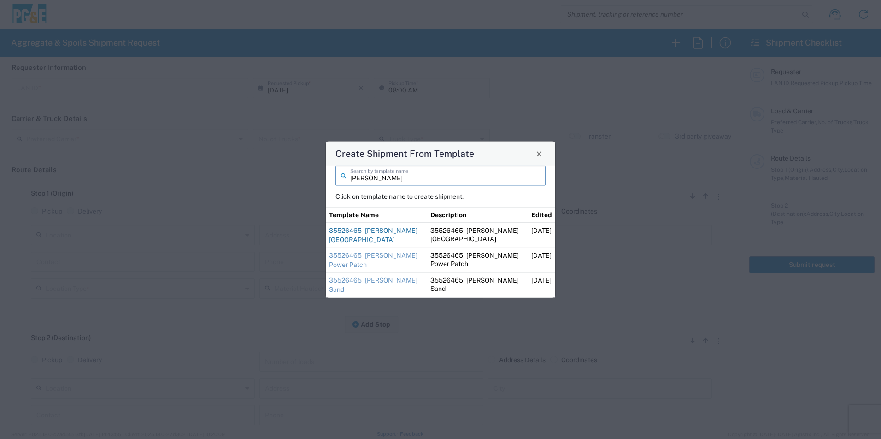
type input "steve"
click at [355, 233] on link "35526465 - [PERSON_NAME] [GEOGRAPHIC_DATA]" at bounding box center [373, 235] width 88 height 17
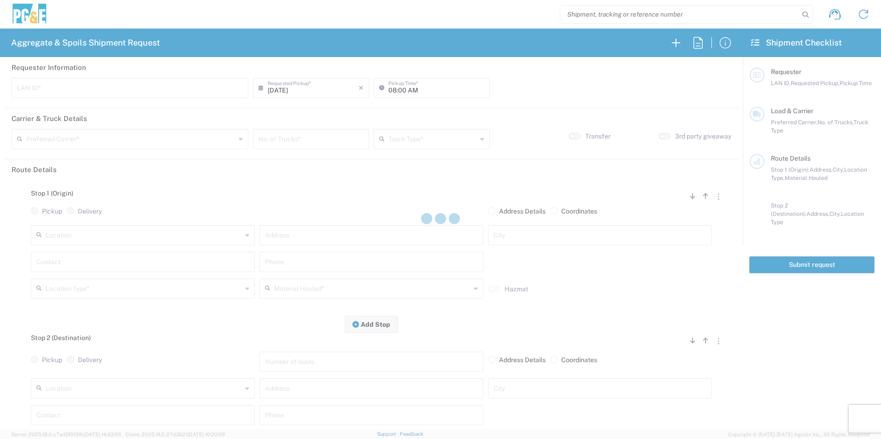
type input "STW8"
type input "06:30 AM"
type input "[PERSON_NAME] & Sons Trucking, Inc"
type input "Super Dump"
type textarea "Please deliver 3 Loads of Base Rock"
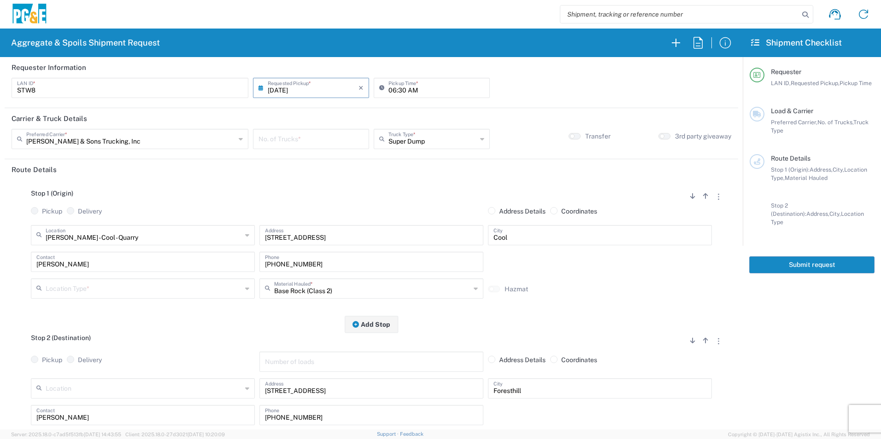
click at [305, 135] on input "number" at bounding box center [310, 138] width 105 height 16
type input "2"
click at [72, 287] on input "text" at bounding box center [144, 288] width 196 height 16
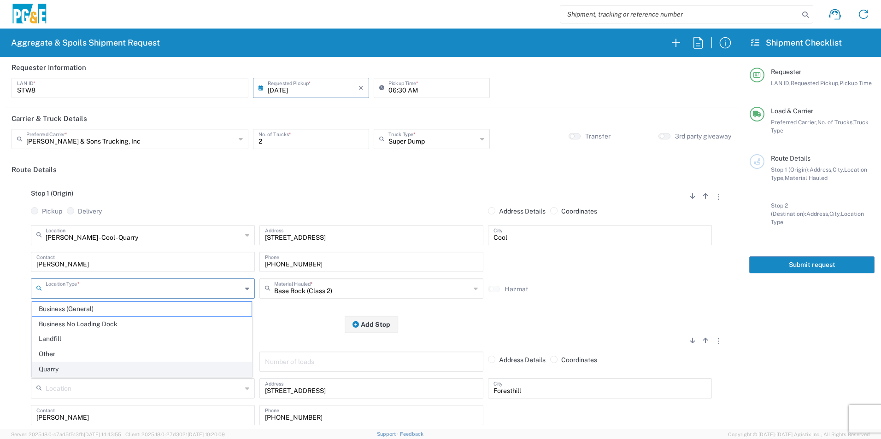
click at [58, 368] on span "Quarry" at bounding box center [141, 369] width 219 height 14
type input "Quarry"
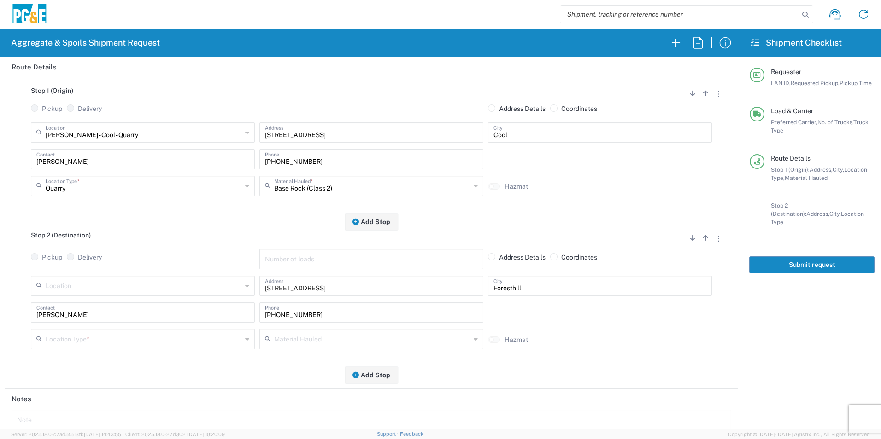
scroll to position [138, 0]
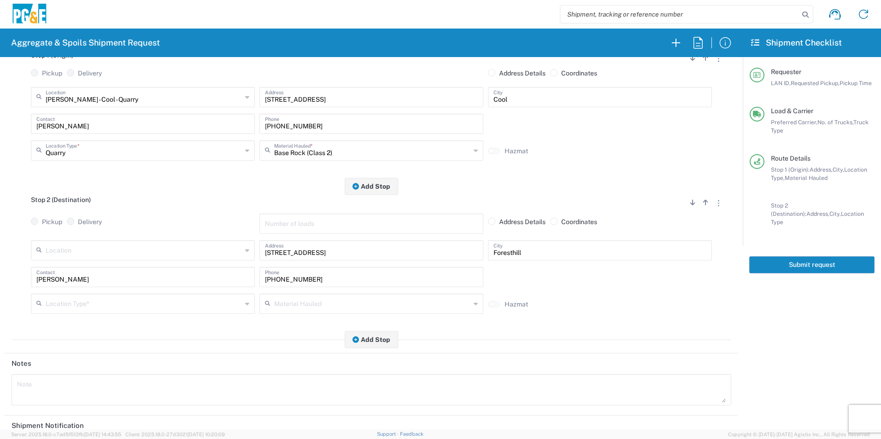
click at [118, 298] on input "text" at bounding box center [144, 303] width 196 height 16
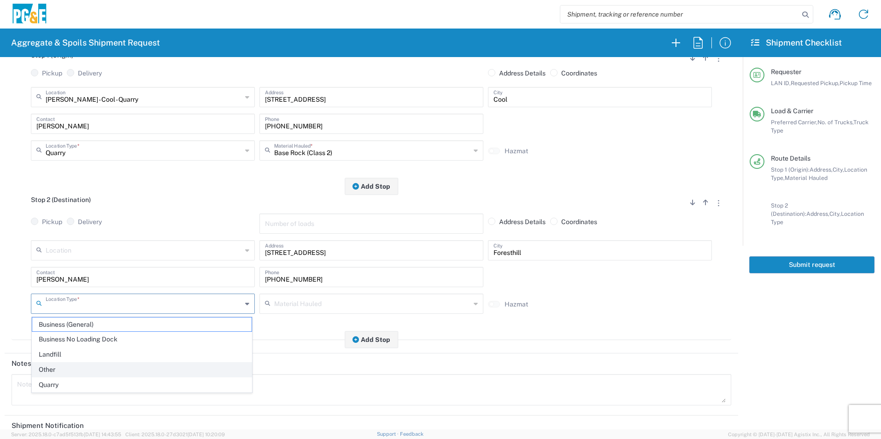
click at [76, 366] on span "Other" at bounding box center [141, 370] width 219 height 14
type input "Other"
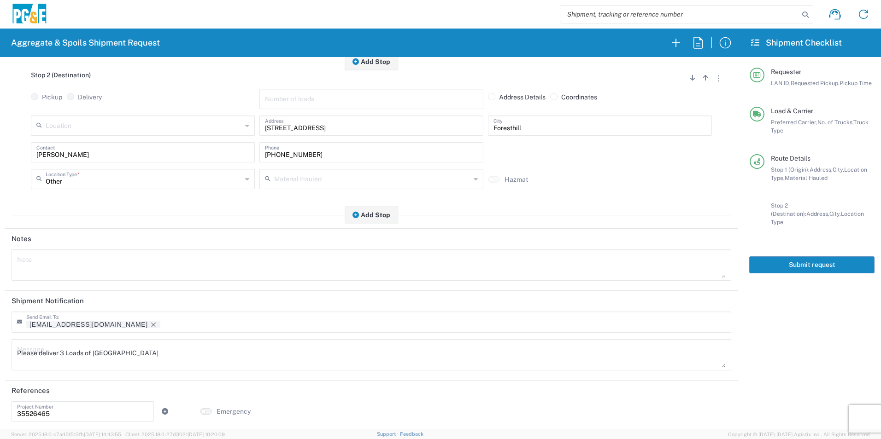
scroll to position [266, 0]
click at [151, 323] on icon "Remove tag" at bounding box center [153, 323] width 5 height 5
click at [0, 336] on html "Aggregate & Spoils Shipment Request Requester Information STW8 LAN ID * 09/11/2…" at bounding box center [440, 219] width 881 height 439
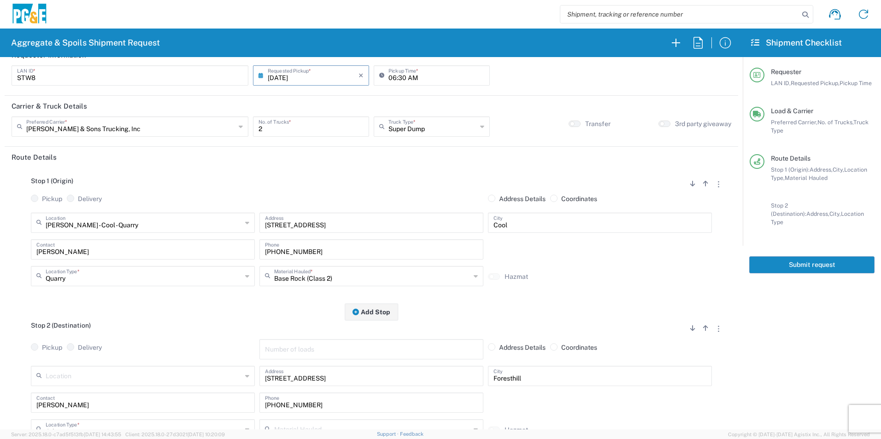
scroll to position [0, 0]
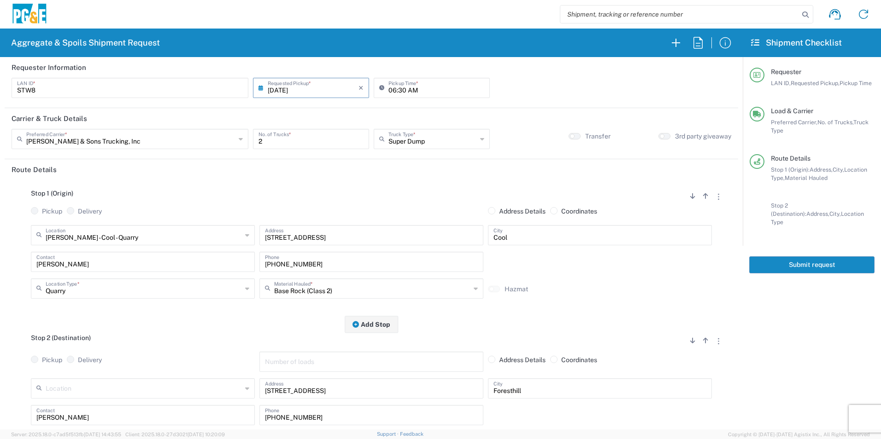
click at [789, 257] on button "Submit request" at bounding box center [811, 265] width 125 height 17
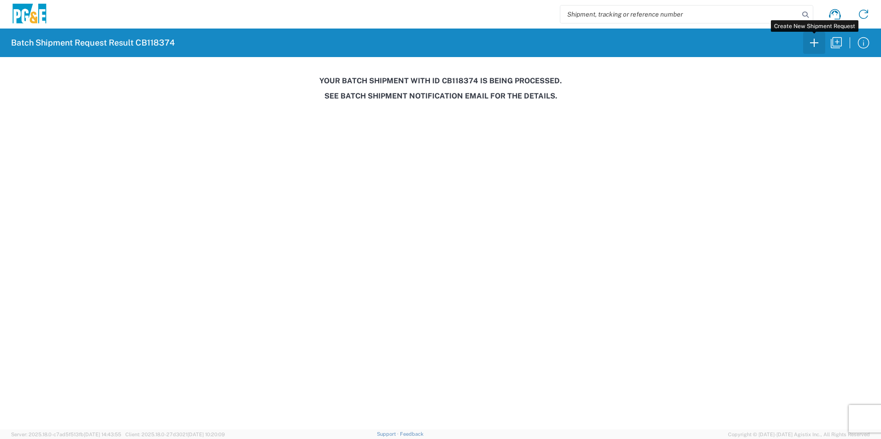
click at [811, 39] on icon "button" at bounding box center [814, 42] width 15 height 15
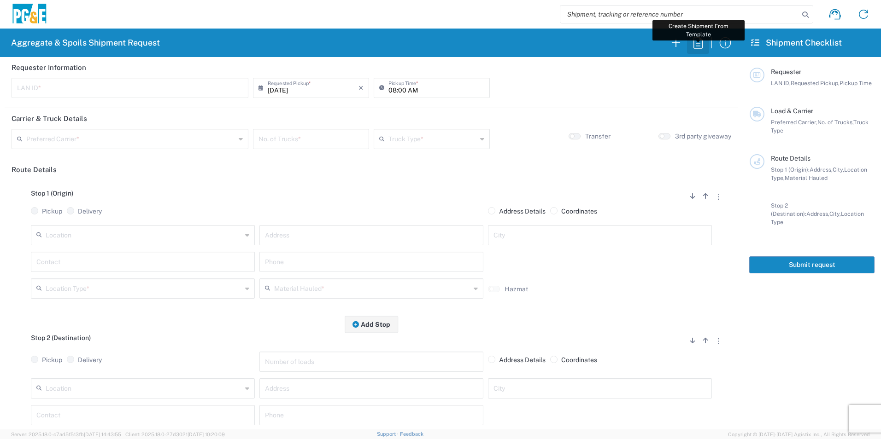
click at [697, 43] on icon "button" at bounding box center [697, 42] width 15 height 15
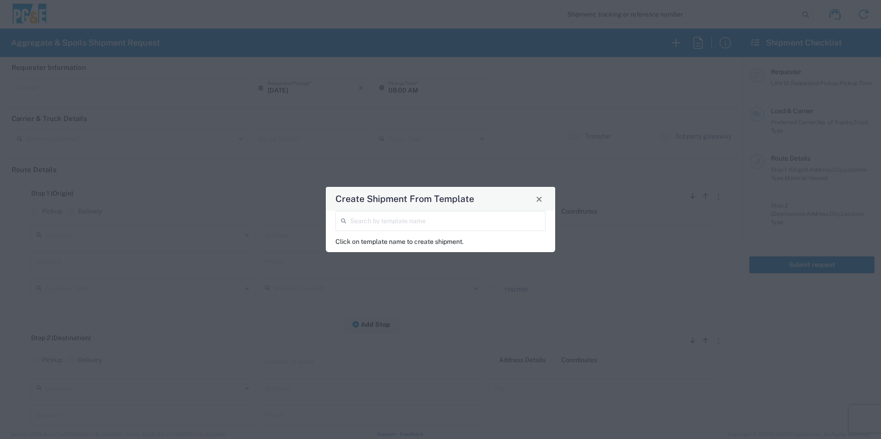
click at [367, 220] on input "search" at bounding box center [445, 220] width 190 height 16
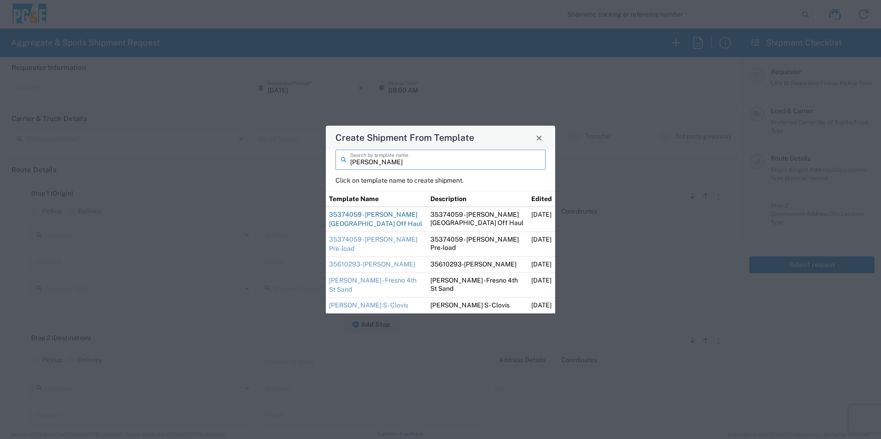
type input "ryan"
click at [375, 224] on link "35374059 - [PERSON_NAME][GEOGRAPHIC_DATA] Off Haul" at bounding box center [375, 219] width 93 height 17
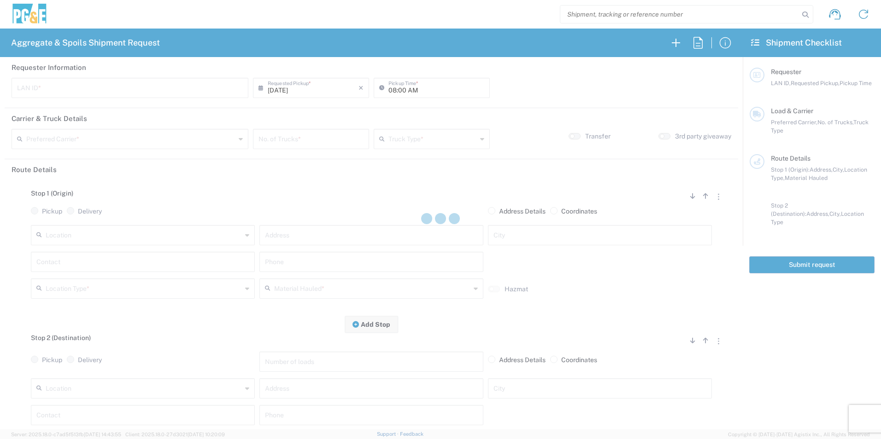
type input "RMB5"
type input "09:00 AM"
type input "[PERSON_NAME] & Sons Trucking, Inc"
type input "Super Dump"
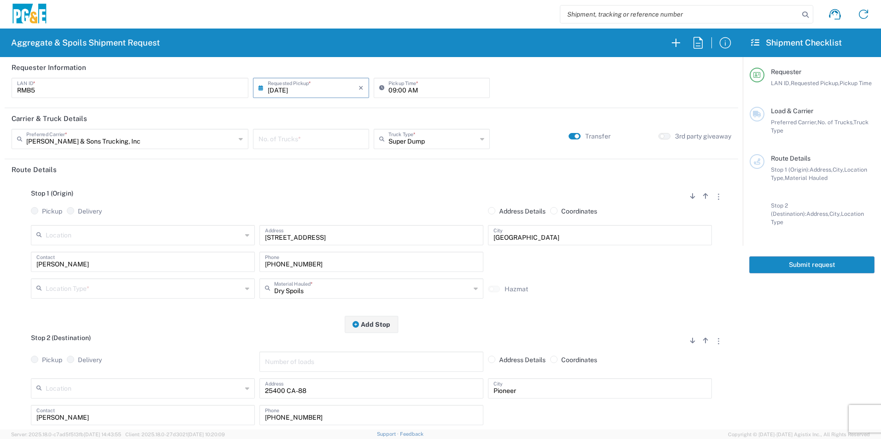
click at [307, 140] on input "number" at bounding box center [310, 138] width 105 height 16
type input "2"
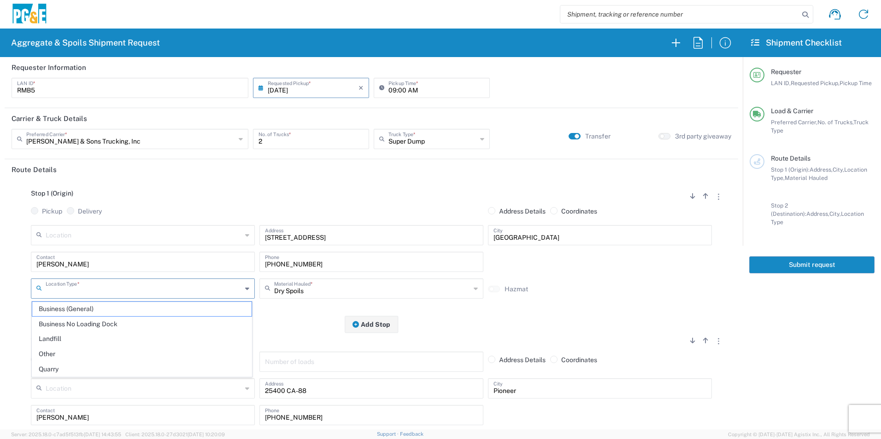
click at [87, 288] on input "text" at bounding box center [144, 288] width 196 height 16
click at [65, 351] on span "Other" at bounding box center [141, 354] width 219 height 14
type input "Other"
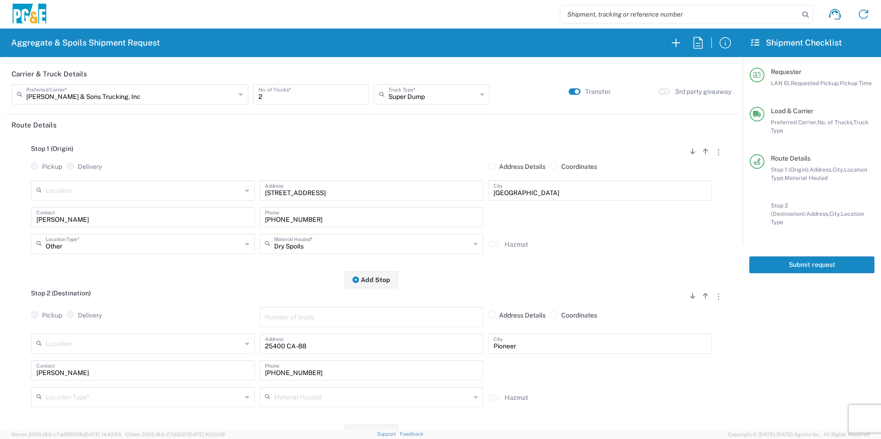
scroll to position [138, 0]
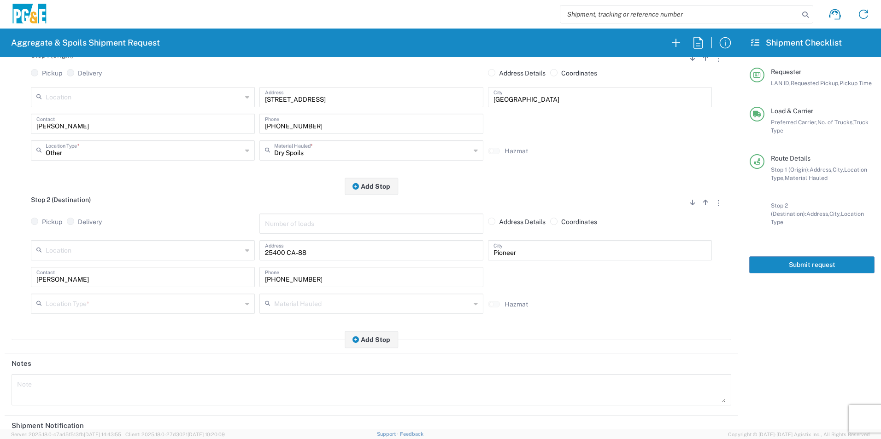
click at [87, 306] on input "text" at bounding box center [144, 303] width 196 height 16
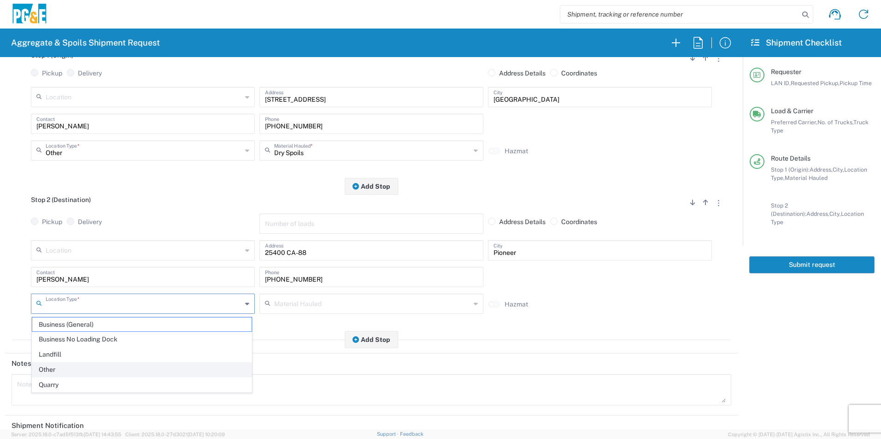
click at [60, 366] on span "Other" at bounding box center [141, 370] width 219 height 14
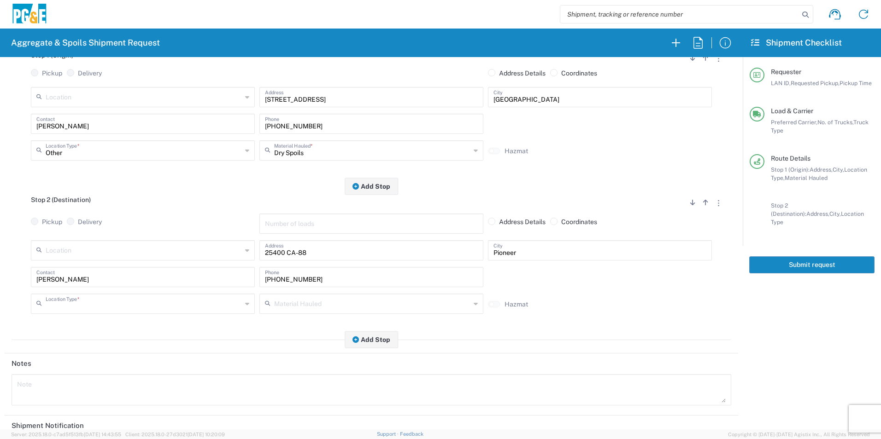
type input "Other"
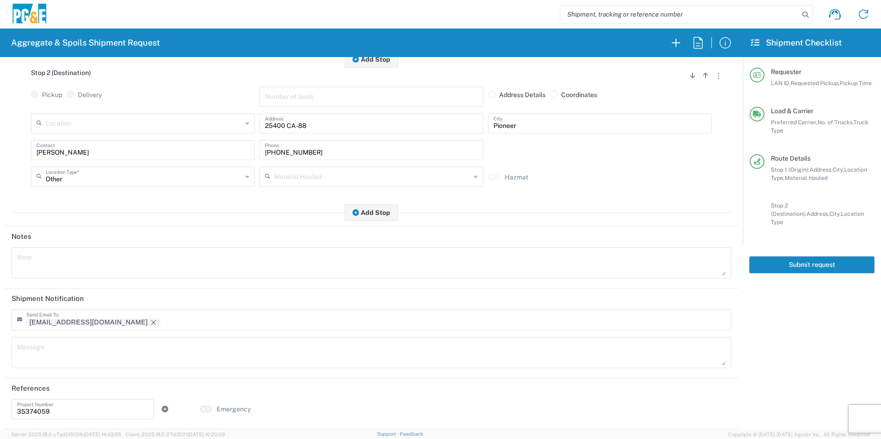
scroll to position [266, 0]
click at [150, 321] on icon "Remove tag" at bounding box center [153, 322] width 7 height 7
click at [852, 257] on button "Submit request" at bounding box center [811, 265] width 125 height 17
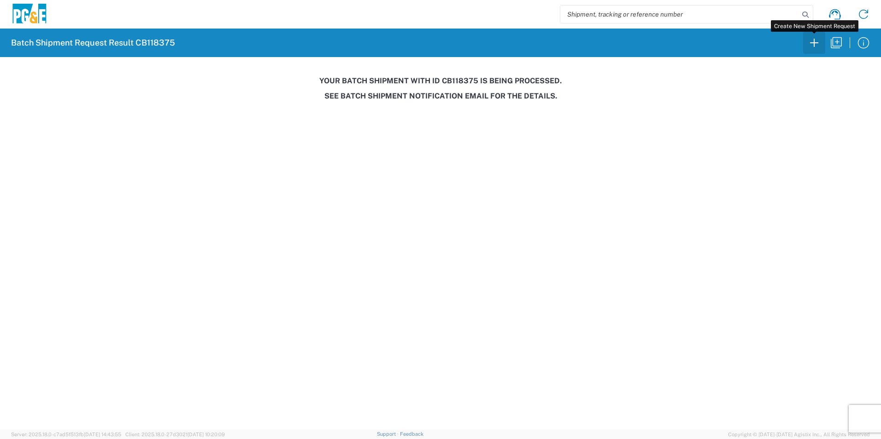
click at [813, 46] on icon "button" at bounding box center [814, 42] width 15 height 15
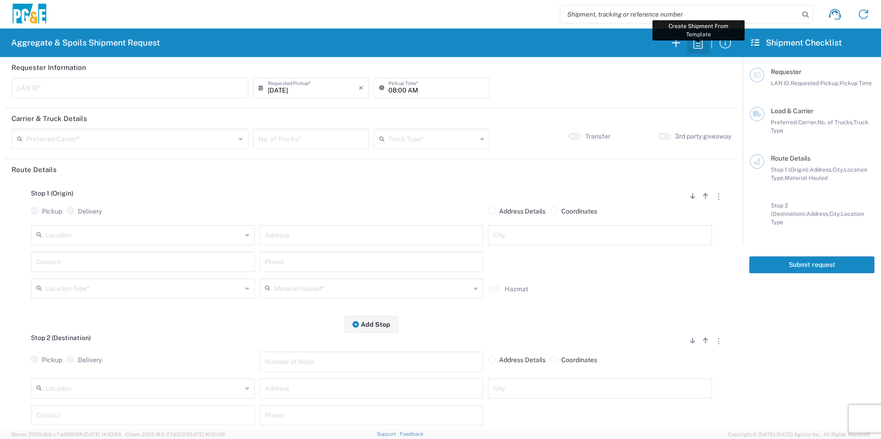
click at [698, 43] on icon "button" at bounding box center [697, 42] width 15 height 15
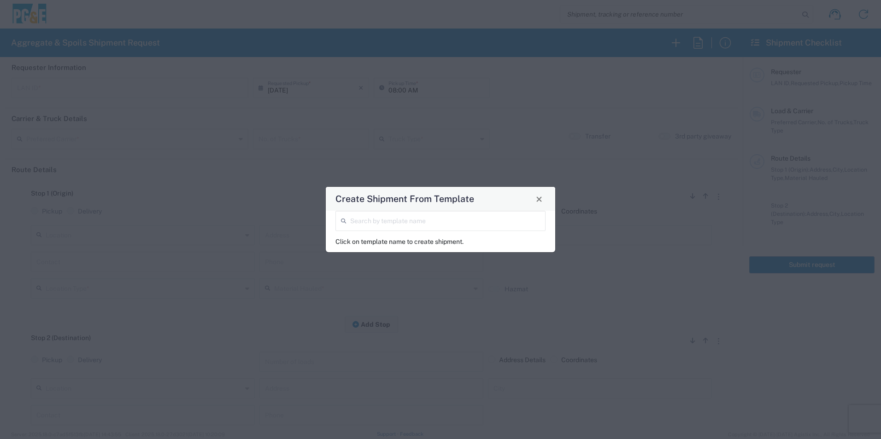
click at [447, 220] on input "search" at bounding box center [445, 220] width 190 height 16
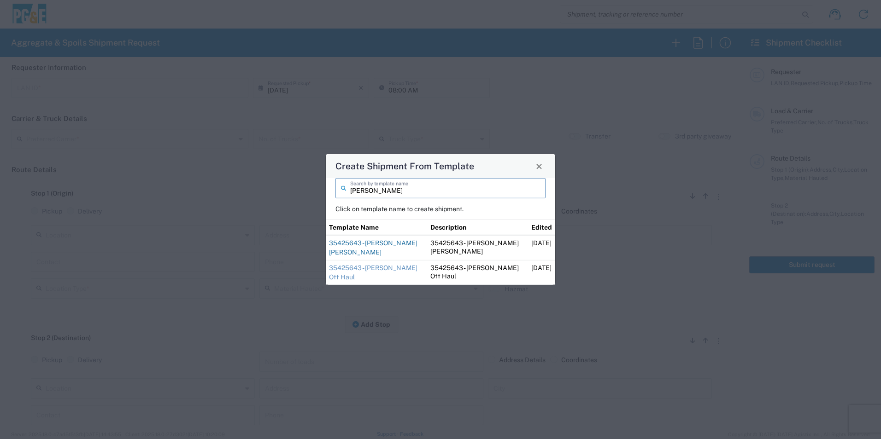
type input "sean"
click at [388, 242] on link "35425643 - [PERSON_NAME] [PERSON_NAME]" at bounding box center [373, 248] width 88 height 17
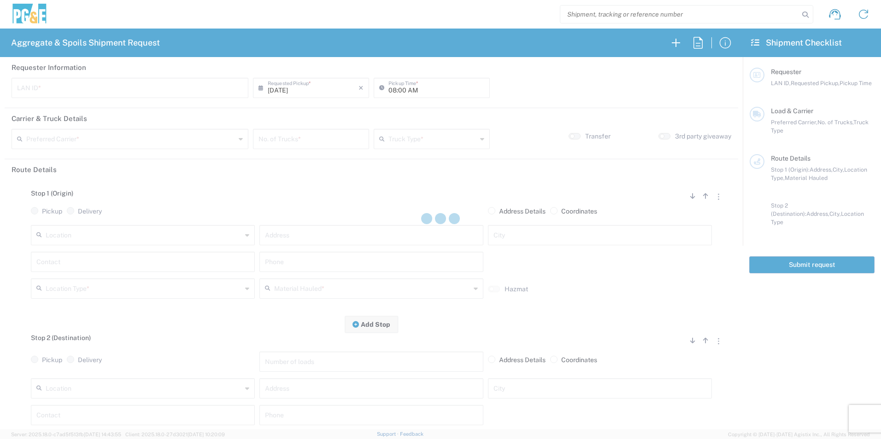
type input "CSGA"
type input "06:30 AM"
type input "[PERSON_NAME] Trucking"
type input "Super Dump"
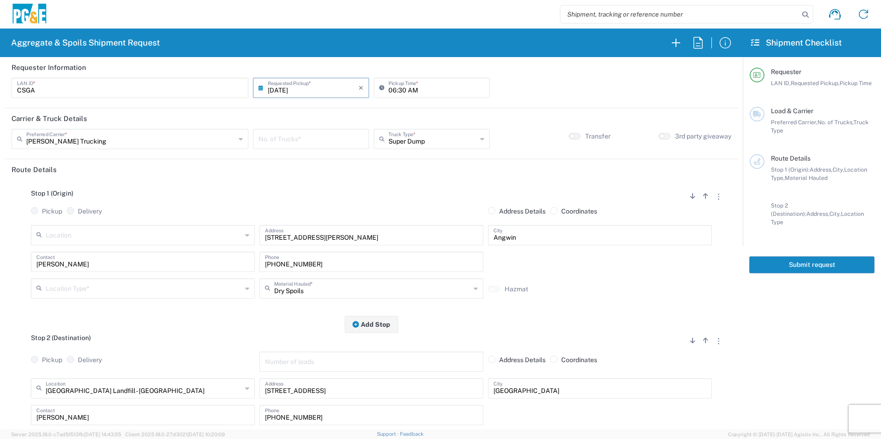
click at [321, 137] on input "number" at bounding box center [310, 138] width 105 height 16
type input "6"
click at [398, 82] on input "06:30 AM" at bounding box center [436, 87] width 96 height 16
click at [401, 88] on input "06:30 AM" at bounding box center [436, 87] width 96 height 16
type input "06:45 AM"
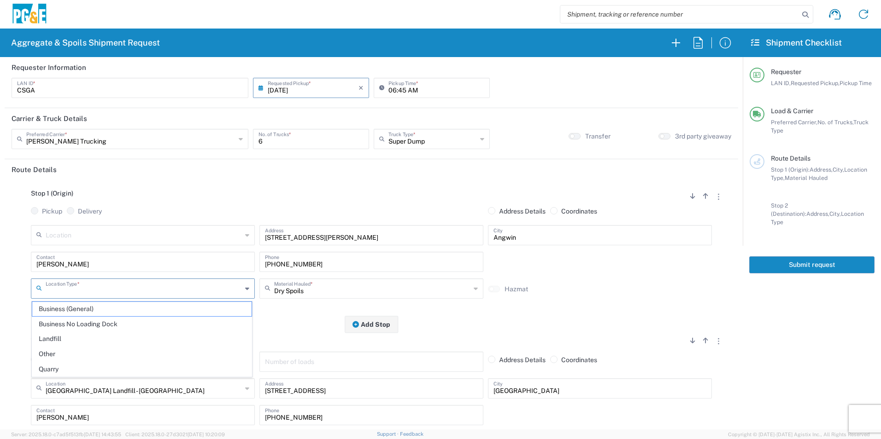
click at [64, 291] on input "text" at bounding box center [144, 288] width 196 height 16
click at [54, 354] on span "Other" at bounding box center [141, 354] width 219 height 14
type input "Other"
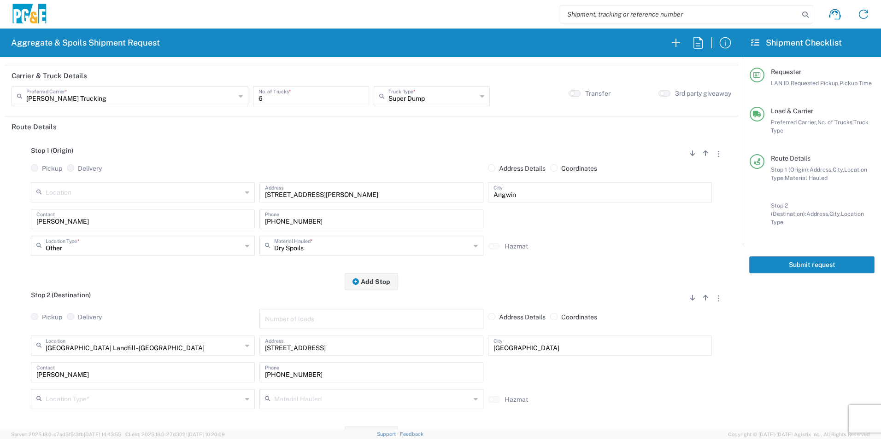
scroll to position [92, 0]
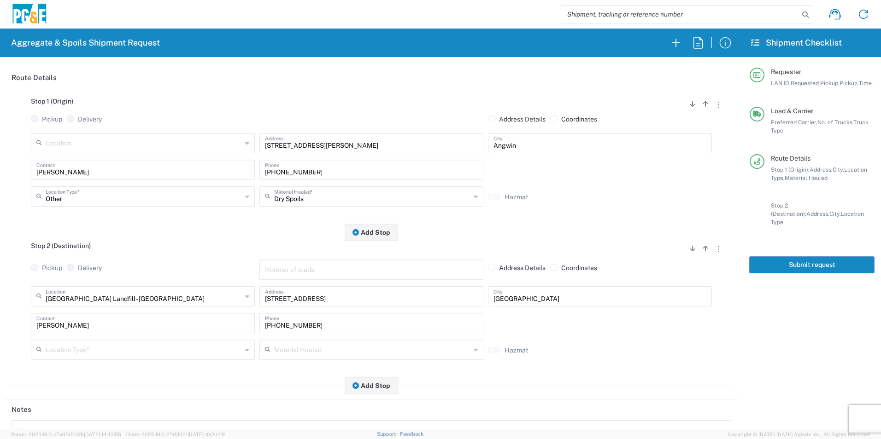
click at [78, 355] on input "text" at bounding box center [144, 349] width 196 height 16
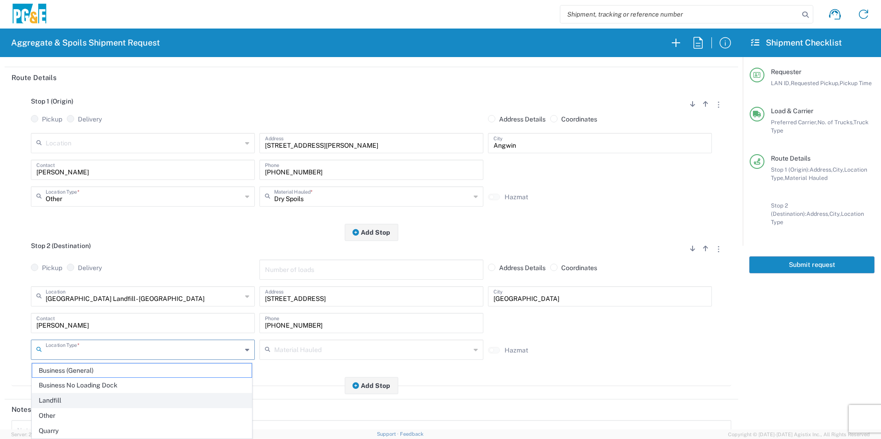
click at [71, 398] on span "Landfill" at bounding box center [141, 401] width 219 height 14
type input "Landfill"
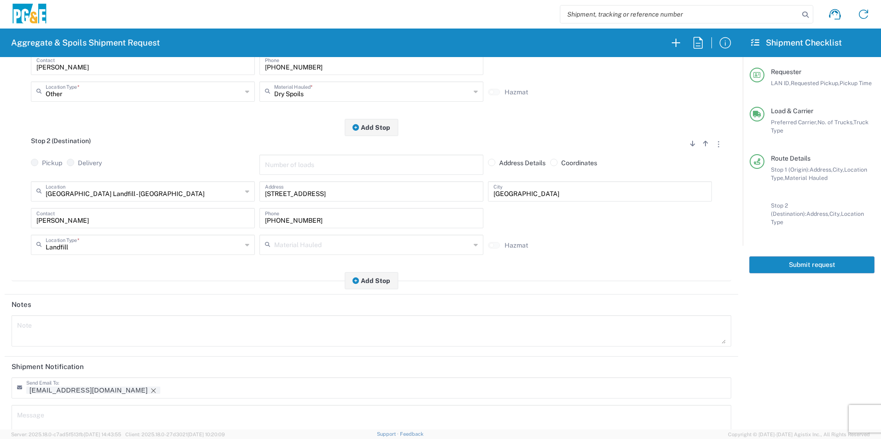
scroll to position [266, 0]
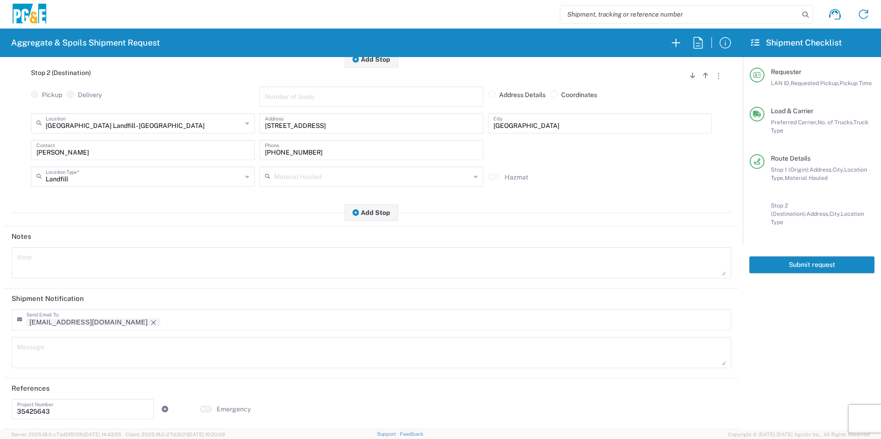
drag, startPoint x: 86, startPoint y: 323, endPoint x: 142, endPoint y: 333, distance: 56.7
click at [151, 322] on icon "Remove tag" at bounding box center [153, 323] width 5 height 5
click at [782, 257] on button "Submit request" at bounding box center [811, 265] width 125 height 17
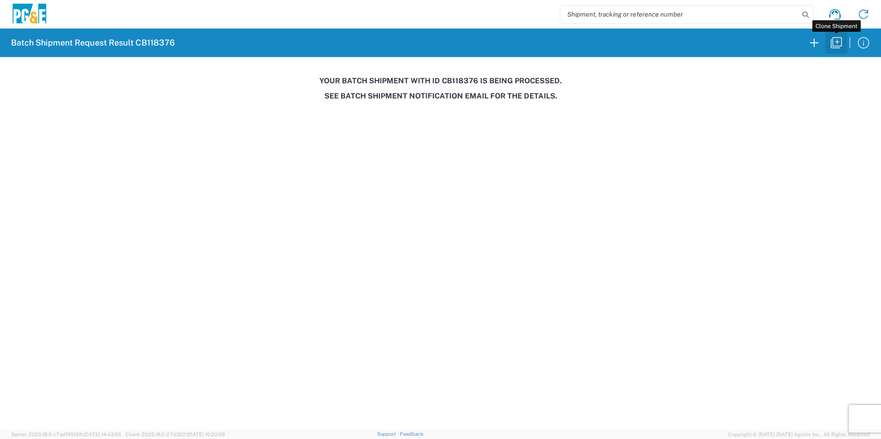
click at [834, 45] on icon "button" at bounding box center [836, 42] width 15 height 15
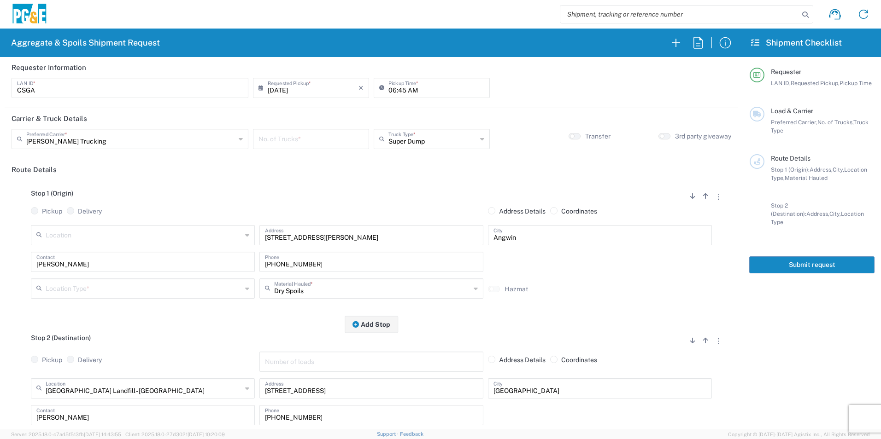
click at [399, 90] on input "06:45 AM" at bounding box center [436, 87] width 96 height 16
click at [400, 90] on input "06:45 AM" at bounding box center [436, 87] width 96 height 16
type input "06:30 AM"
click at [325, 134] on input "number" at bounding box center [310, 138] width 105 height 16
type input "3"
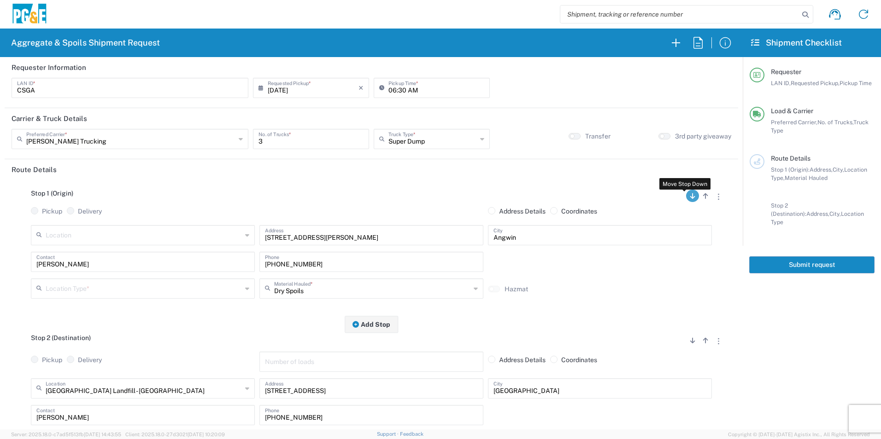
click at [690, 199] on icon "button" at bounding box center [692, 196] width 5 height 6
radio input "false"
radio input "true"
radio input "false"
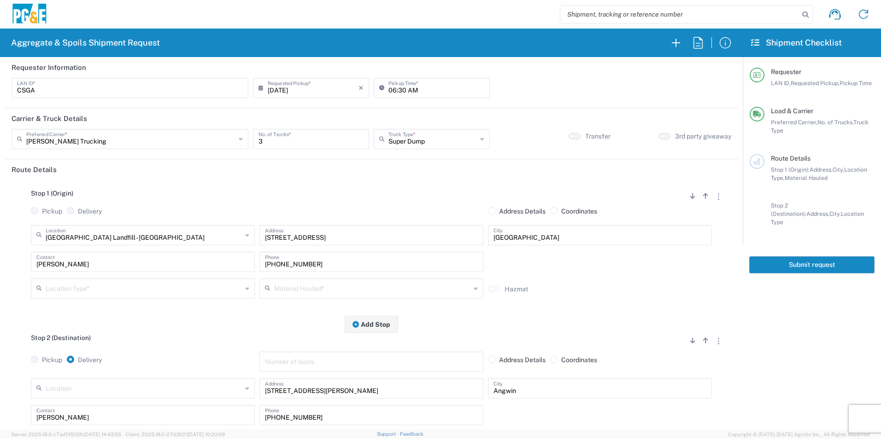
click at [174, 245] on div "Hay Road Landfill - Vacaville Location" at bounding box center [143, 235] width 224 height 20
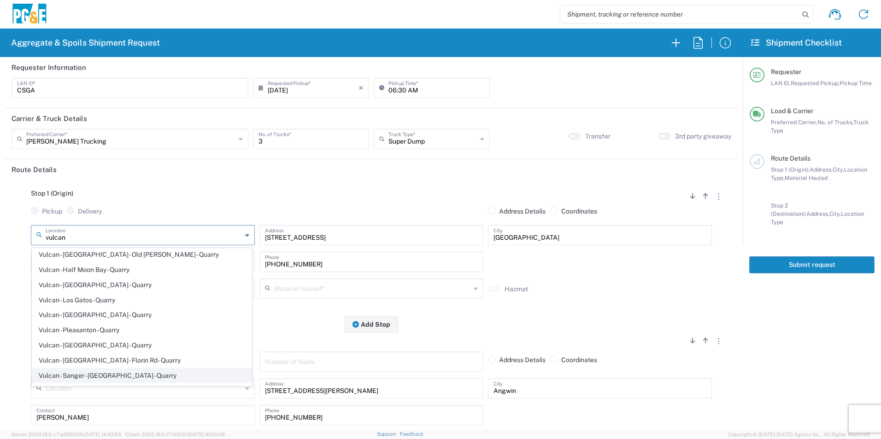
scroll to position [92, 0]
click at [86, 370] on span "Vulcan/Syar - [GEOGRAPHIC_DATA] - Quarry" at bounding box center [141, 375] width 219 height 14
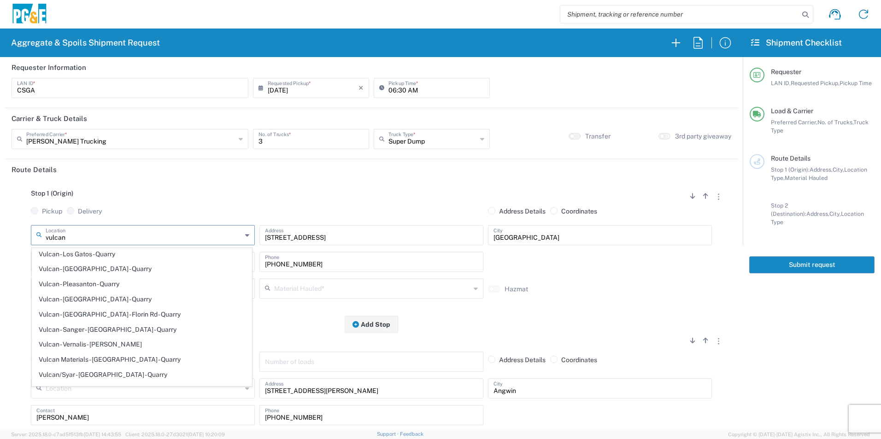
type input "Vulcan/Syar - [GEOGRAPHIC_DATA] - Quarry"
type input "13666 Healdsburg Ave"
type input "Healdsburg"
type input "Quarry"
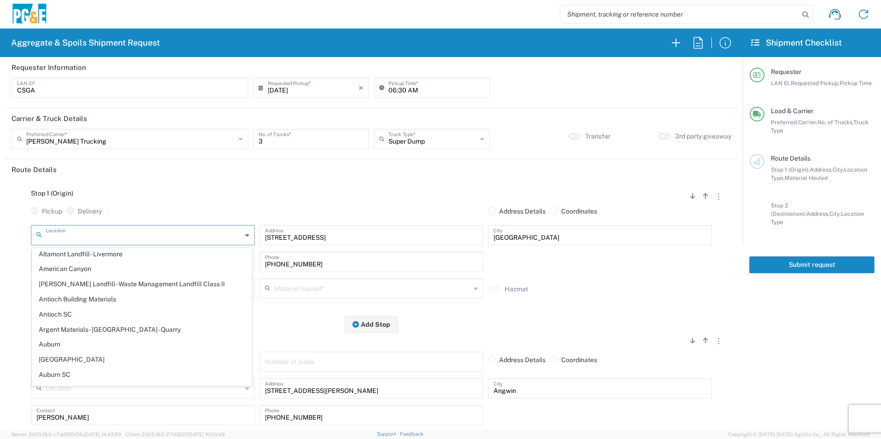
click at [175, 236] on input "text" at bounding box center [144, 235] width 196 height 16
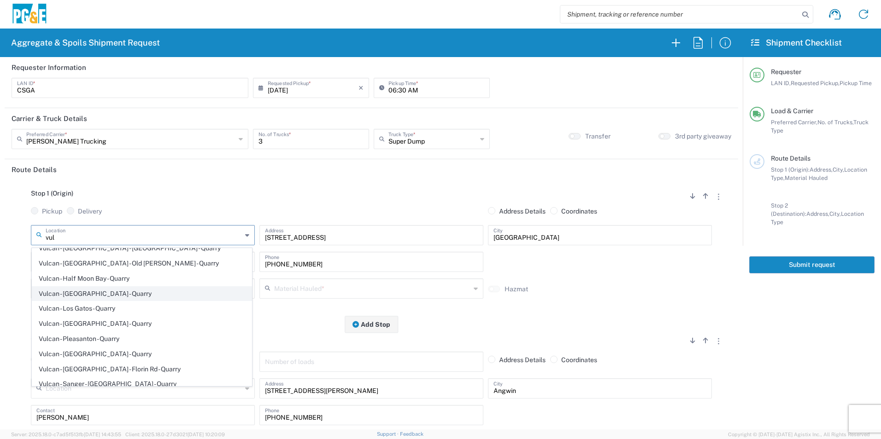
scroll to position [134, 0]
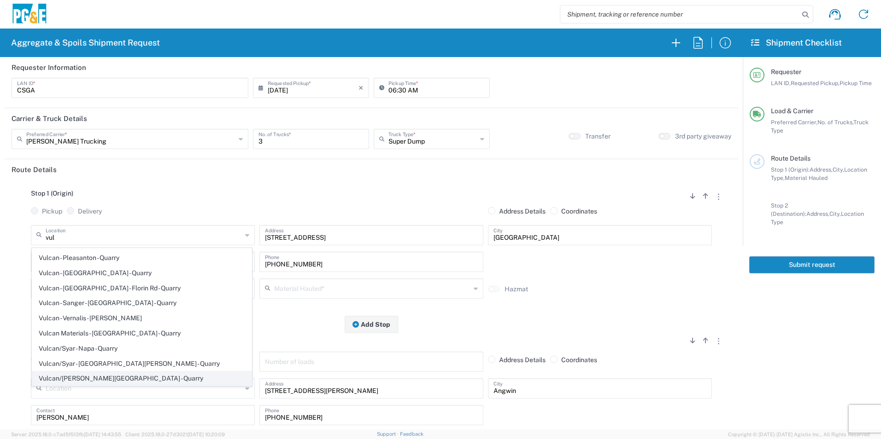
click at [118, 375] on span "Vulcan/[PERSON_NAME][GEOGRAPHIC_DATA] - Quarry" at bounding box center [141, 379] width 219 height 14
type input "Vulcan/[PERSON_NAME][GEOGRAPHIC_DATA] - Quarry"
type input "885 Lake Herman Rd"
type input "Vallejo"
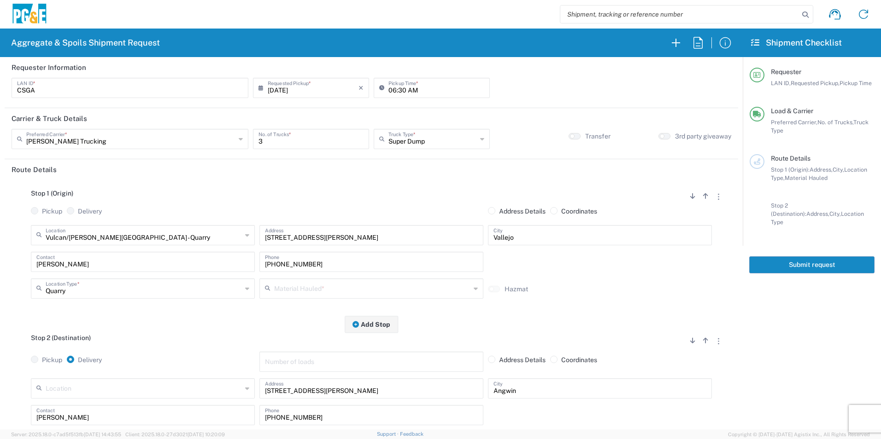
click at [304, 291] on input "text" at bounding box center [372, 288] width 196 height 16
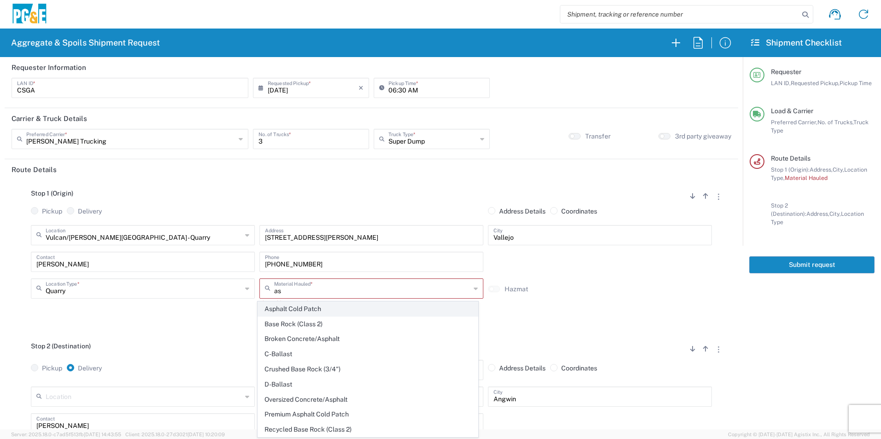
click at [310, 308] on span "Asphalt Cold Patch" at bounding box center [367, 309] width 219 height 14
type input "Asphalt Cold Patch"
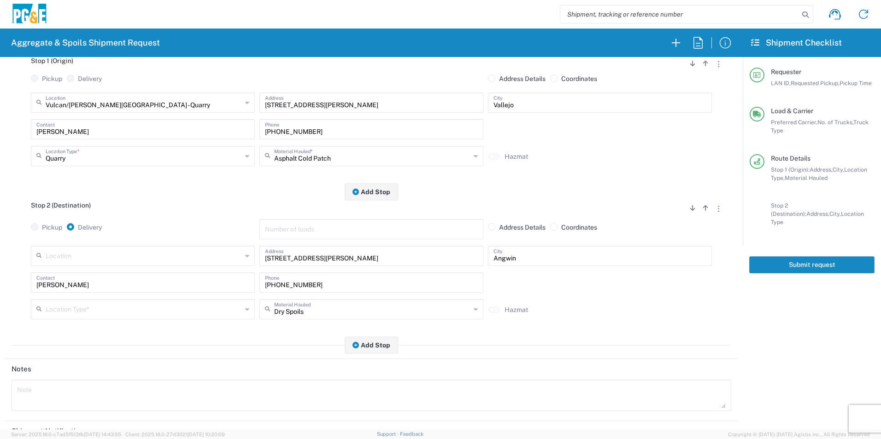
scroll to position [138, 0]
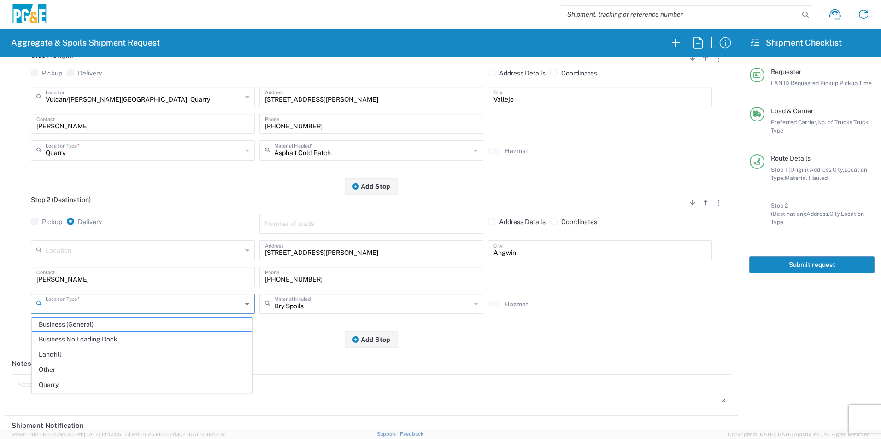
click at [97, 305] on input "text" at bounding box center [144, 303] width 196 height 16
click at [64, 368] on span "Other" at bounding box center [141, 370] width 219 height 14
type input "Other"
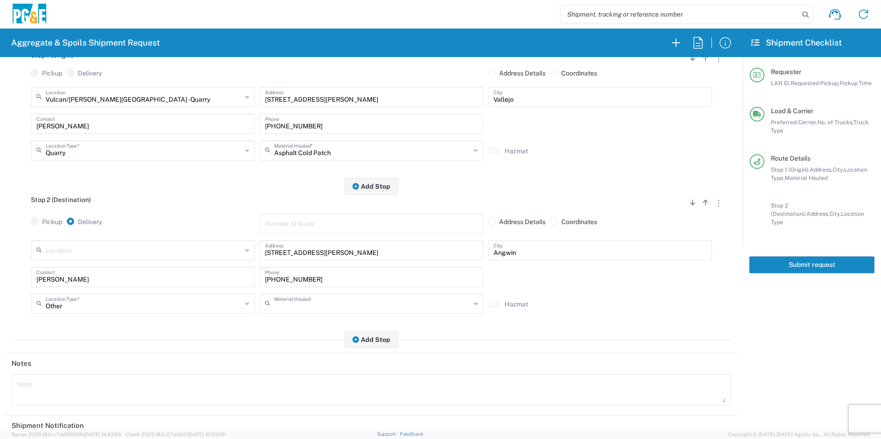
click at [329, 306] on input "text" at bounding box center [372, 303] width 196 height 16
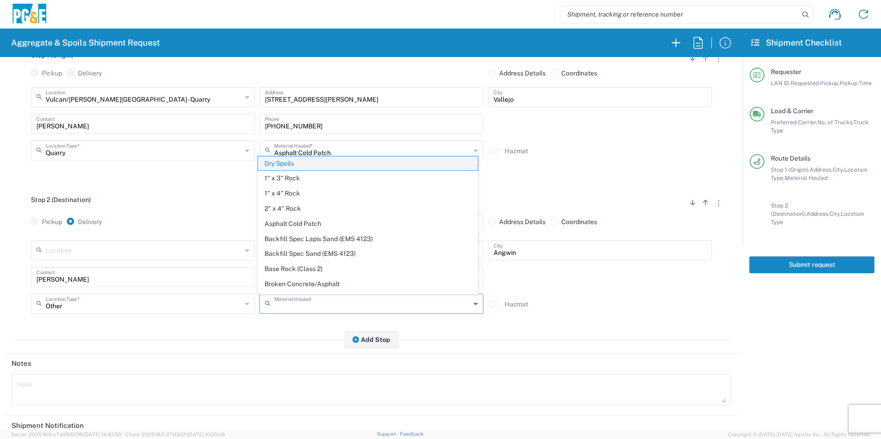
click at [286, 165] on span "Dry Spoils" at bounding box center [367, 164] width 219 height 14
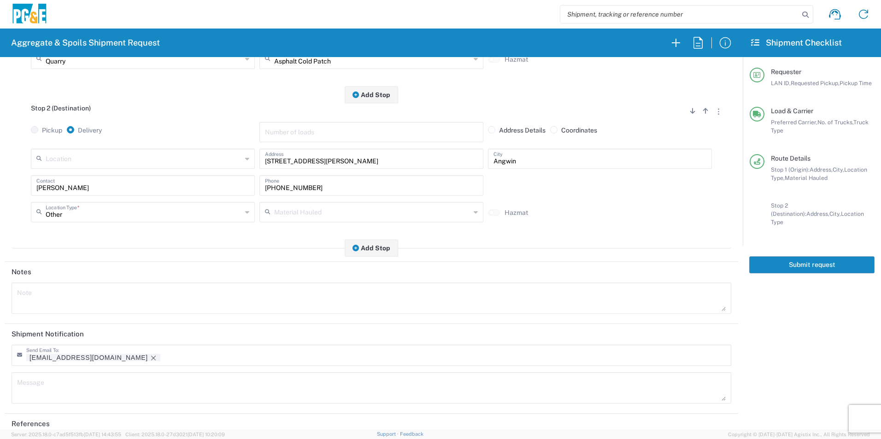
scroll to position [230, 0]
click at [150, 357] on icon "Remove tag" at bounding box center [153, 357] width 7 height 7
click at [74, 302] on textarea at bounding box center [371, 298] width 708 height 26
drag, startPoint x: 201, startPoint y: 296, endPoint x: 0, endPoint y: 268, distance: 203.3
click at [0, 267] on html "Aggregate & Spoils Shipment Request Requester Information CSGA LAN ID * 09/11/2…" at bounding box center [440, 219] width 881 height 439
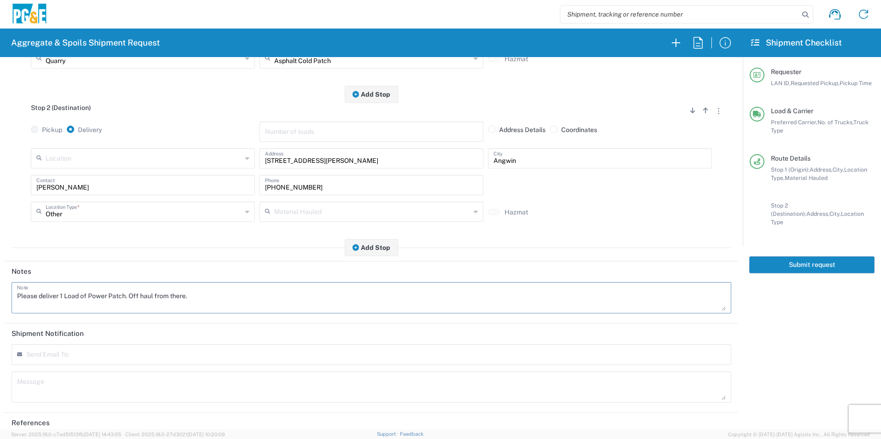
type textarea "Please deliver 1 Load of Power Patch. Off haul from there."
click at [61, 390] on textarea at bounding box center [371, 387] width 708 height 26
paste textarea "Please deliver 1 Load of Power Patch. Off haul from there."
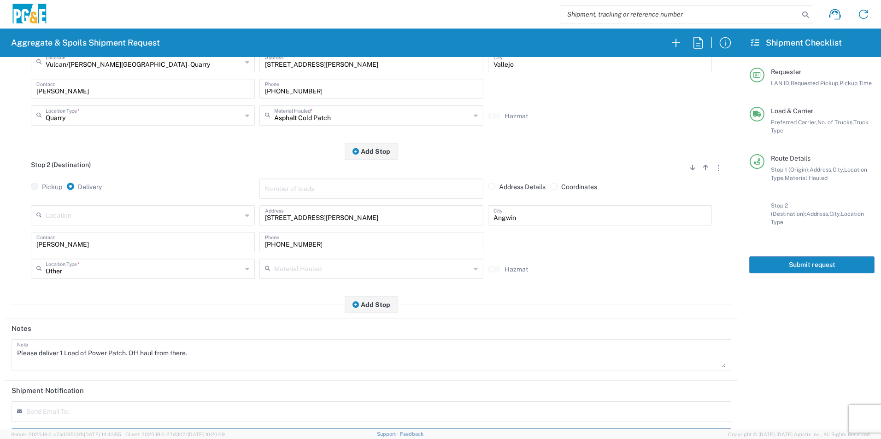
scroll to position [0, 0]
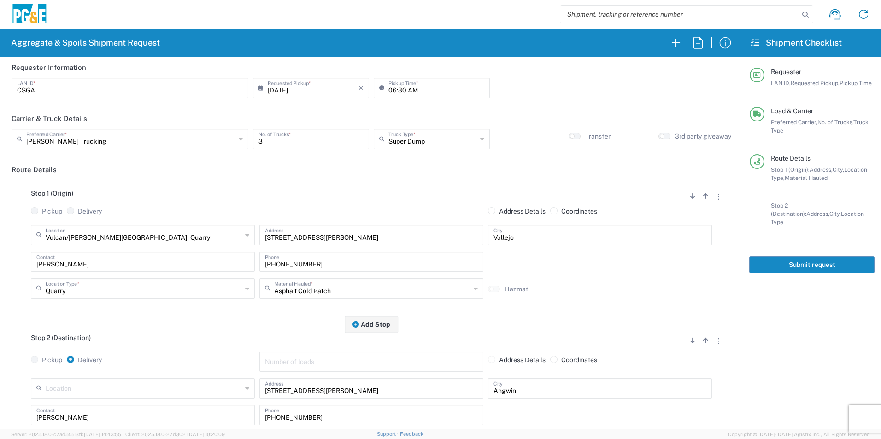
type textarea "Please deliver 1 Load of Power Patch. Off haul from there."
click at [826, 257] on button "Submit request" at bounding box center [811, 265] width 125 height 17
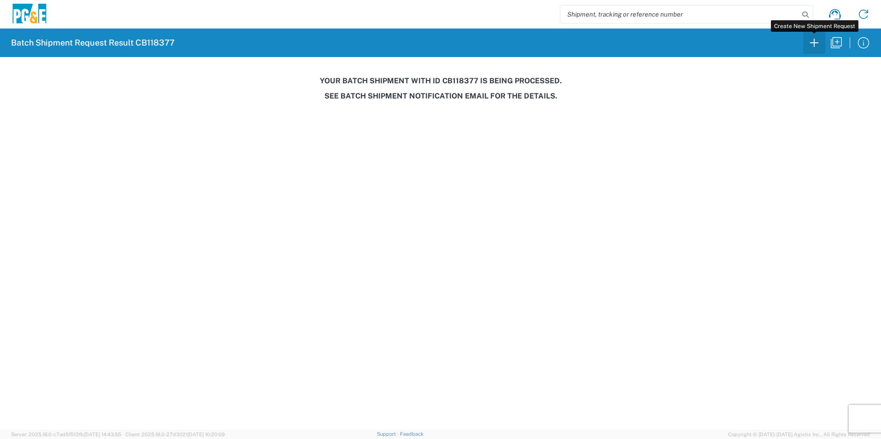
click at [815, 45] on icon "button" at bounding box center [814, 42] width 15 height 15
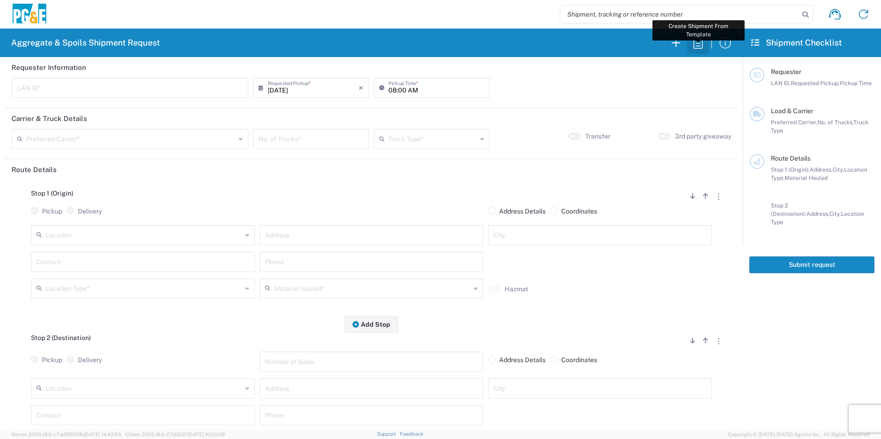
click at [694, 44] on icon "button" at bounding box center [697, 42] width 15 height 15
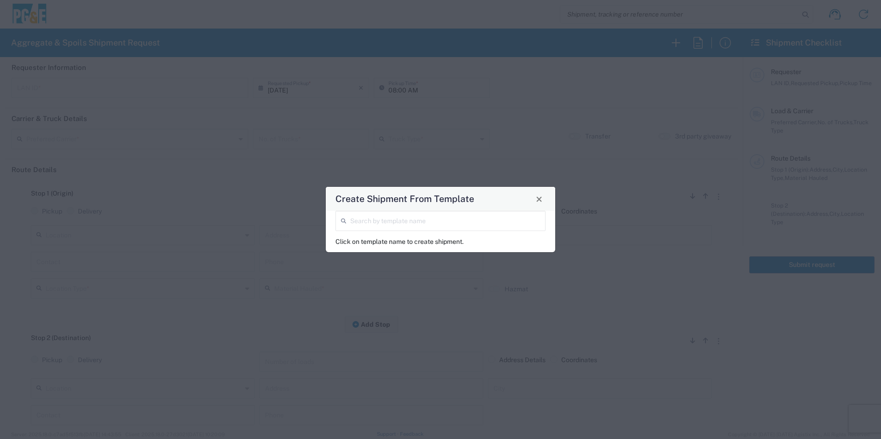
click at [421, 221] on input "search" at bounding box center [445, 220] width 190 height 16
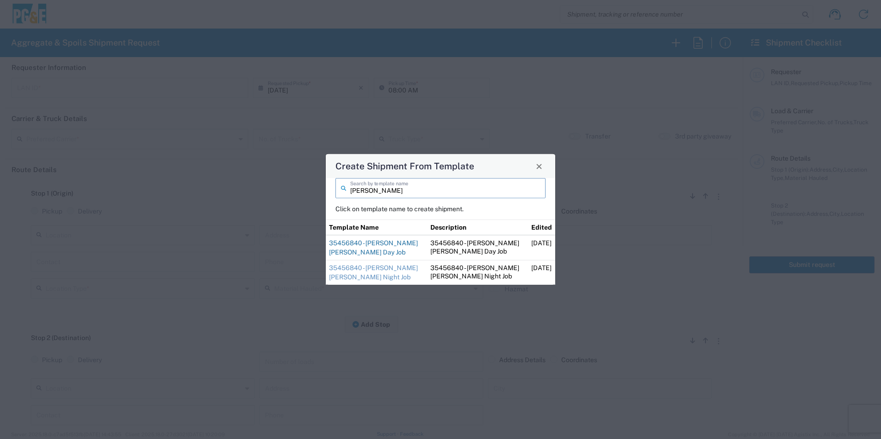
type input "jim"
click at [380, 243] on link "35456840 - [PERSON_NAME] [PERSON_NAME] Day Job" at bounding box center [373, 248] width 89 height 17
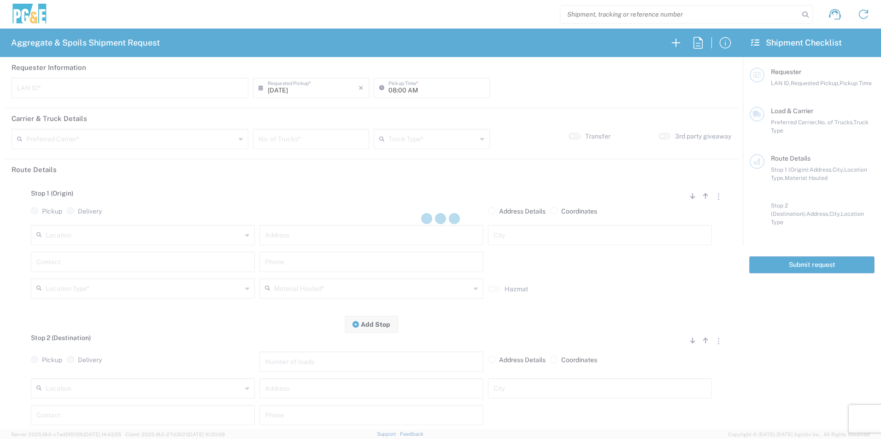
type input "CUSC"
type input "08:30 AM"
type input "[PERSON_NAME] Trucking"
type input "Super Dump"
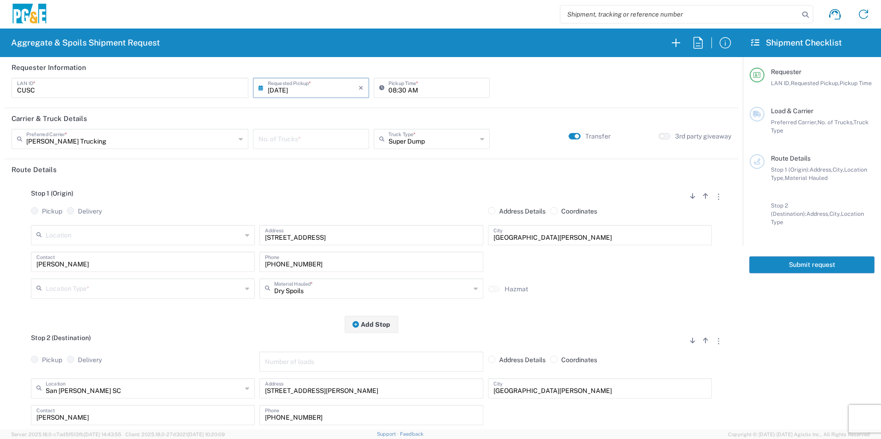
click at [327, 147] on div "No. of Trucks *" at bounding box center [311, 139] width 116 height 20
type input "3"
click at [95, 292] on input "text" at bounding box center [144, 288] width 196 height 16
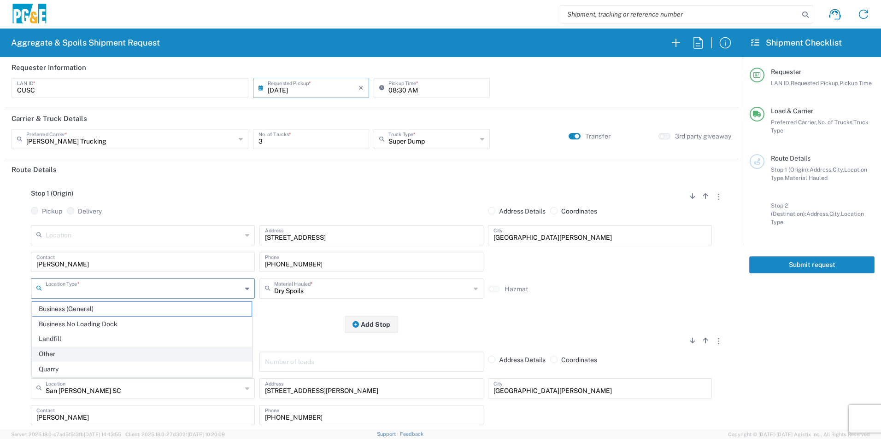
click at [47, 356] on span "Other" at bounding box center [141, 354] width 219 height 14
type input "Other"
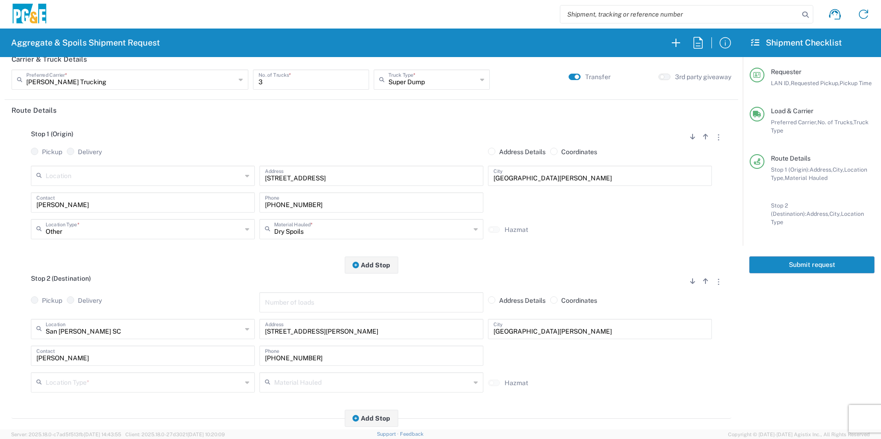
scroll to position [138, 0]
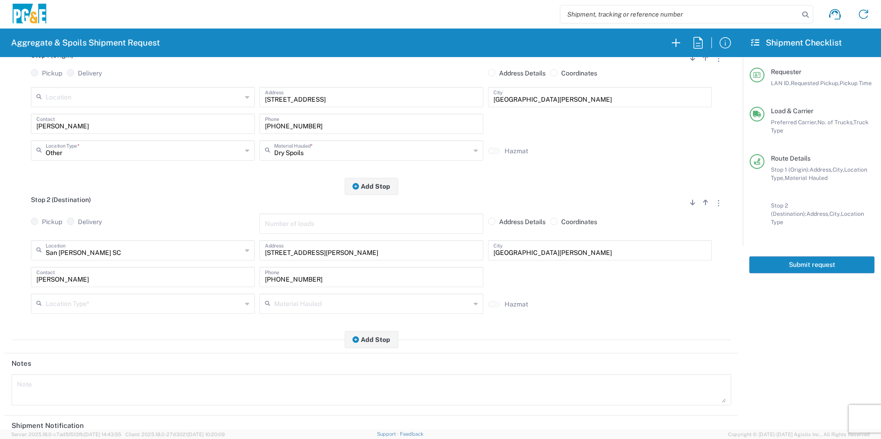
click at [73, 307] on input "text" at bounding box center [144, 303] width 196 height 16
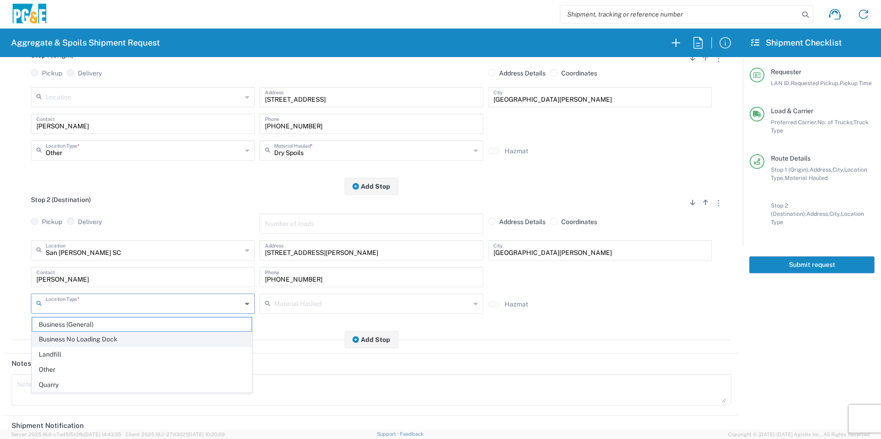
click at [67, 338] on span "Business No Loading Dock" at bounding box center [141, 340] width 219 height 14
type input "Business No Loading Dock"
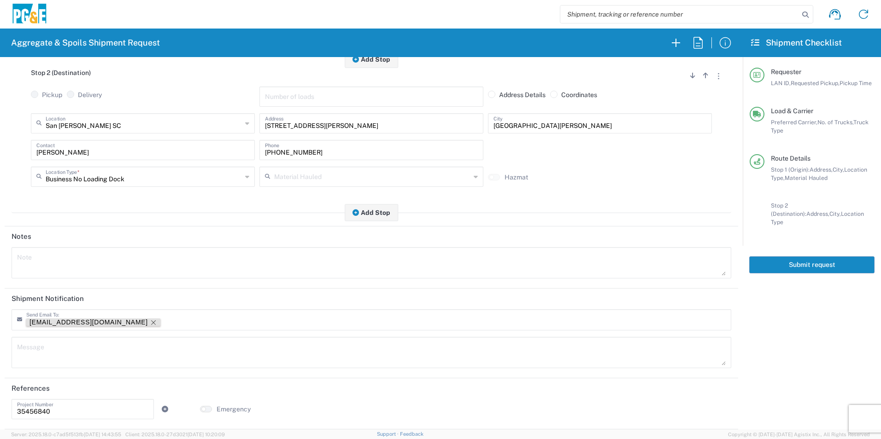
click at [150, 322] on icon "Remove tag" at bounding box center [153, 322] width 7 height 7
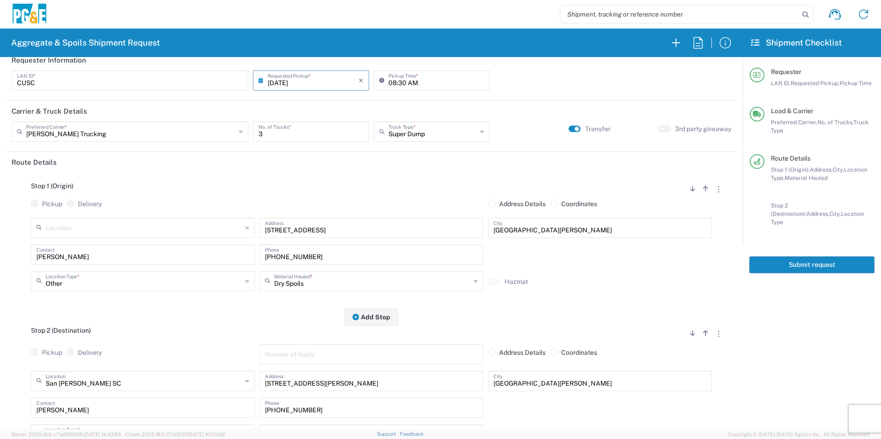
scroll to position [0, 0]
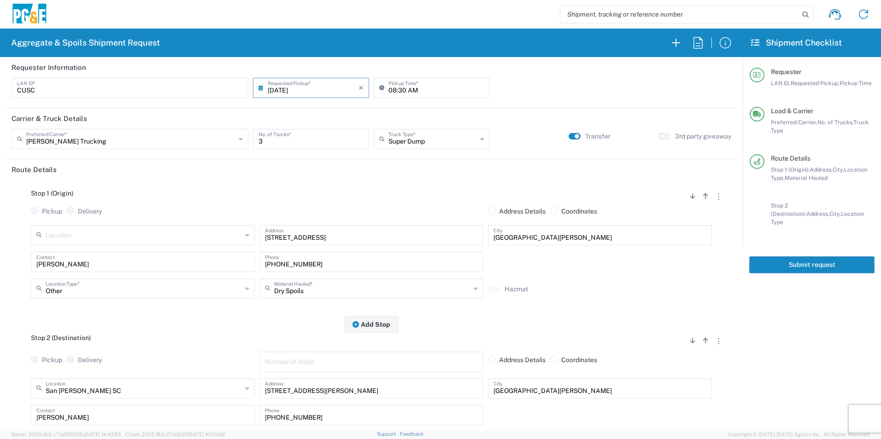
click at [795, 262] on button "Submit request" at bounding box center [811, 265] width 125 height 17
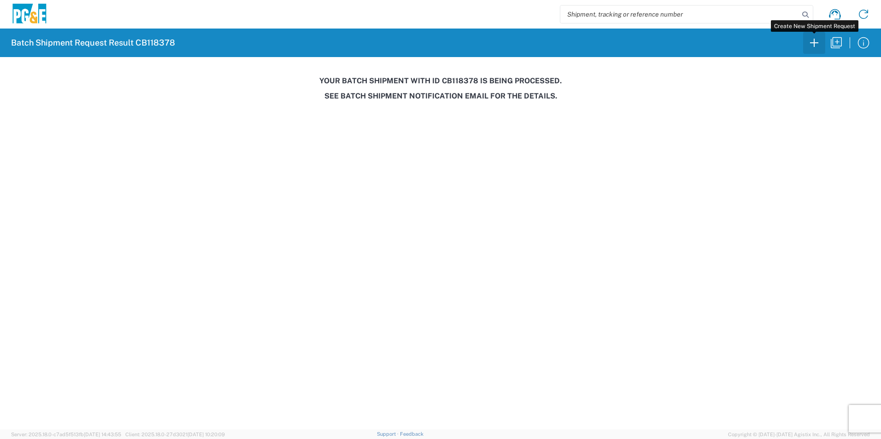
click at [817, 41] on icon "button" at bounding box center [814, 42] width 15 height 15
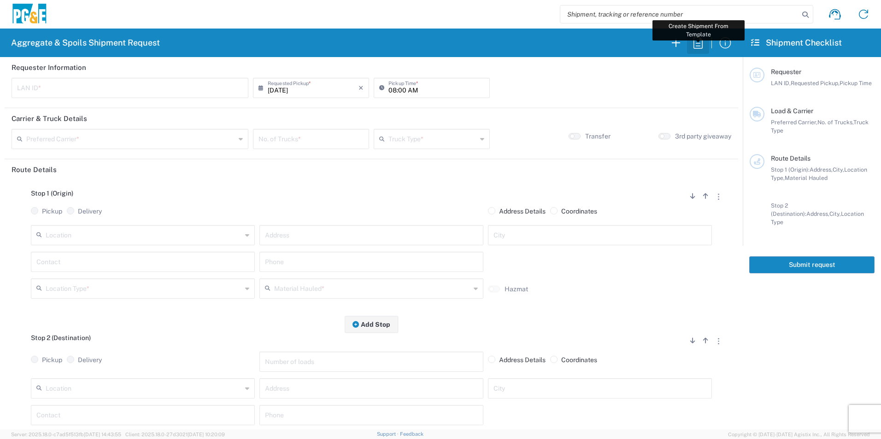
click at [697, 45] on icon "button" at bounding box center [697, 42] width 15 height 15
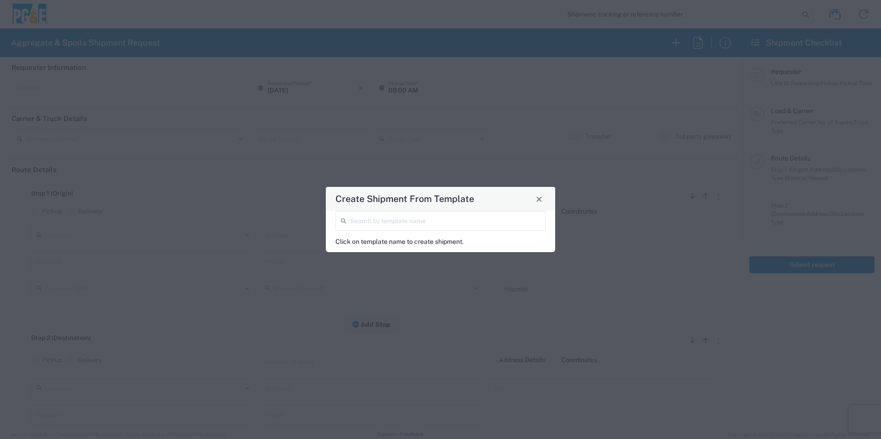
click at [369, 226] on input "search" at bounding box center [445, 220] width 190 height 16
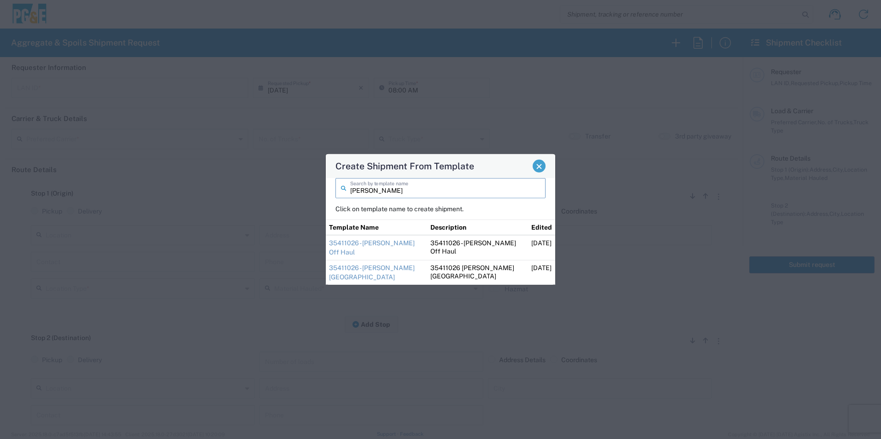
type input "mike"
click at [538, 167] on span "Close" at bounding box center [539, 166] width 6 height 6
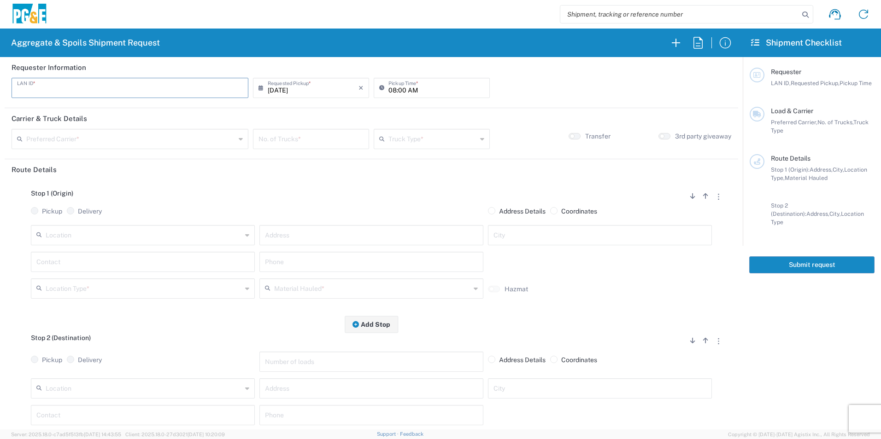
click at [139, 92] on input "text" at bounding box center [130, 87] width 226 height 16
type input "M8WP"
click at [401, 88] on input "08:00 AM" at bounding box center [436, 87] width 96 height 16
type input "08:30 AM"
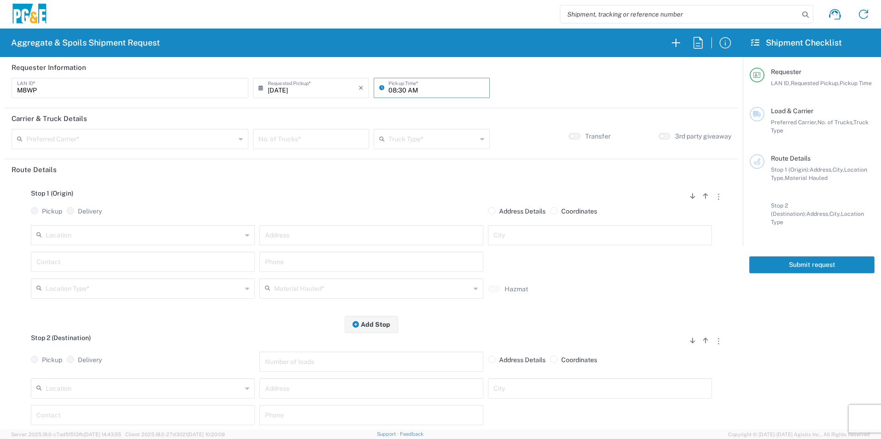
click at [125, 140] on input "text" at bounding box center [130, 138] width 209 height 16
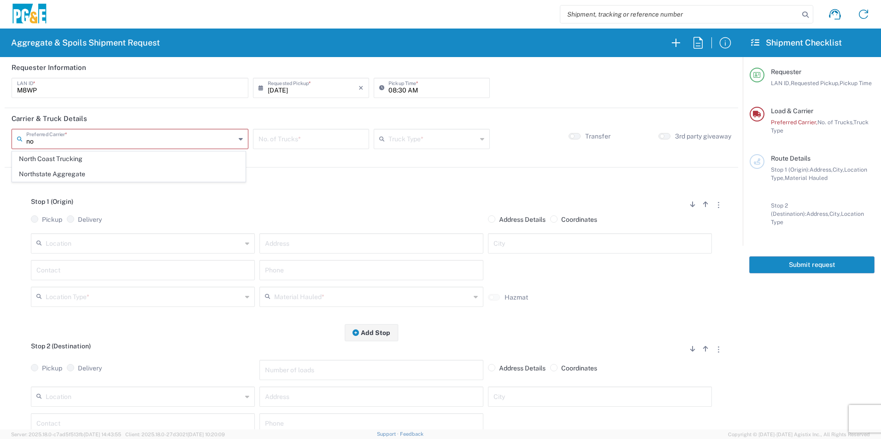
click at [88, 159] on span "North Coast Trucking" at bounding box center [128, 159] width 233 height 14
type input "North Coast Trucking"
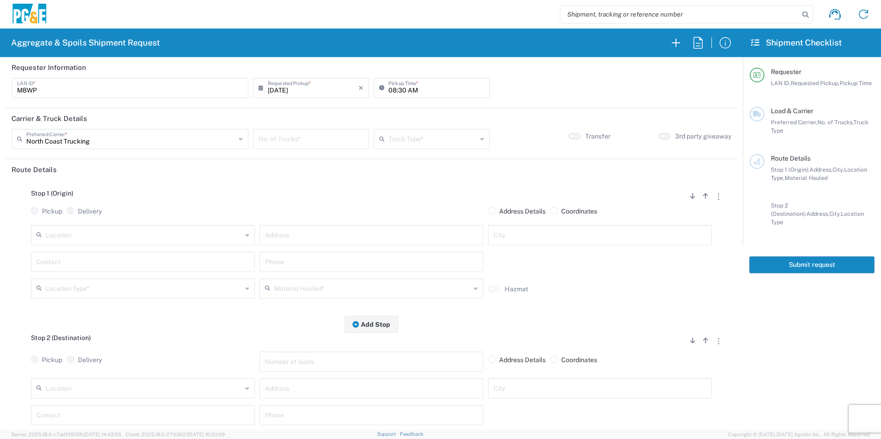
click at [316, 141] on input "number" at bounding box center [310, 138] width 105 height 16
type input "2"
click at [413, 143] on input "text" at bounding box center [432, 138] width 88 height 16
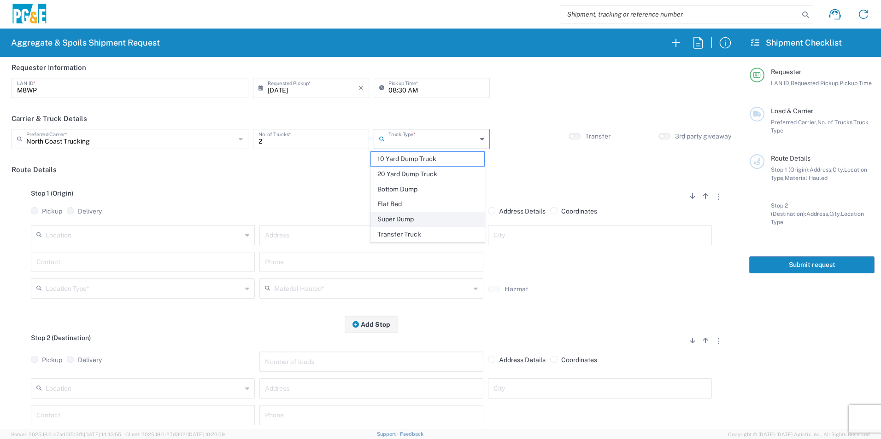
click at [401, 219] on span "Super Dump" at bounding box center [427, 219] width 113 height 14
type input "Super Dump"
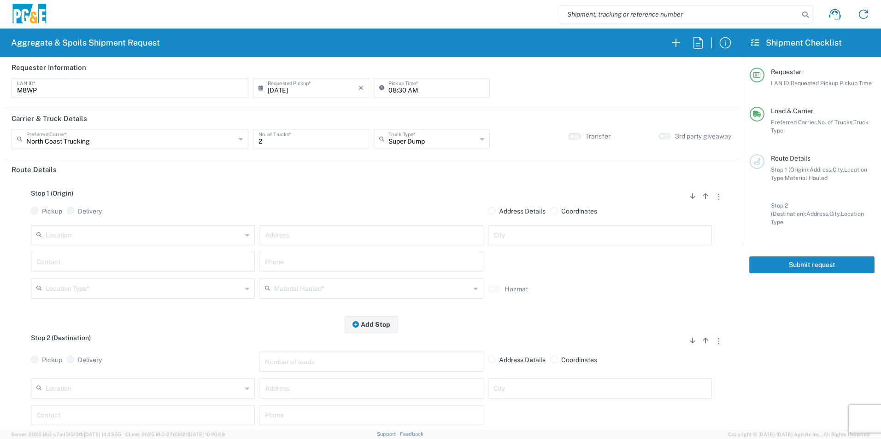
click at [573, 136] on button "button" at bounding box center [574, 136] width 12 height 6
click at [291, 234] on input "text" at bounding box center [371, 235] width 213 height 16
paste input "Pacheco & Camino Del Sol"
type input "Pacheco & Camino Del Sol"
type input "Bakersfield"
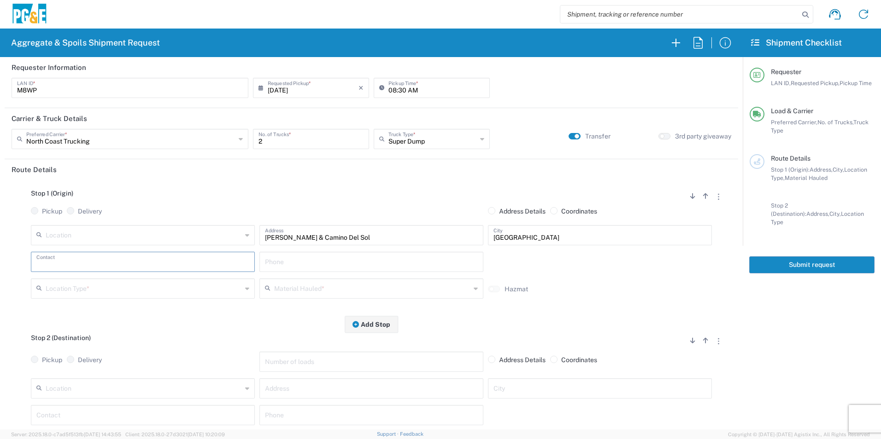
click at [118, 262] on input "text" at bounding box center [142, 261] width 213 height 16
type input "Mike"
click at [304, 259] on input "text" at bounding box center [371, 261] width 213 height 16
paste input "661-749-6005"
type input "661-749-6005"
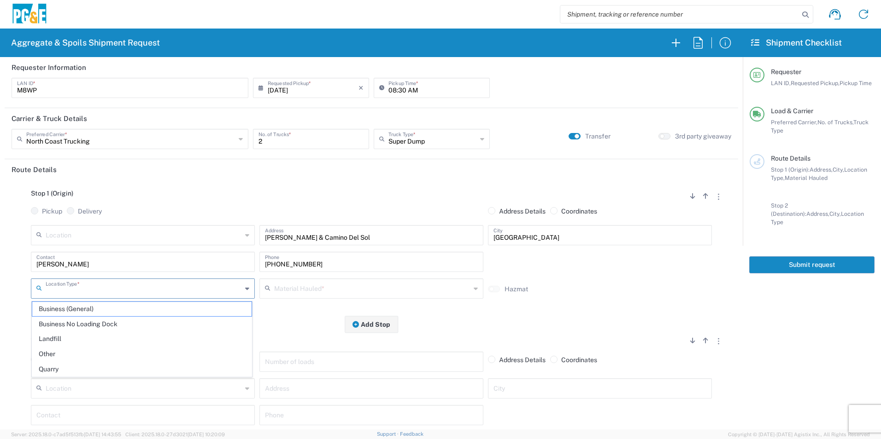
click at [117, 293] on input "text" at bounding box center [144, 288] width 196 height 16
click at [67, 351] on span "Other" at bounding box center [141, 354] width 219 height 14
type input "Other"
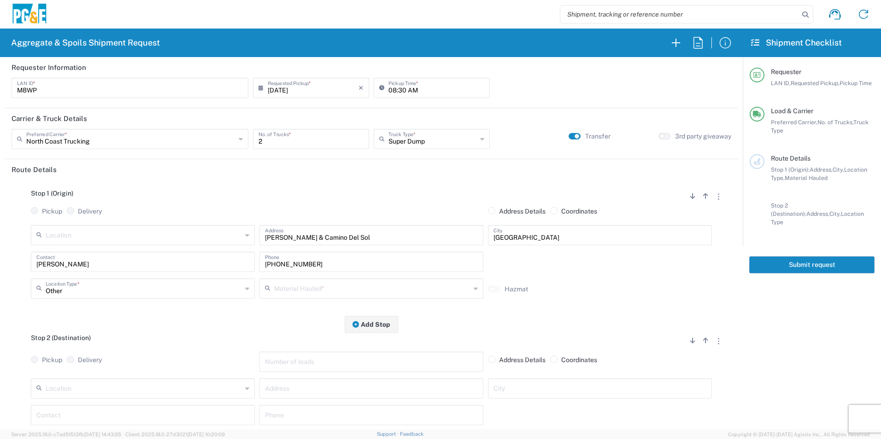
click at [331, 289] on input "text" at bounding box center [372, 288] width 196 height 16
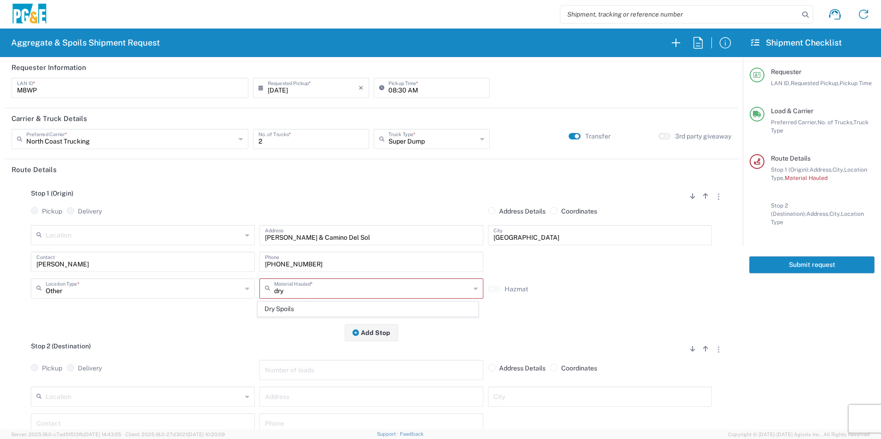
click at [295, 307] on span "Dry Spoils" at bounding box center [367, 309] width 219 height 14
type input "Dry Spoils"
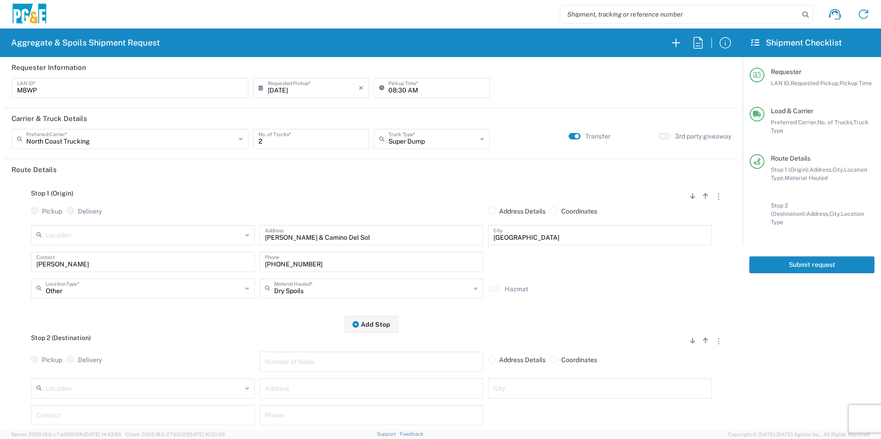
click at [152, 389] on input "text" at bounding box center [144, 388] width 196 height 16
click at [76, 371] on span "Fruitvale Sub - [GEOGRAPHIC_DATA]" at bounding box center [141, 371] width 219 height 14
type input "Fruitvale Sub - [GEOGRAPHIC_DATA]"
type input "2401 Coffee Rd"
type input "Bakersfield"
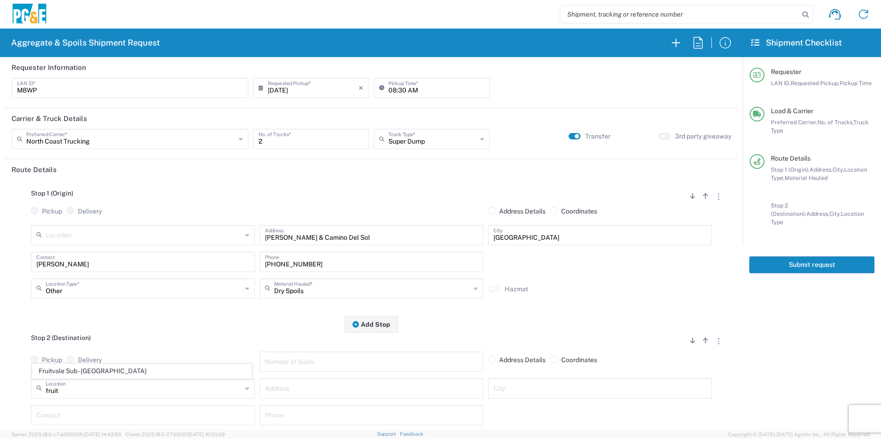
type input "Business No Loading Dock"
click at [300, 421] on input "text" at bounding box center [371, 415] width 213 height 16
paste input "661-749-6005"
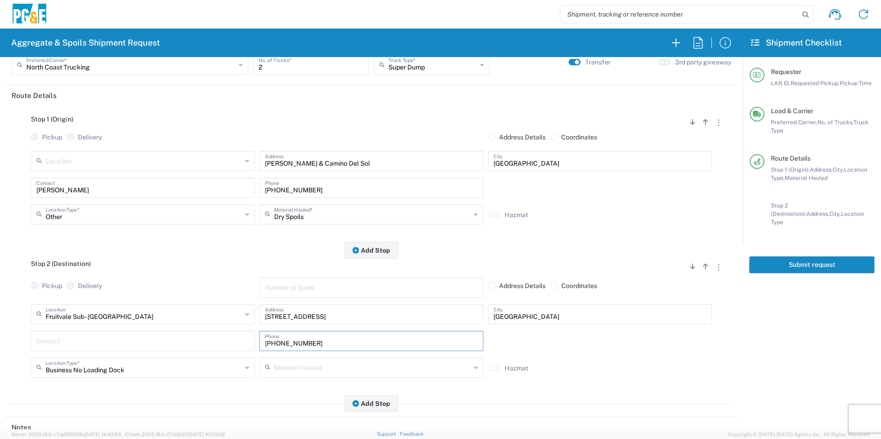
scroll to position [138, 0]
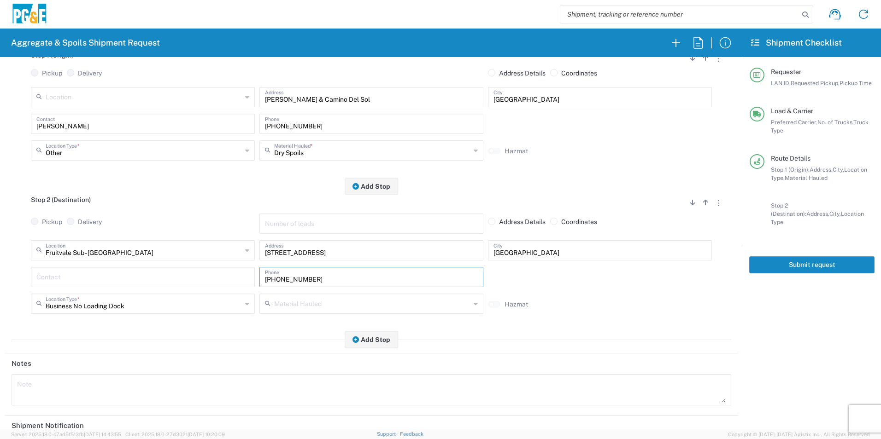
type input "661-749-6005"
click at [66, 281] on input "text" at bounding box center [142, 277] width 213 height 16
type input "Mike"
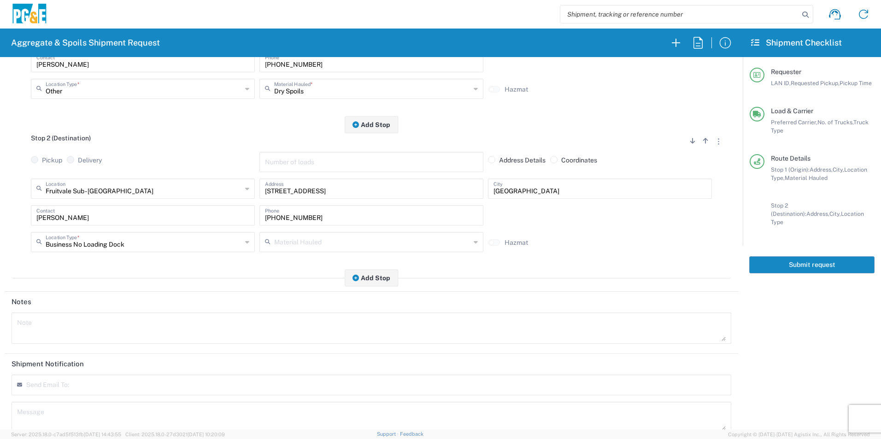
scroll to position [266, 0]
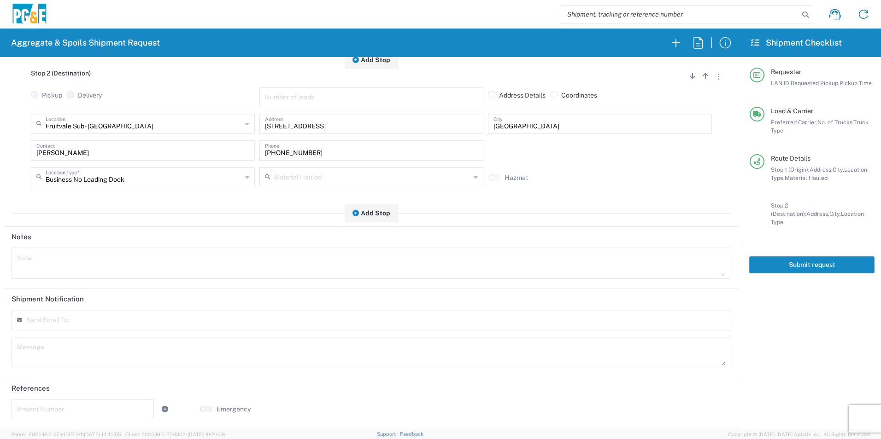
click at [44, 406] on input "text" at bounding box center [82, 409] width 131 height 16
paste input "35509376"
type input "35509376"
click at [806, 257] on button "Submit request" at bounding box center [811, 265] width 125 height 17
